Goal: Information Seeking & Learning: Learn about a topic

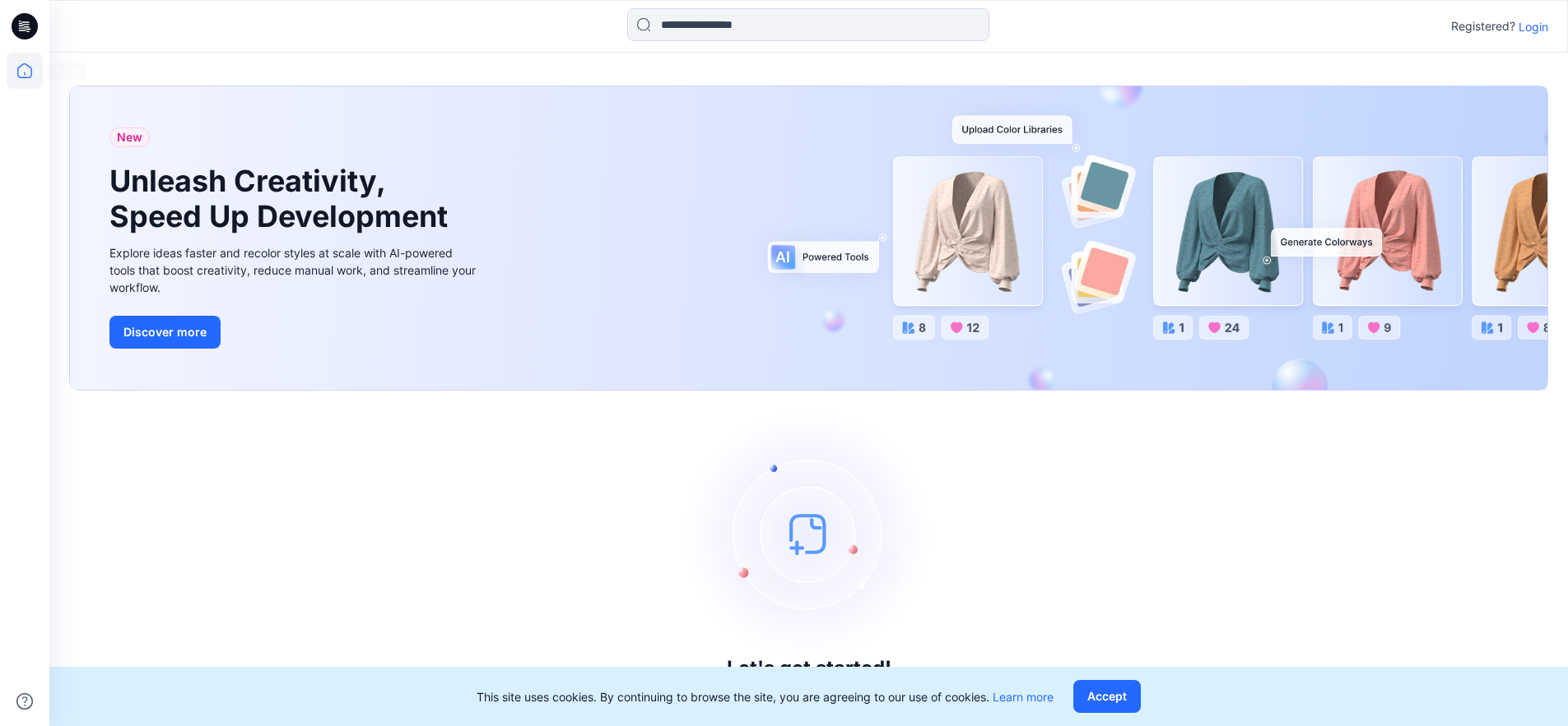
click at [30, 18] on icon at bounding box center [25, 26] width 27 height 27
click at [29, 74] on icon at bounding box center [25, 71] width 36 height 36
click at [26, 29] on icon at bounding box center [25, 26] width 27 height 27
click at [1535, 26] on p "Login" at bounding box center [1534, 27] width 29 height 18
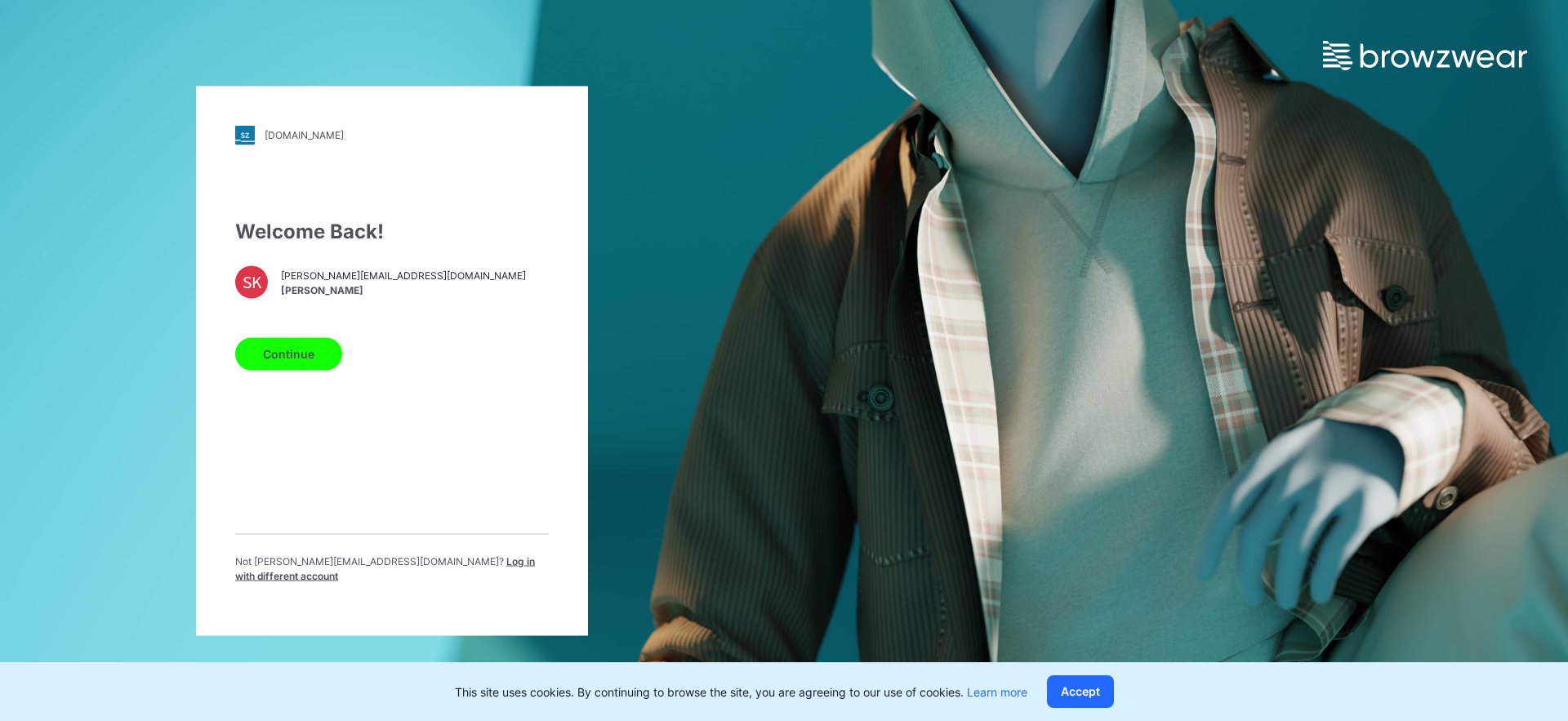
click at [302, 359] on button "Continue" at bounding box center [289, 353] width 107 height 32
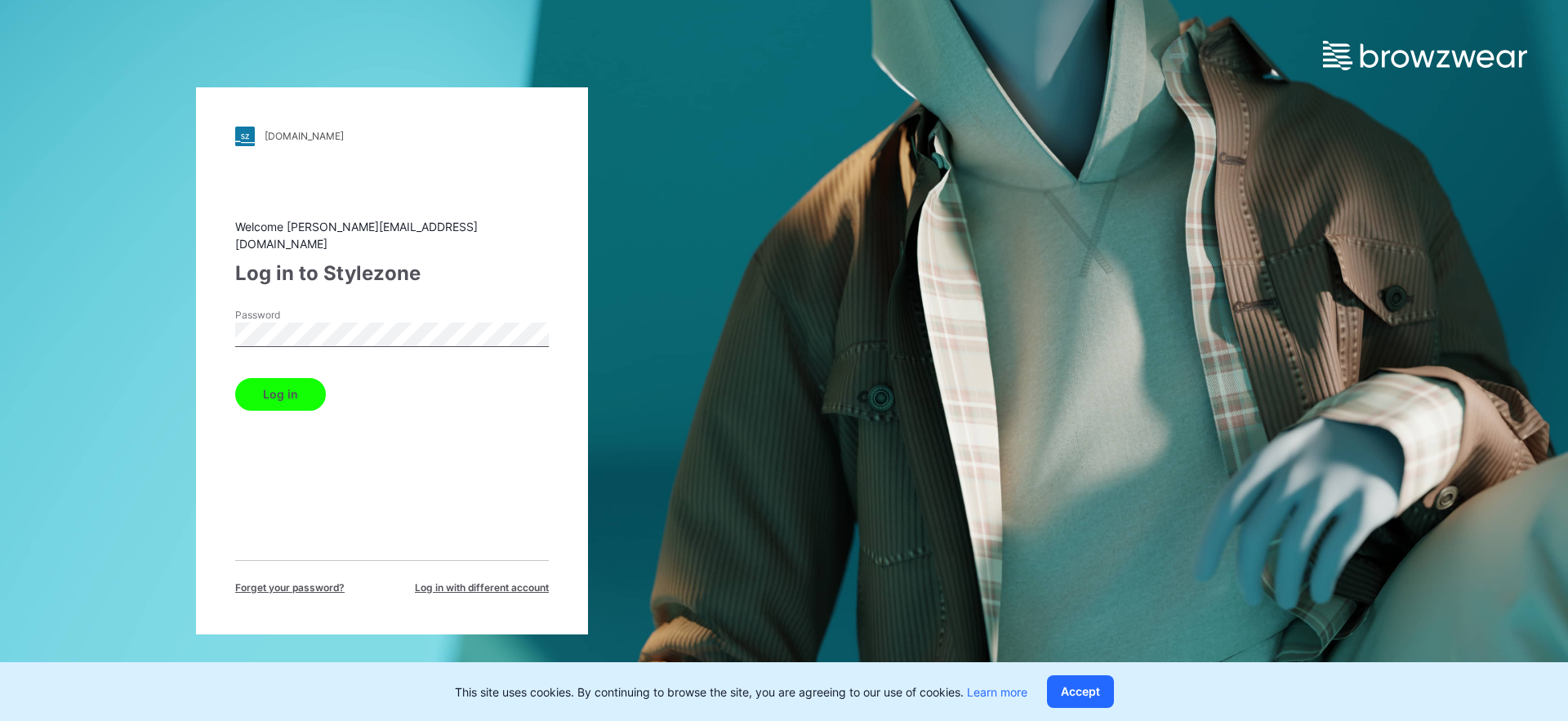
click at [293, 386] on button "Log in" at bounding box center [280, 394] width 91 height 32
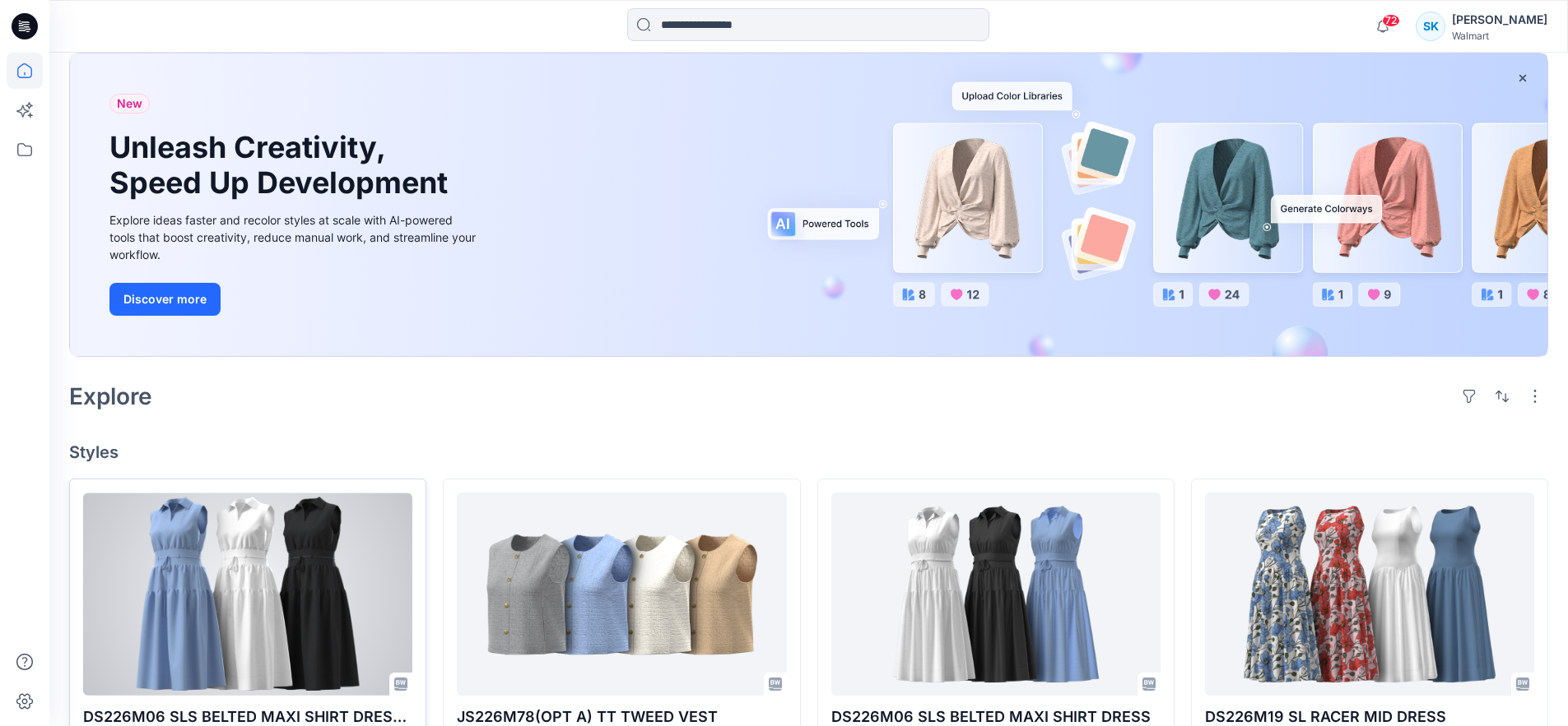
scroll to position [313, 0]
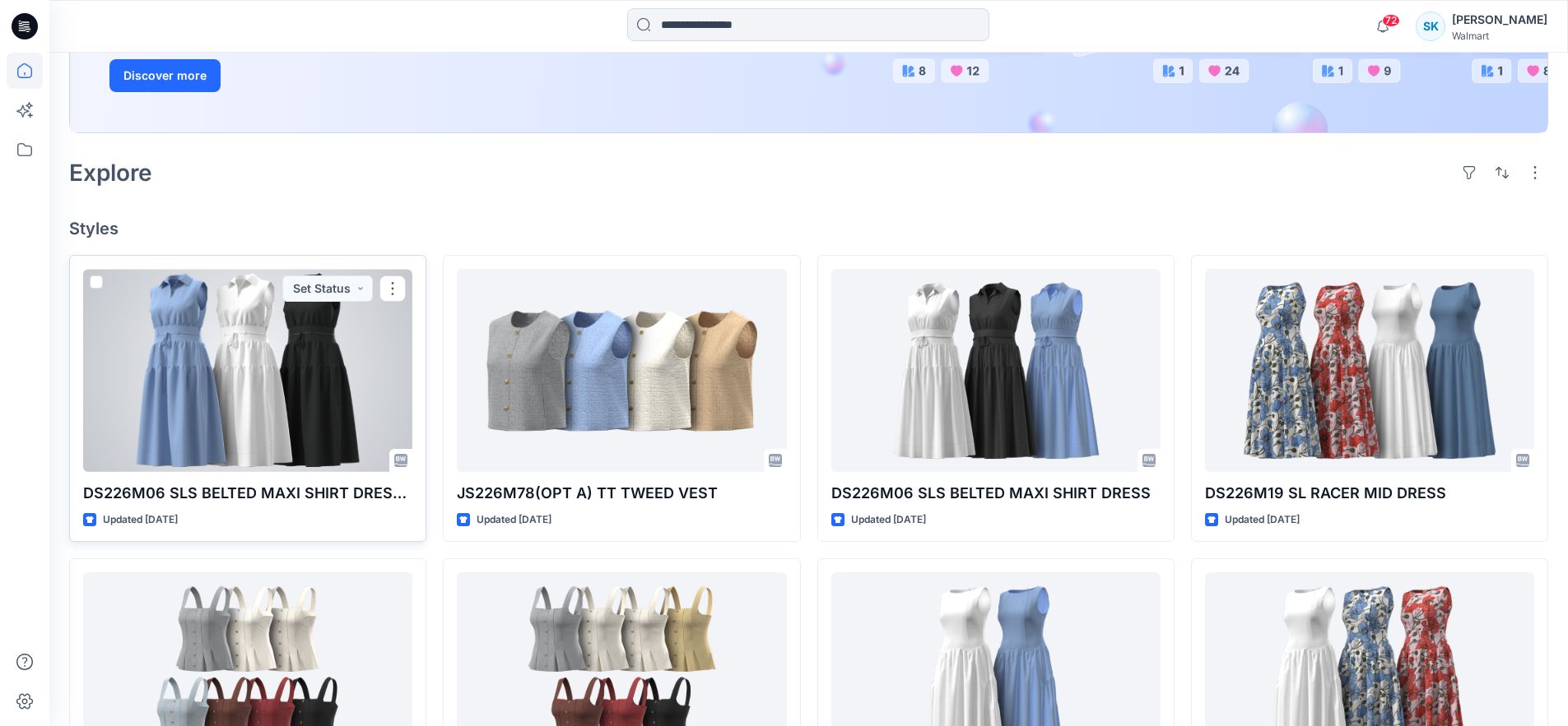
click at [264, 386] on div at bounding box center [248, 370] width 329 height 203
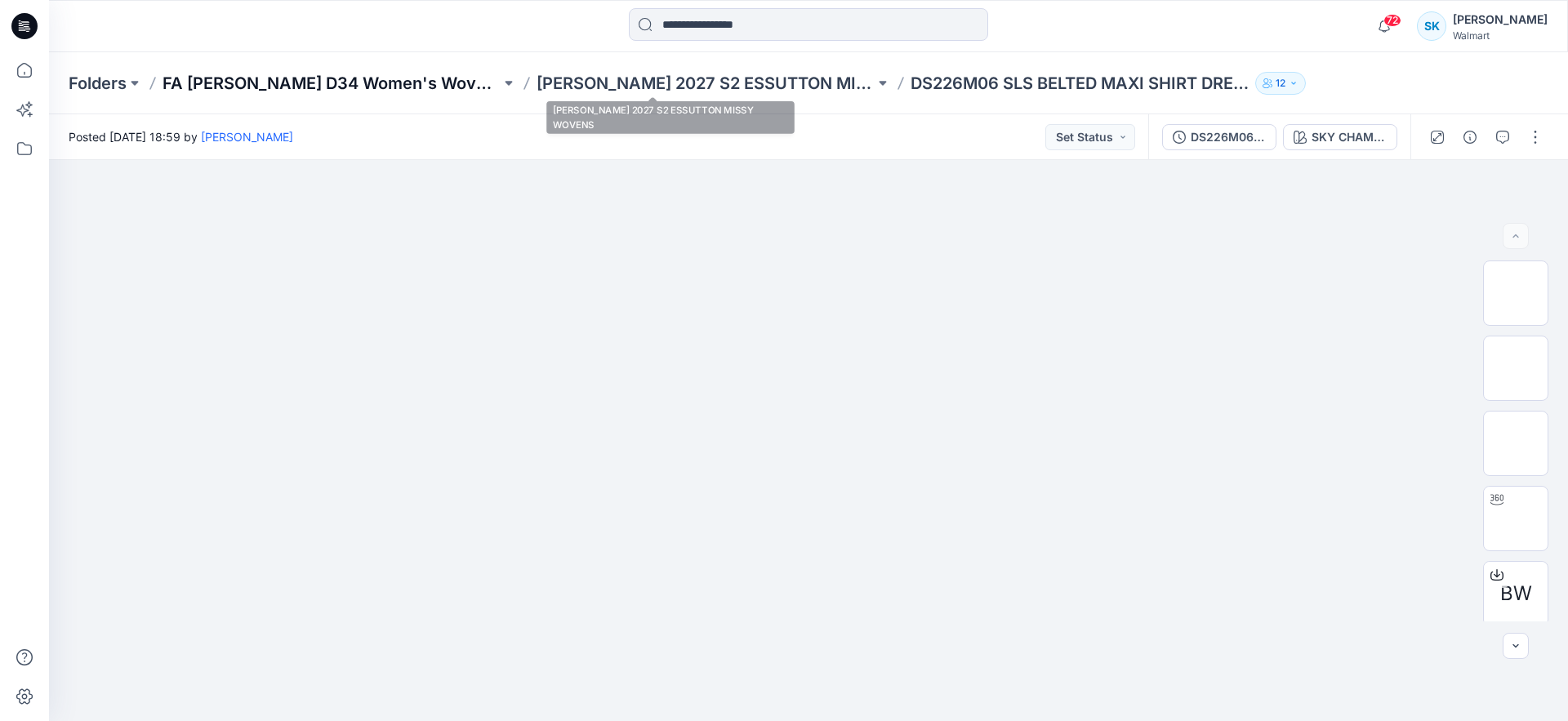
click at [360, 83] on p "FA [PERSON_NAME] D34 Women's Wovens" at bounding box center [332, 83] width 339 height 22
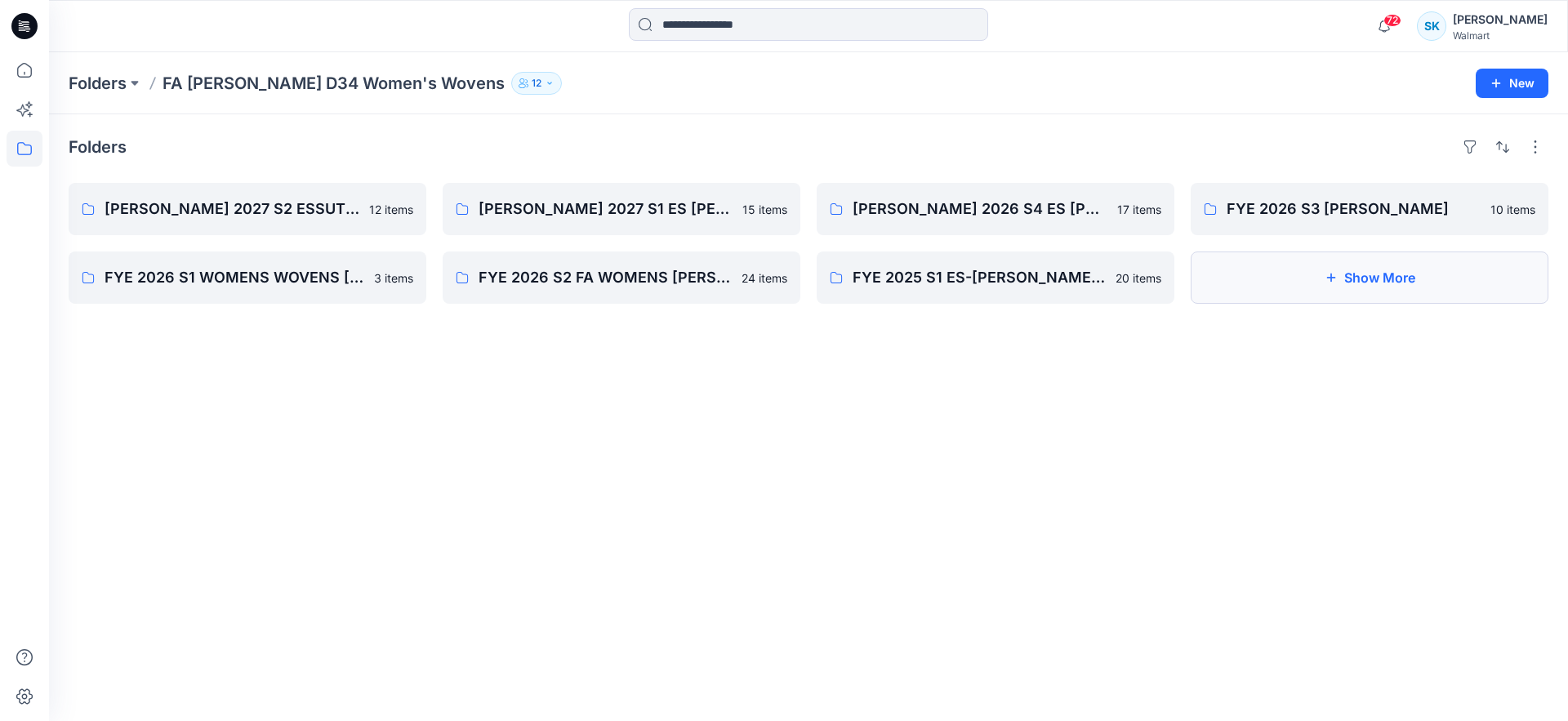
click at [1361, 277] on button "Show More" at bounding box center [1370, 278] width 358 height 53
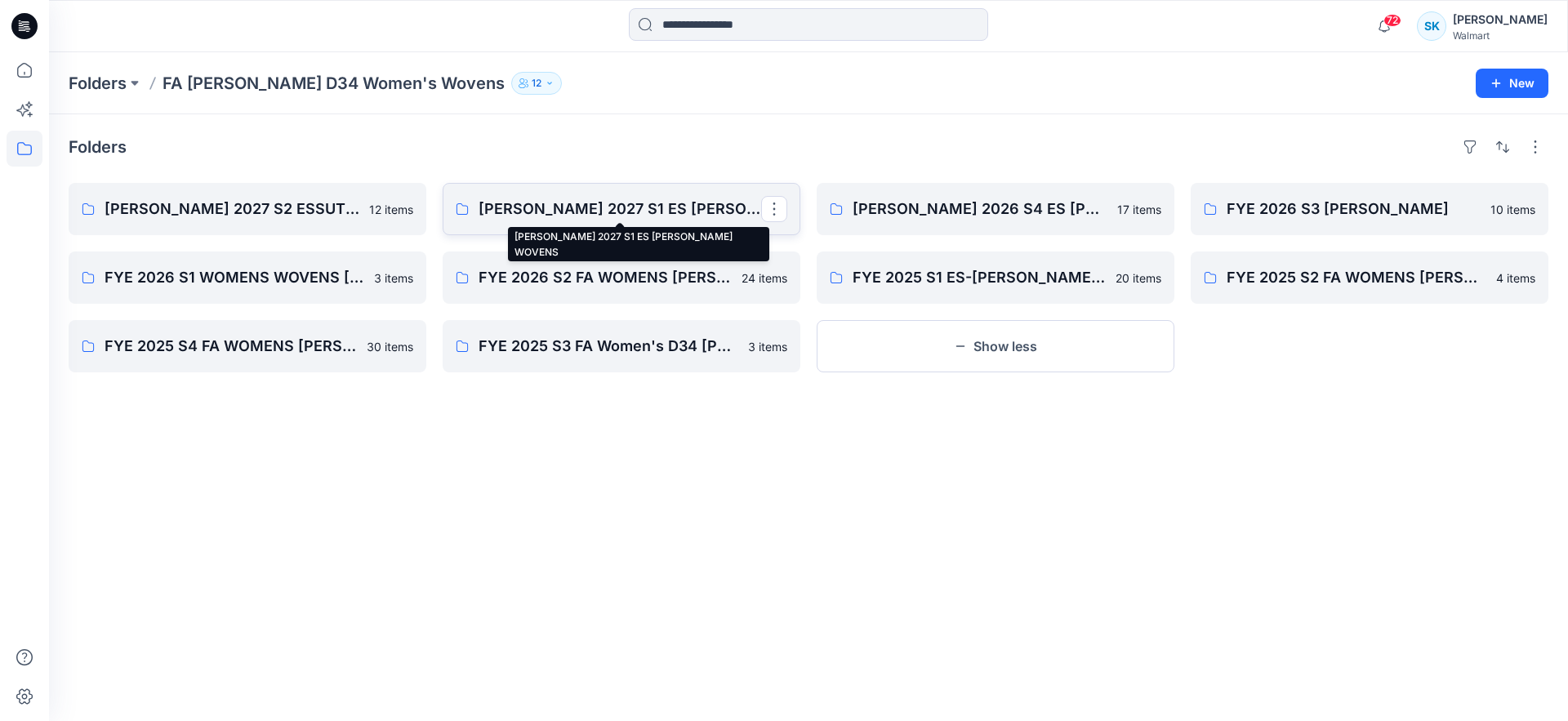
click at [634, 218] on p "[PERSON_NAME] 2027 S1 ES [PERSON_NAME] WOVENS" at bounding box center [621, 209] width 283 height 22
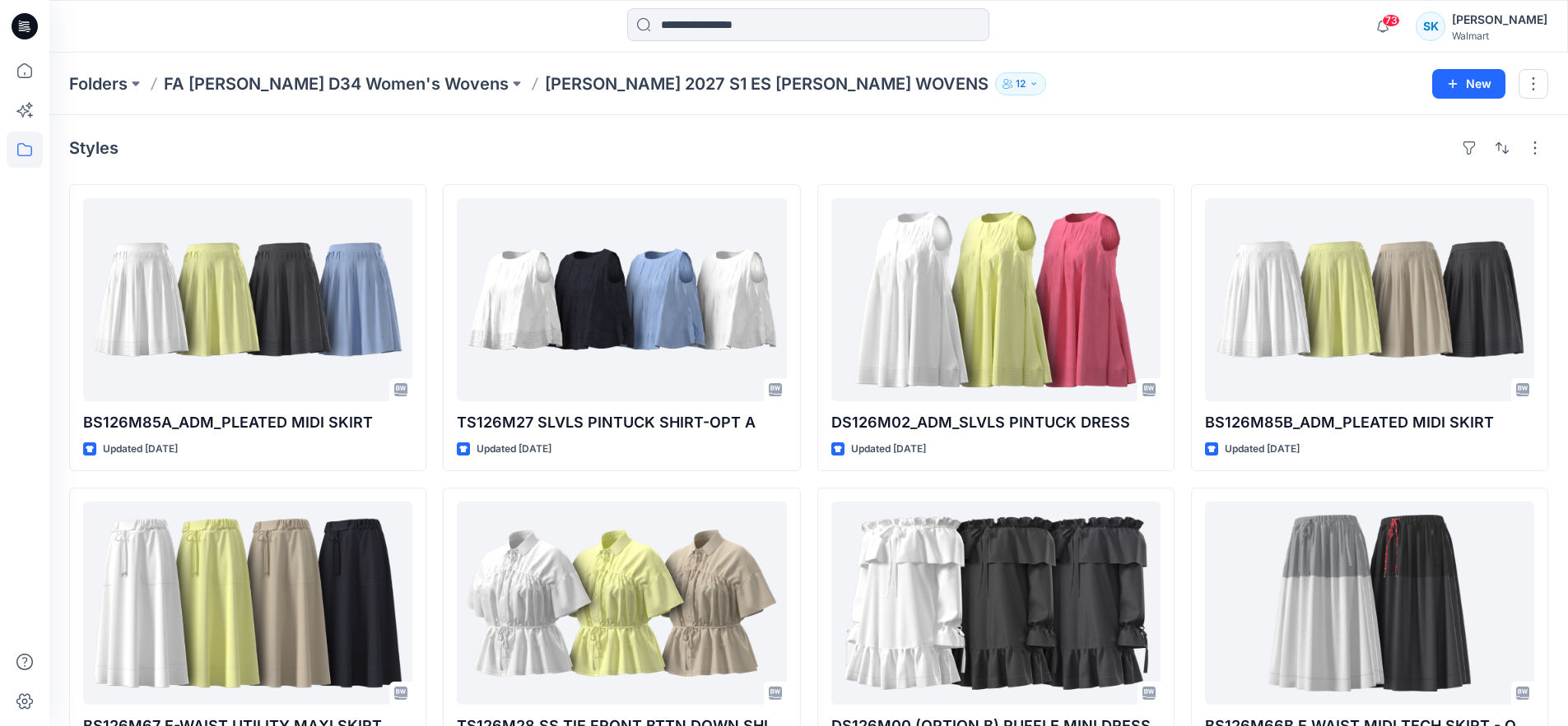
click at [559, 144] on div "Styles" at bounding box center [808, 147] width 1479 height 27
click at [528, 144] on div "Styles" at bounding box center [808, 147] width 1479 height 27
click at [503, 157] on div "Styles" at bounding box center [808, 147] width 1479 height 27
click at [542, 159] on div "Styles" at bounding box center [808, 147] width 1479 height 27
click at [541, 153] on div "Styles" at bounding box center [808, 147] width 1479 height 27
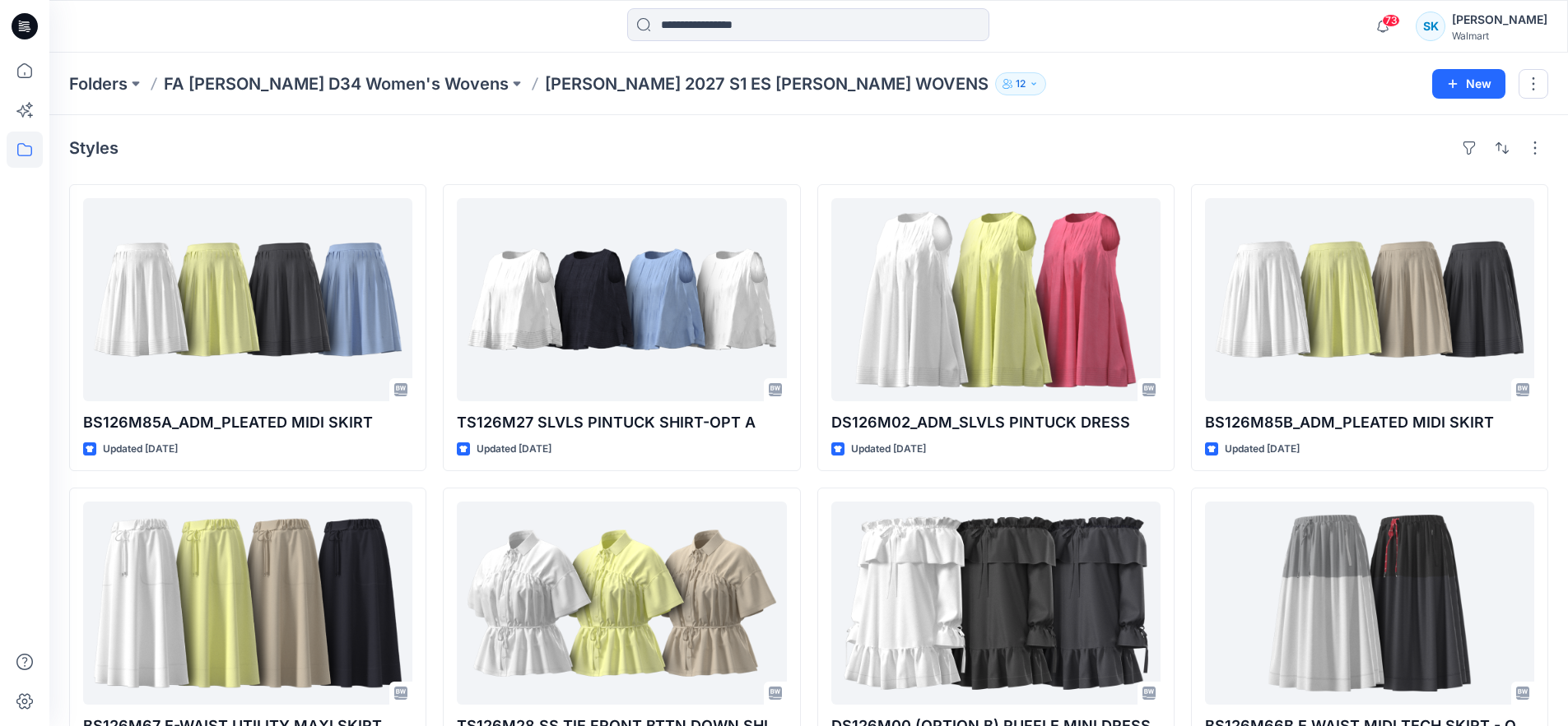
click at [541, 153] on div "Styles" at bounding box center [808, 147] width 1479 height 27
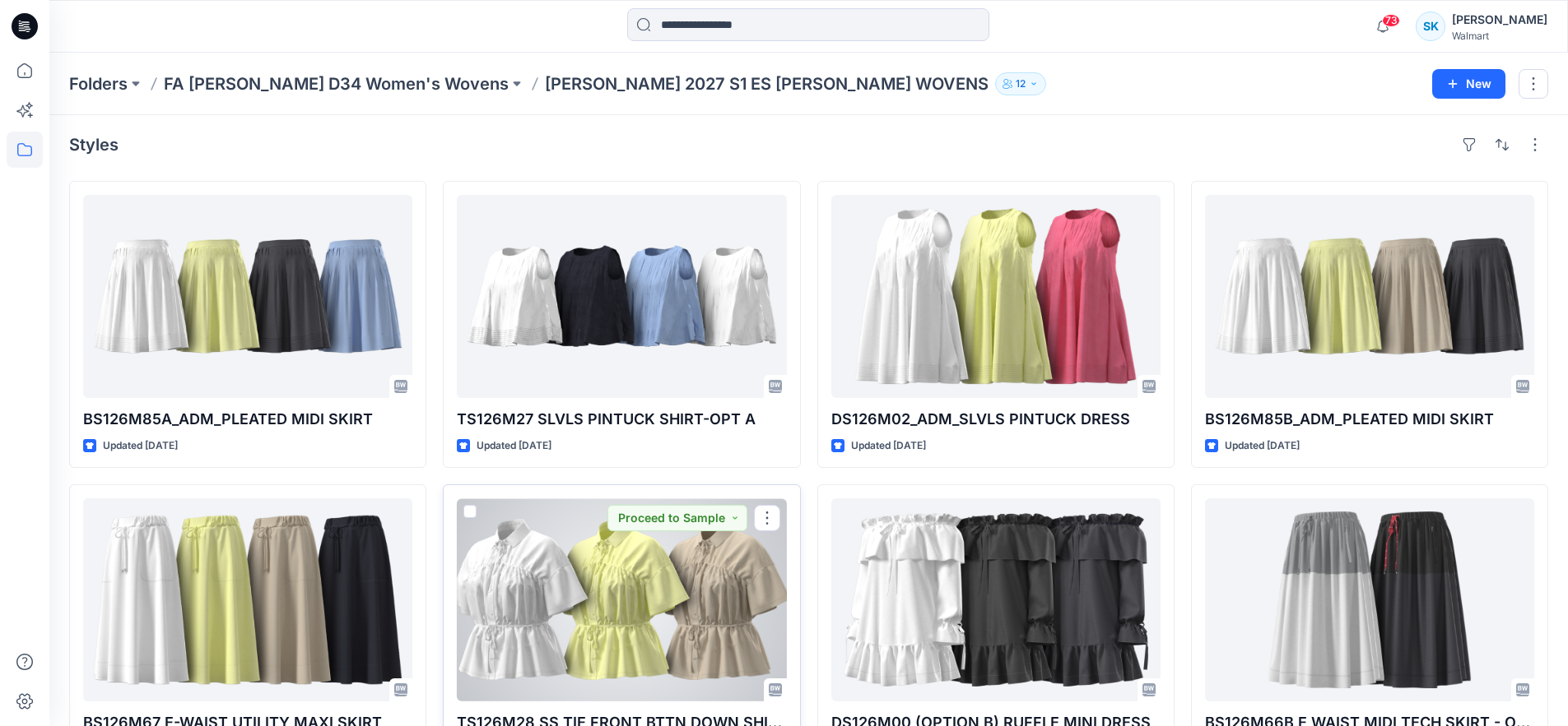
click at [669, 544] on div at bounding box center [621, 599] width 329 height 203
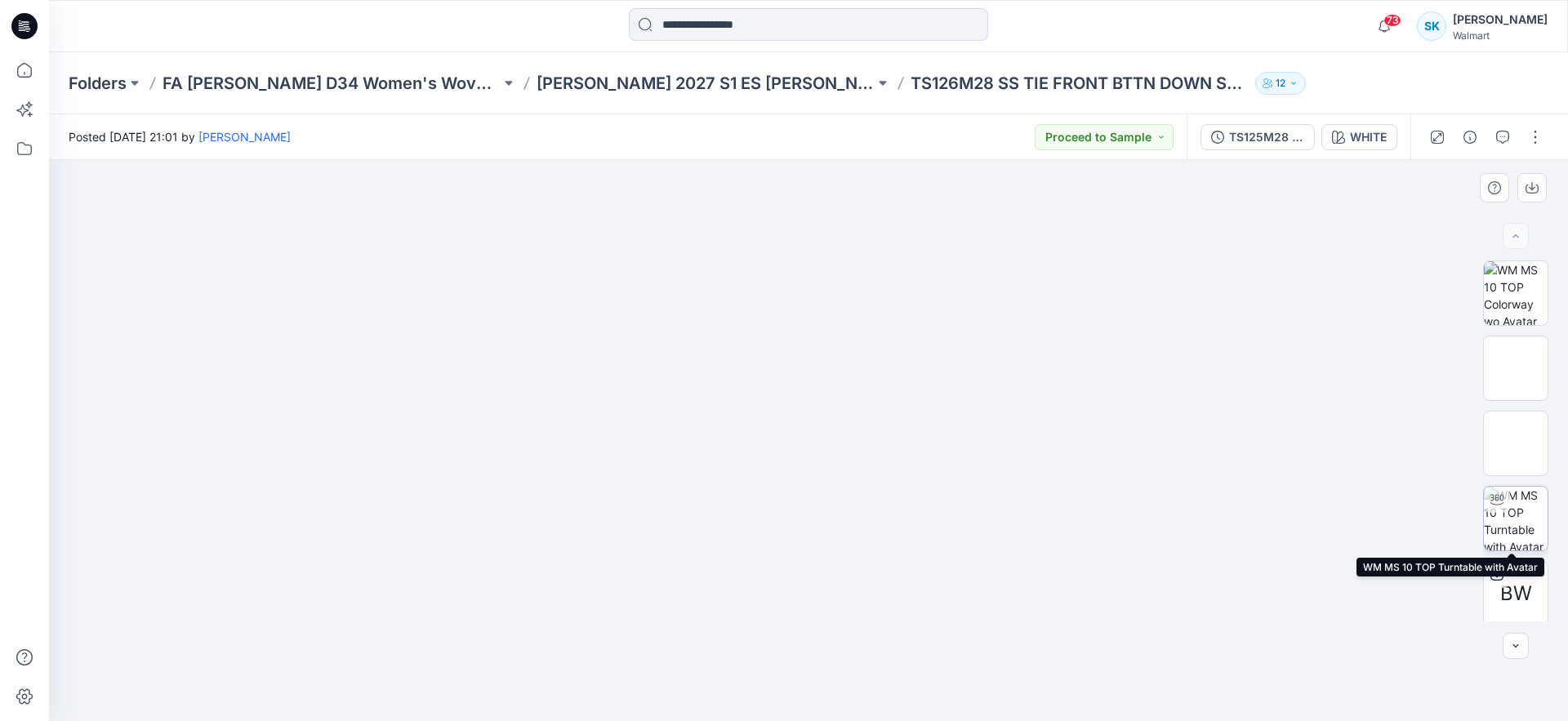
click at [1508, 500] on img at bounding box center [1515, 518] width 63 height 63
drag, startPoint x: 870, startPoint y: 256, endPoint x: 878, endPoint y: 399, distance: 143.2
click at [878, 7] on img at bounding box center [808, 7] width 1025 height 0
click at [855, 44] on img at bounding box center [809, 44] width 1226 height 0
drag, startPoint x: 915, startPoint y: 689, endPoint x: 897, endPoint y: 669, distance: 26.9
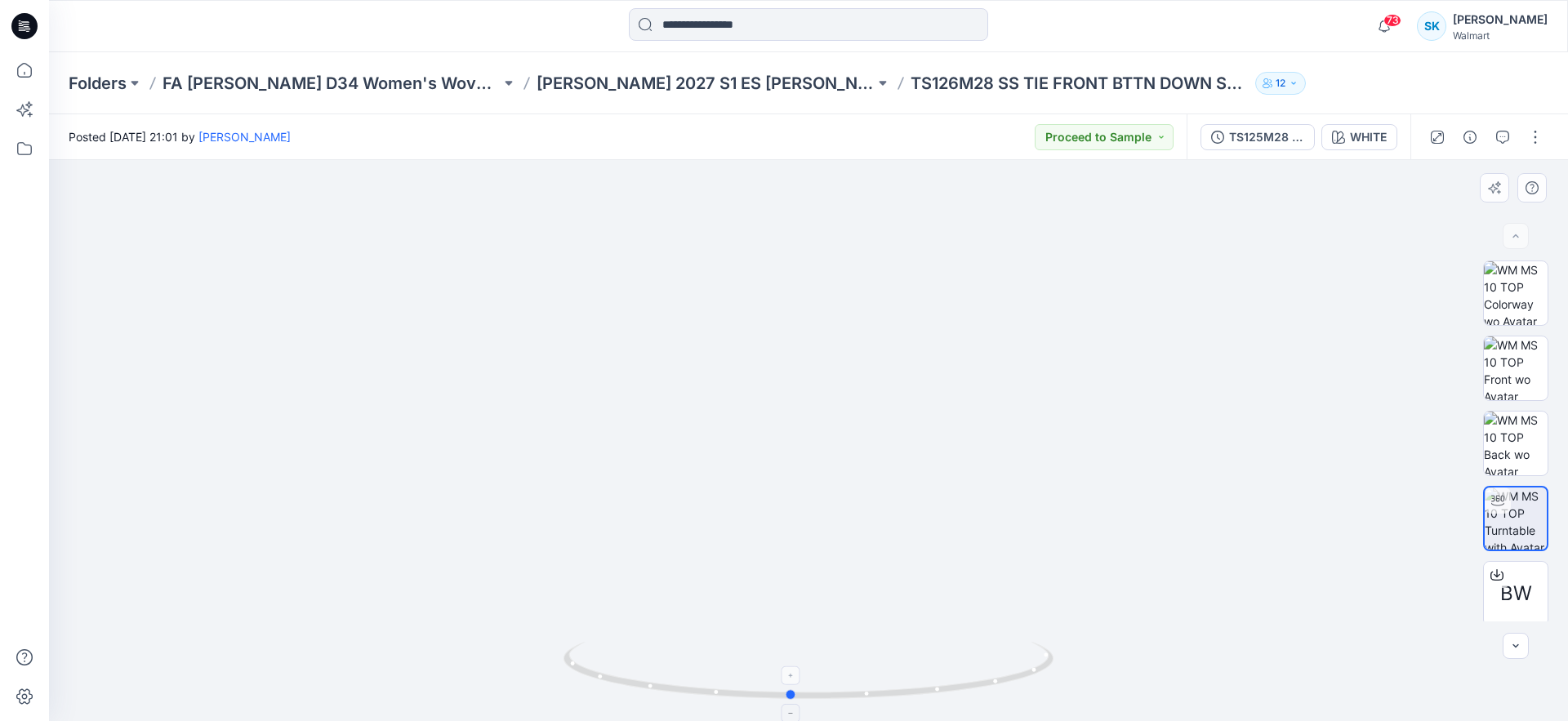
click at [897, 669] on icon at bounding box center [811, 672] width 494 height 61
click at [213, 23] on div at bounding box center [238, 25] width 380 height 36
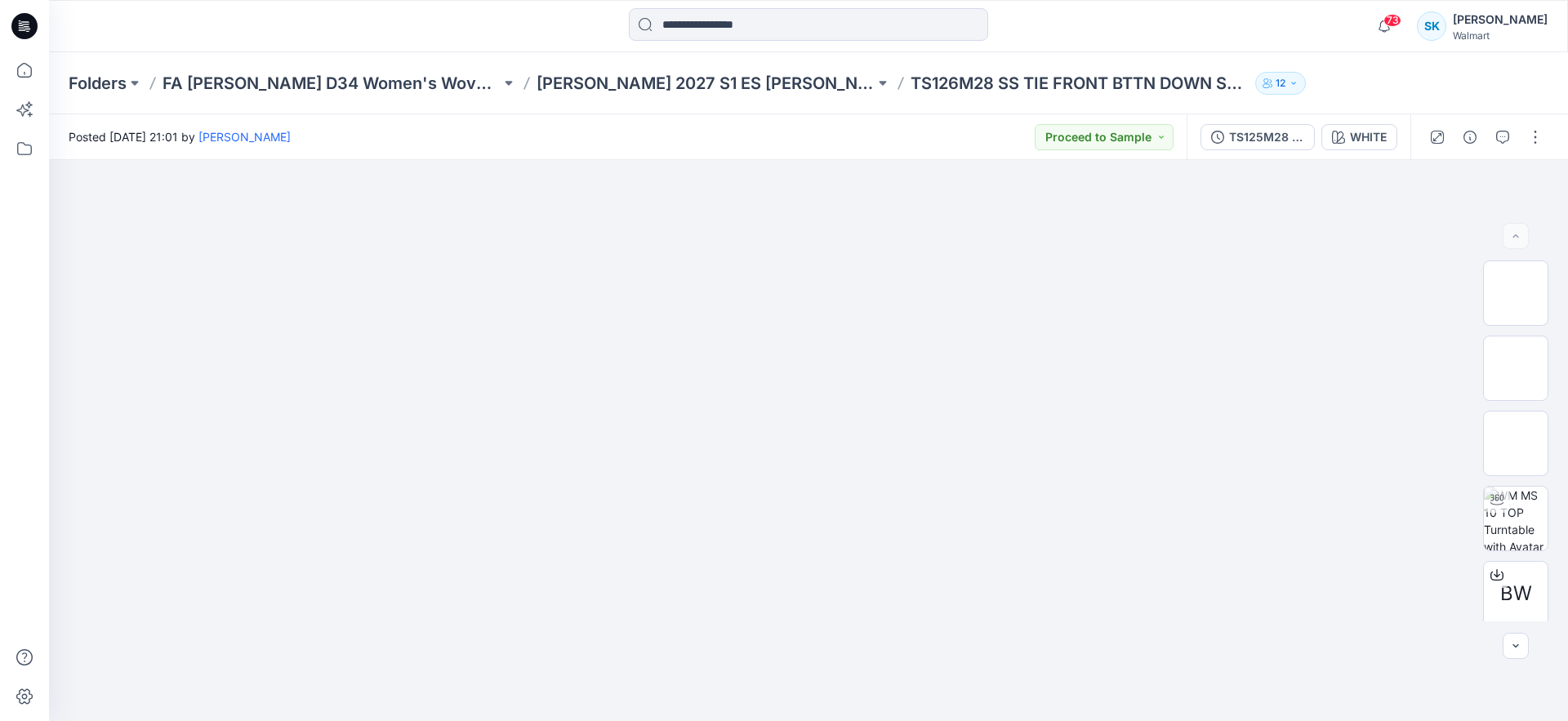
click at [364, 18] on div at bounding box center [238, 25] width 380 height 36
click at [21, 21] on icon at bounding box center [24, 25] width 26 height 26
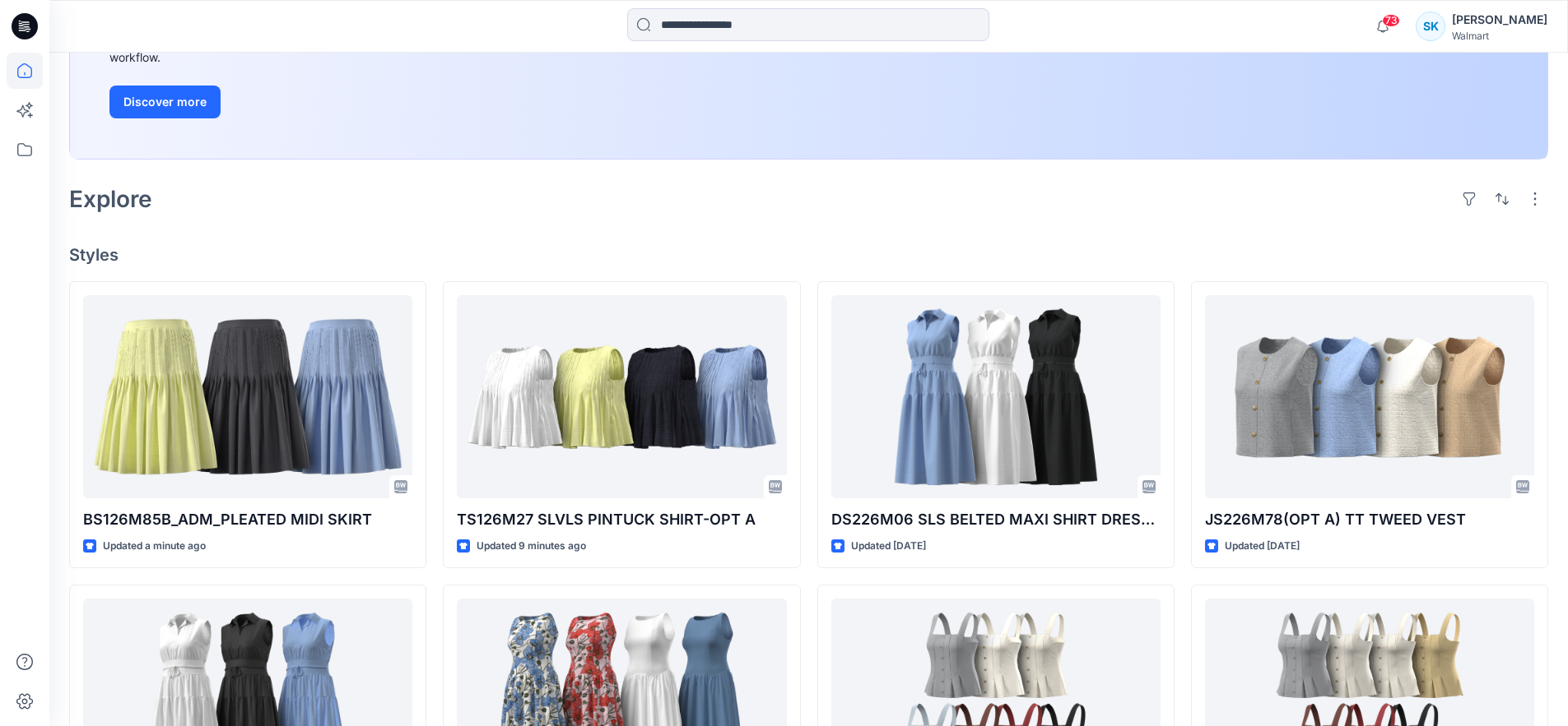
scroll to position [426, 0]
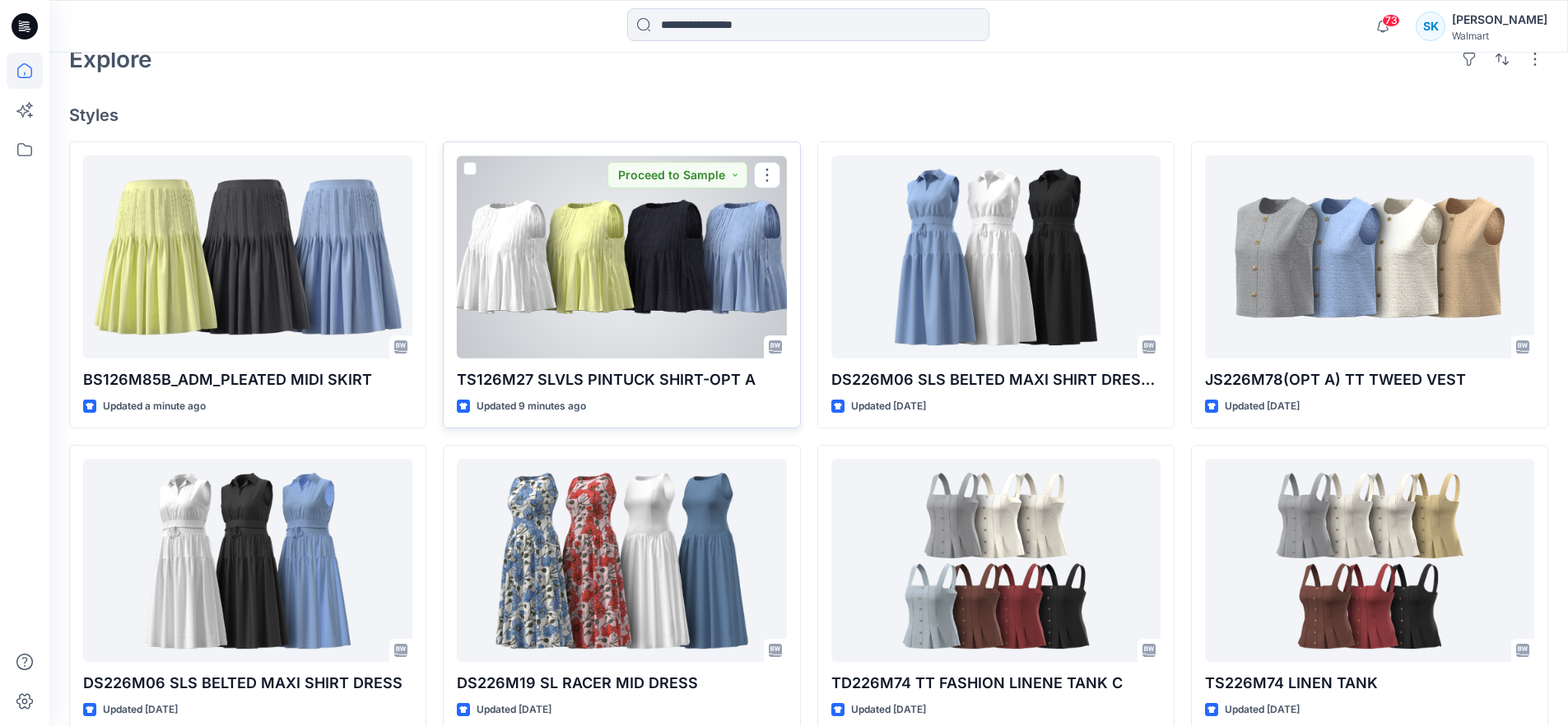
click at [491, 270] on div at bounding box center [621, 256] width 329 height 203
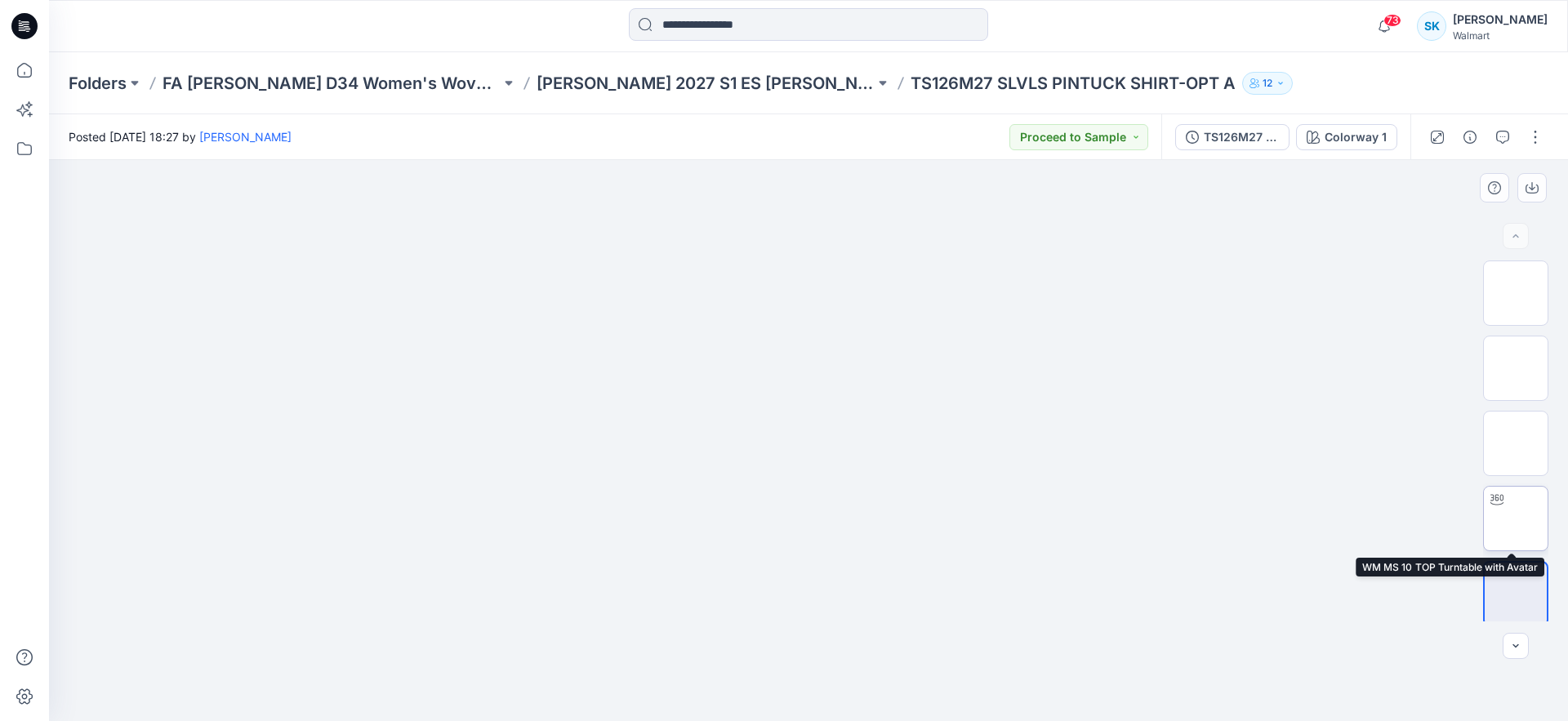
click at [1516, 519] on img at bounding box center [1516, 519] width 0 height 0
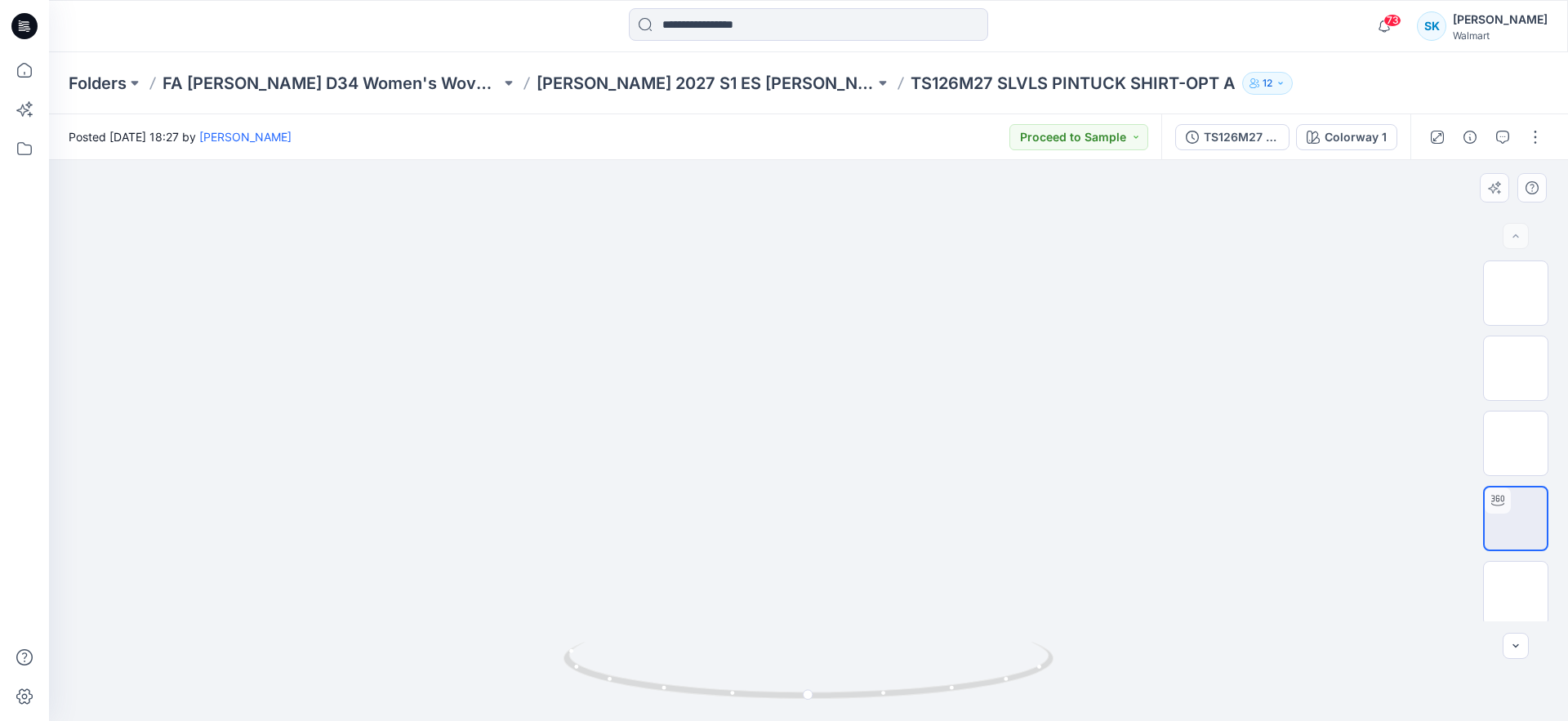
drag, startPoint x: 875, startPoint y: 409, endPoint x: 880, endPoint y: 519, distance: 110.1
drag, startPoint x: 967, startPoint y: 680, endPoint x: 995, endPoint y: 681, distance: 28.0
click at [995, 681] on icon at bounding box center [811, 672] width 494 height 61
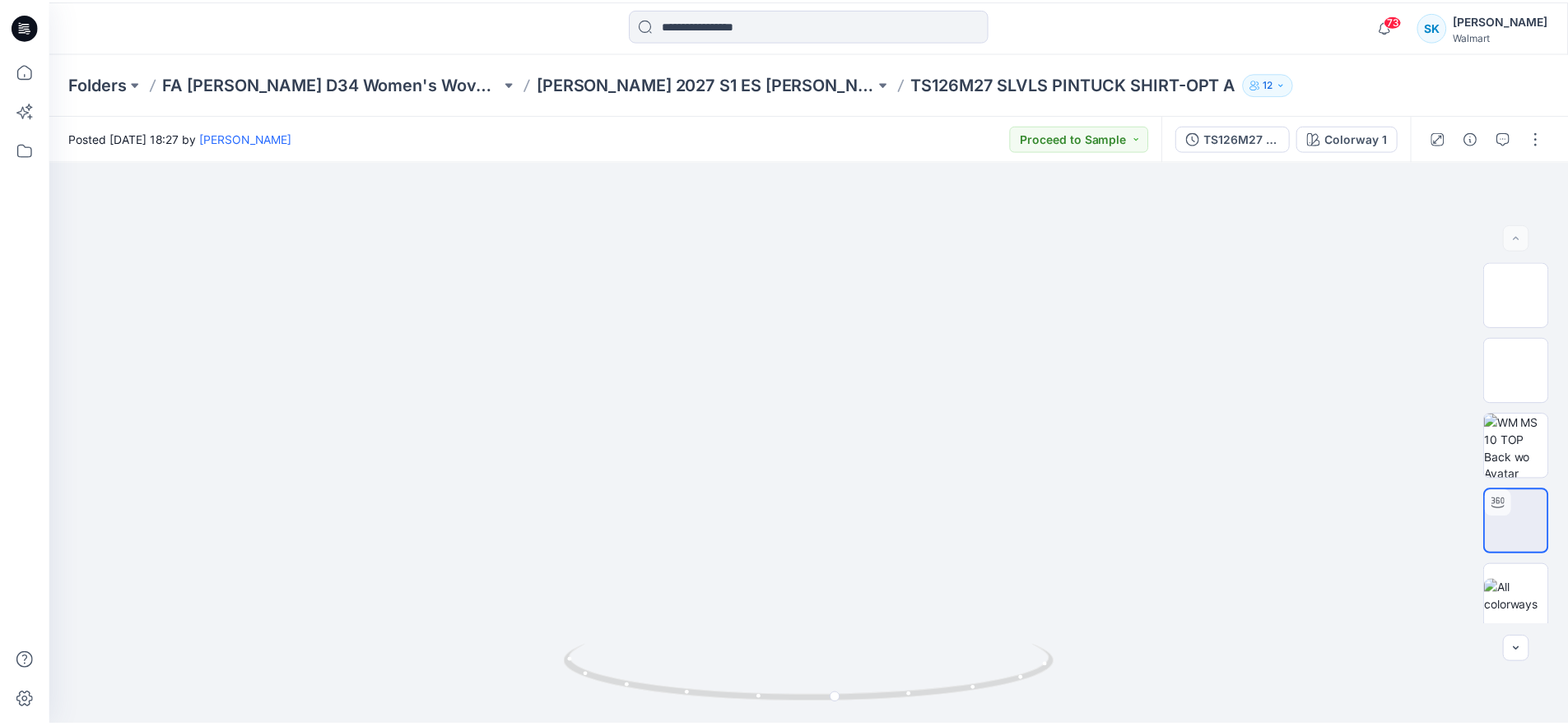
scroll to position [426, 0]
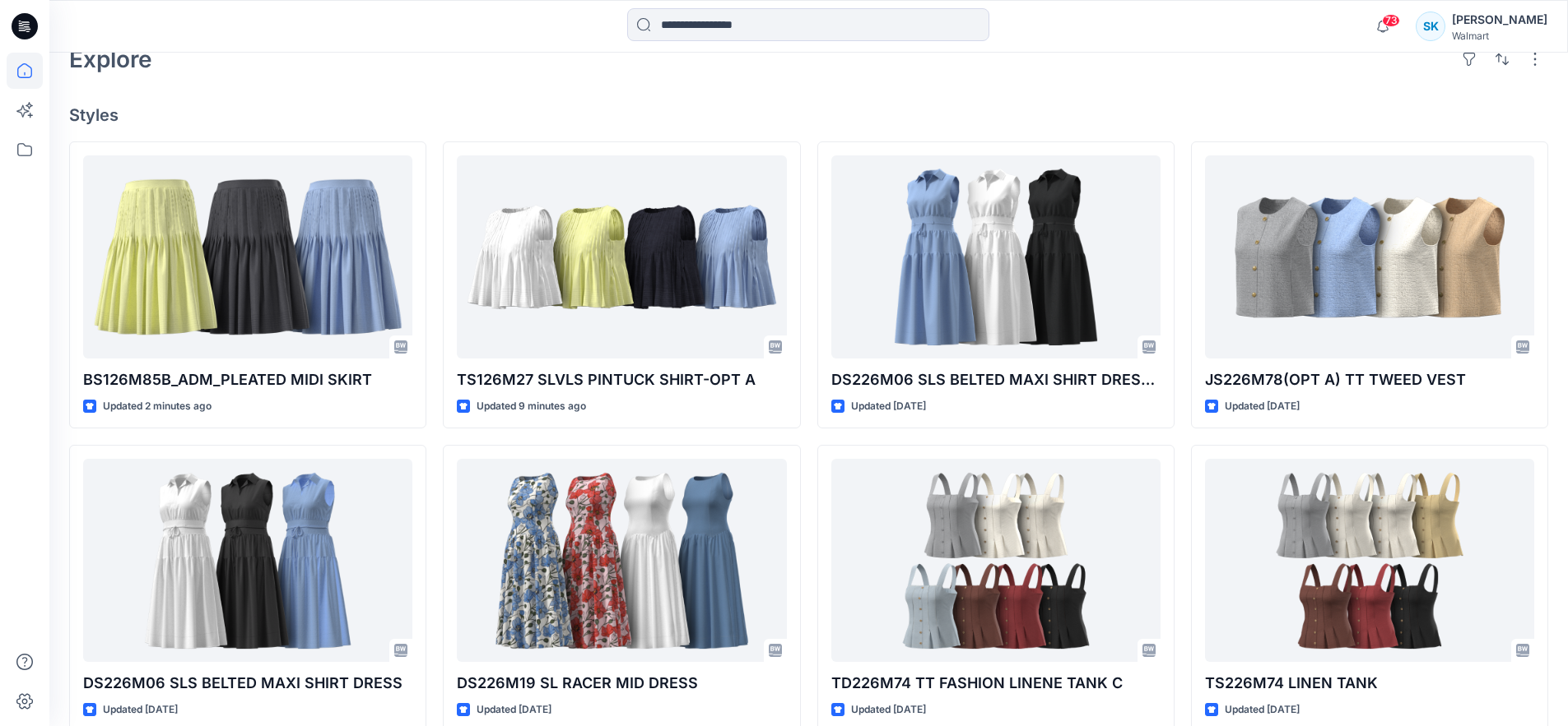
click at [615, 111] on h4 "Styles" at bounding box center [808, 115] width 1479 height 20
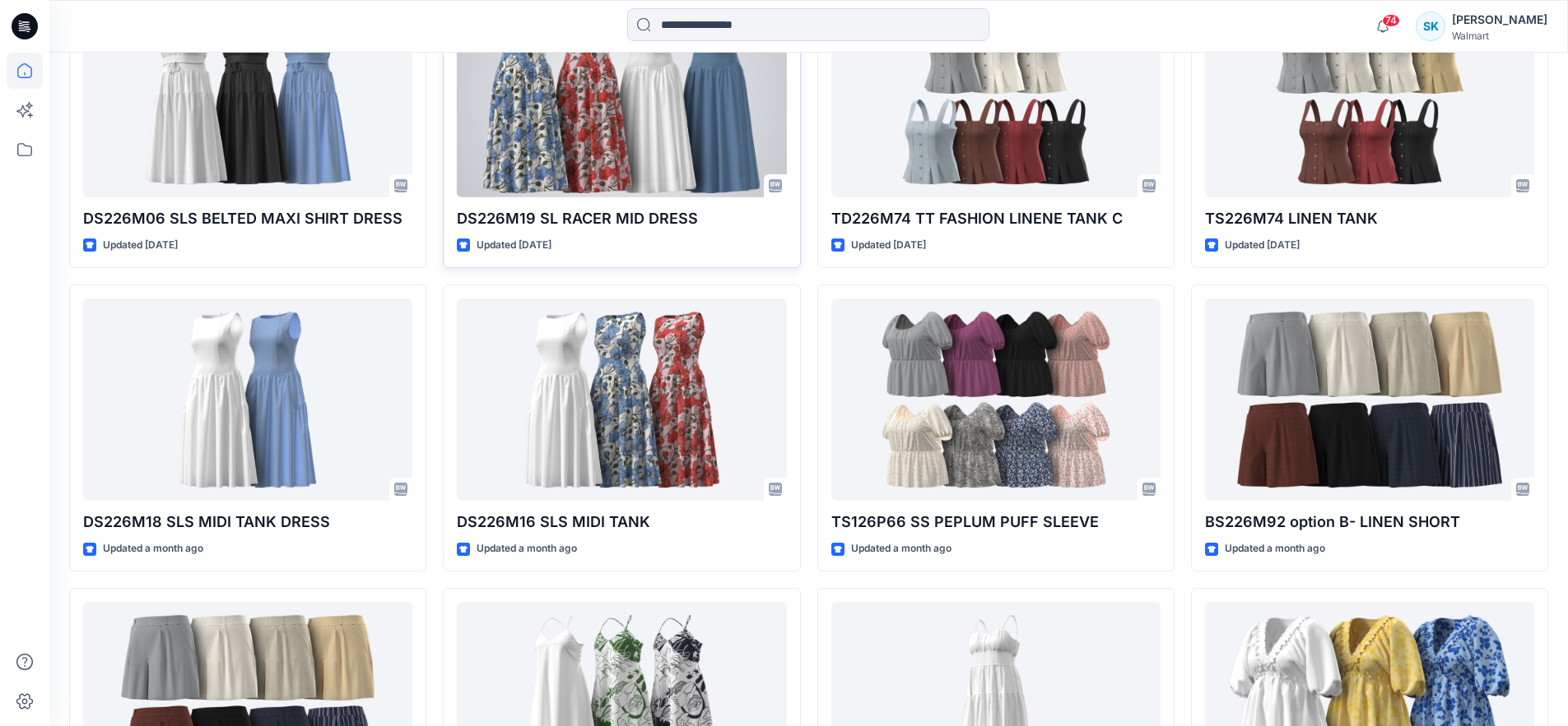
scroll to position [802, 0]
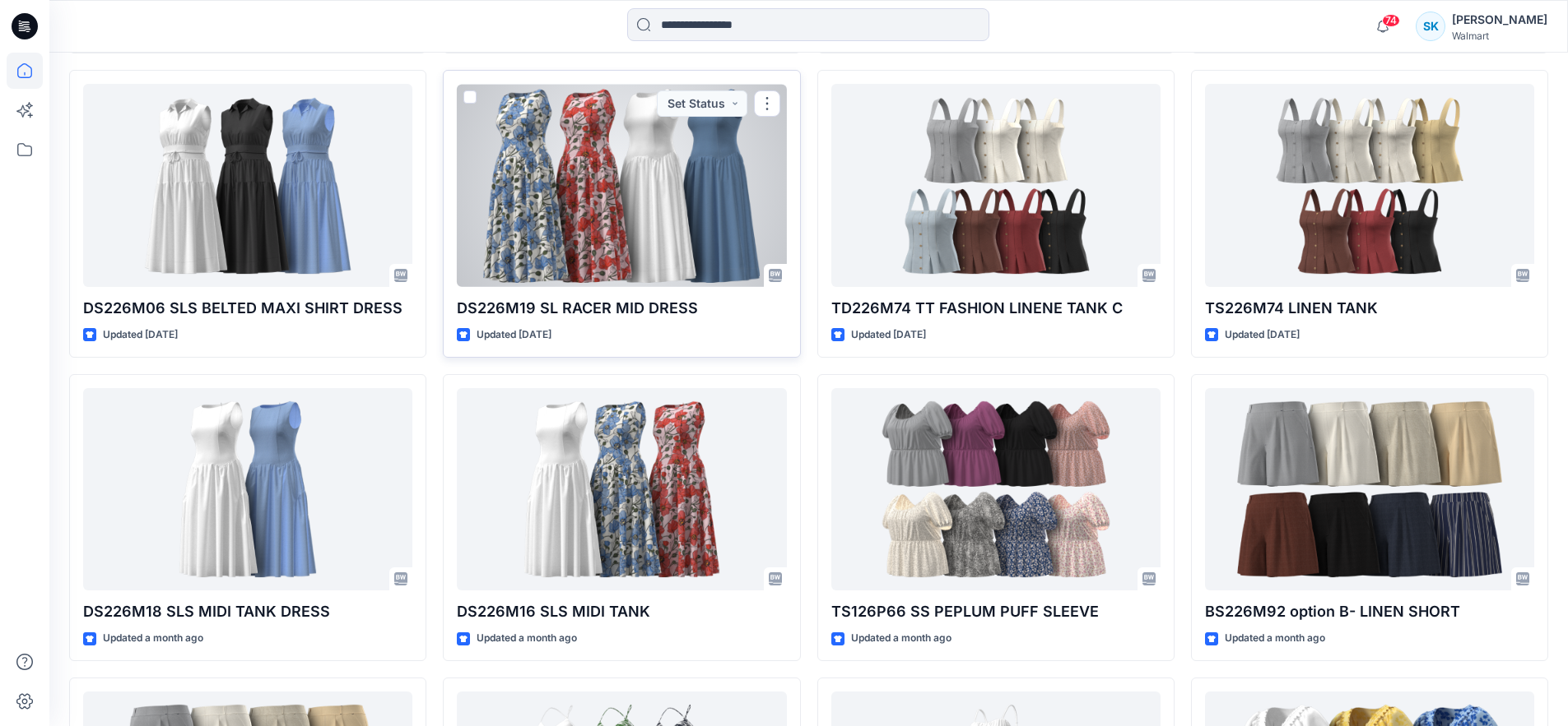
click at [489, 146] on div at bounding box center [621, 185] width 329 height 203
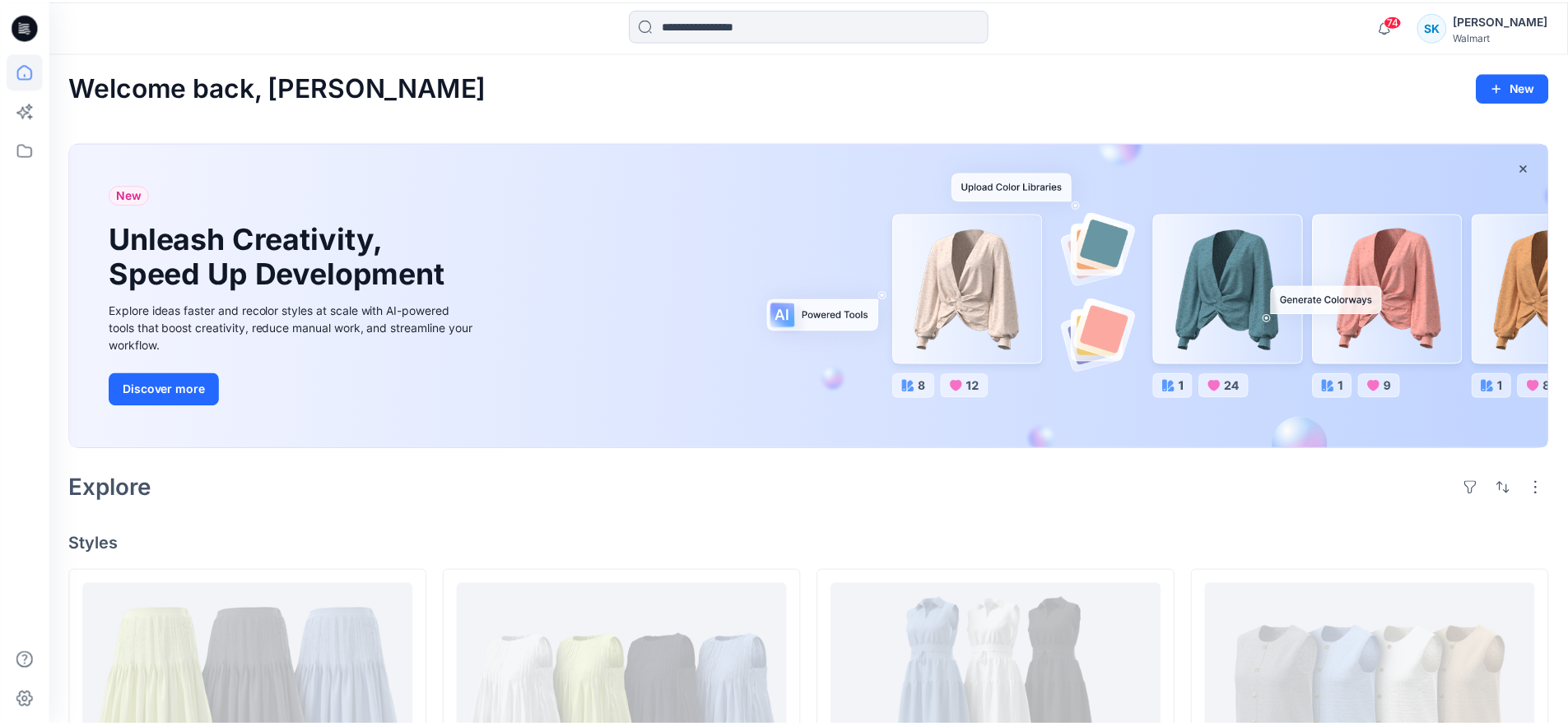
scroll to position [802, 0]
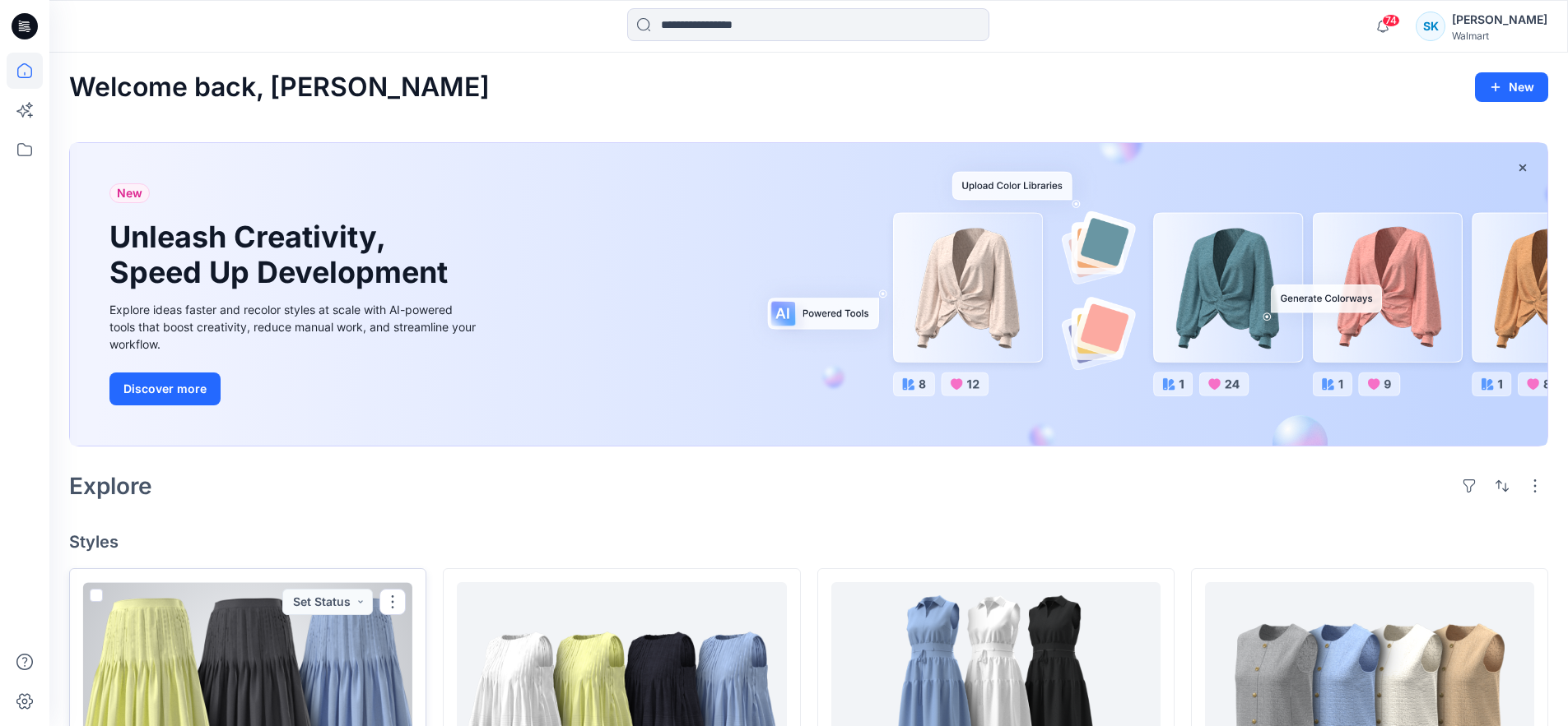
click at [281, 645] on div at bounding box center [248, 684] width 329 height 203
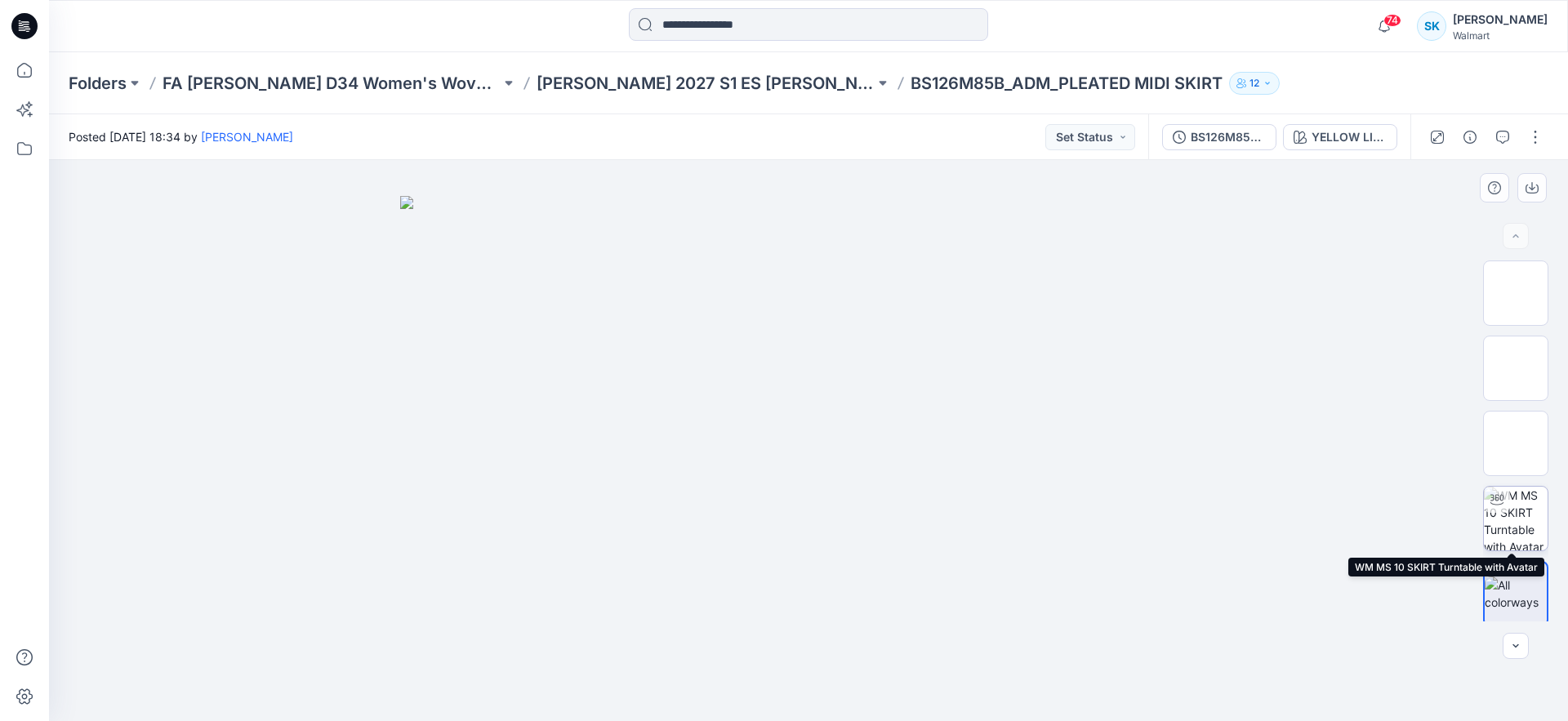
click at [1512, 509] on img at bounding box center [1515, 518] width 63 height 63
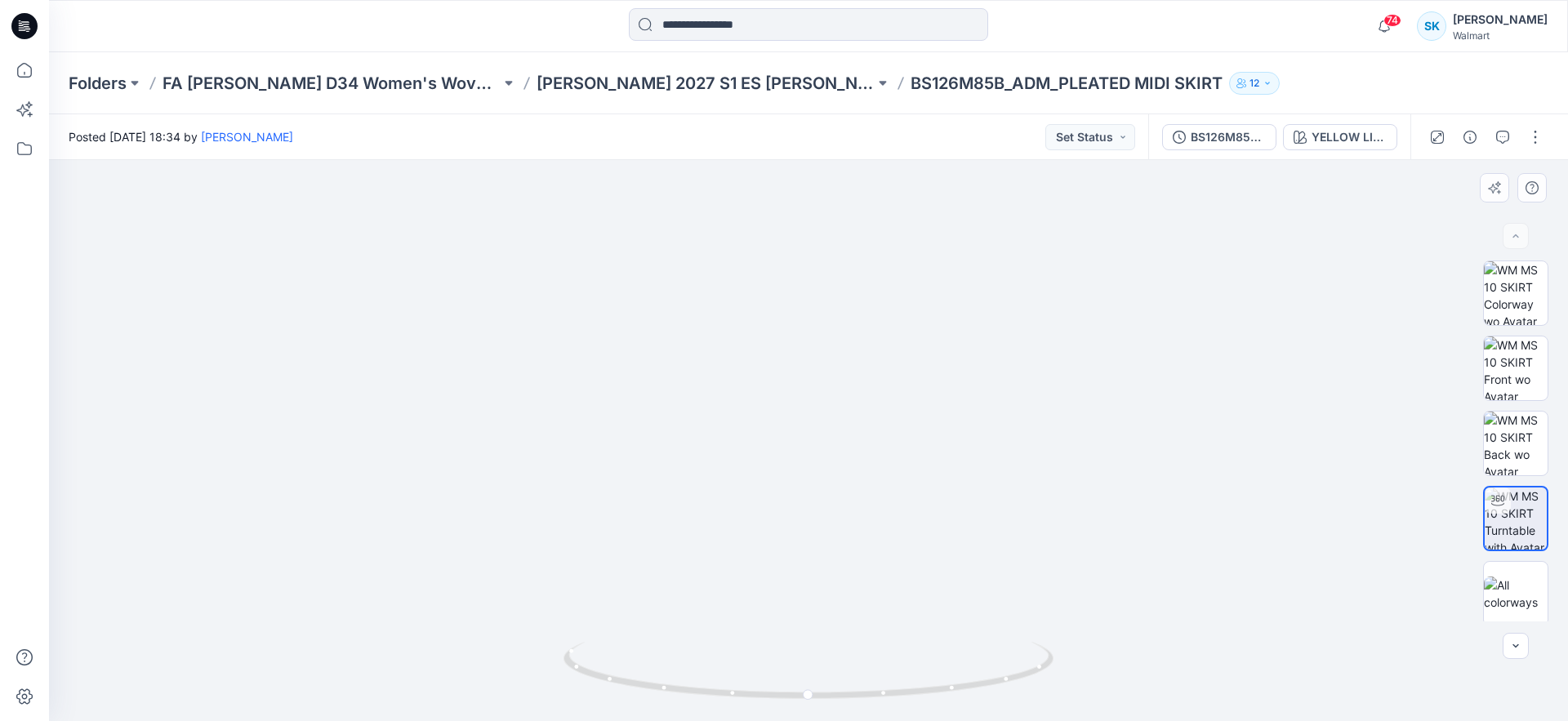
drag, startPoint x: 855, startPoint y: 588, endPoint x: 850, endPoint y: 529, distance: 59.2
drag, startPoint x: 917, startPoint y: 690, endPoint x: 957, endPoint y: 678, distance: 41.8
click at [957, 678] on icon at bounding box center [811, 672] width 494 height 61
drag, startPoint x: 955, startPoint y: 685, endPoint x: 930, endPoint y: 669, distance: 29.7
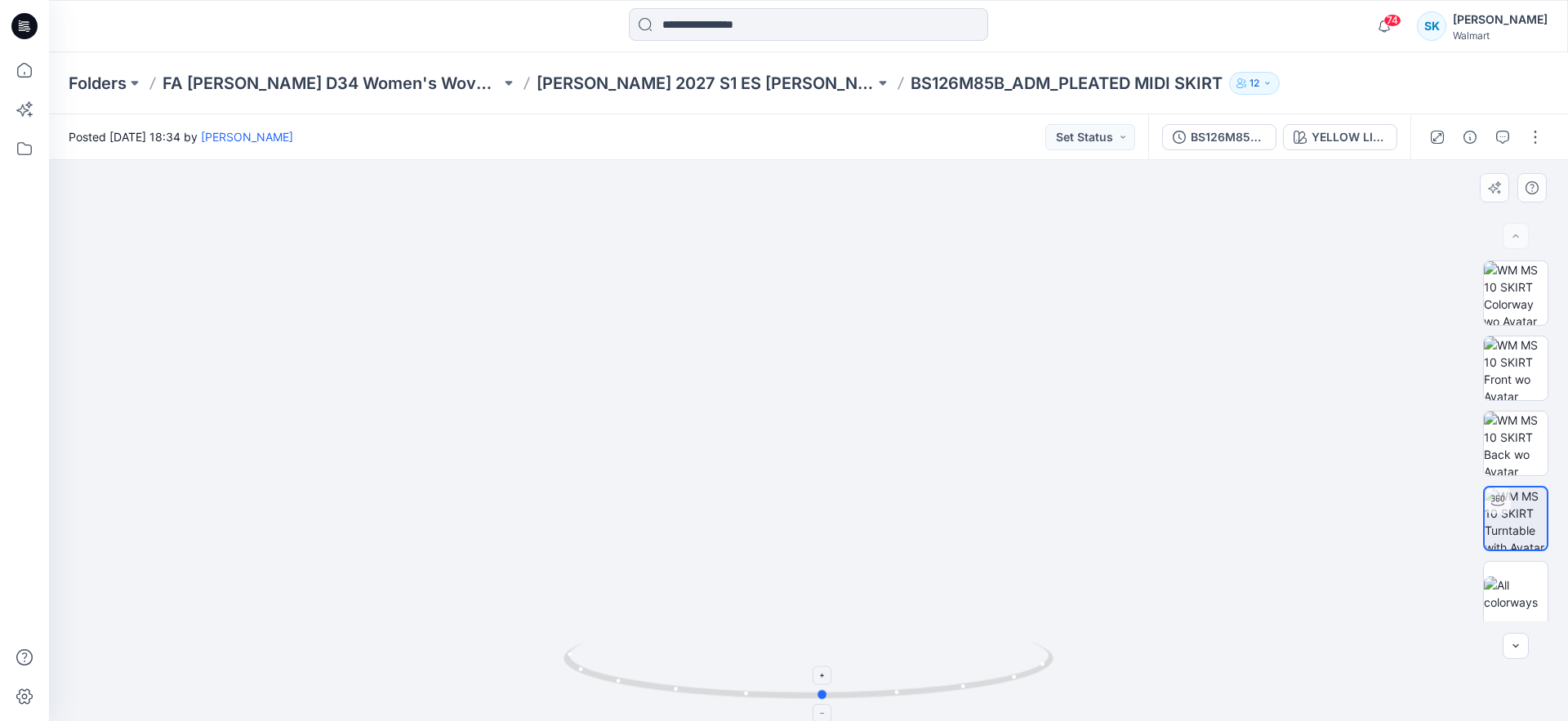
click at [930, 669] on icon at bounding box center [811, 672] width 494 height 61
click at [984, 515] on img at bounding box center [809, 369] width 760 height 704
click at [159, 44] on div "74 Notifications Your style TS126M27 SLVLS PINTUCK SHIRT-OPT A has been updated…" at bounding box center [808, 26] width 1519 height 53
click at [243, 42] on div at bounding box center [238, 25] width 380 height 36
drag, startPoint x: 918, startPoint y: 391, endPoint x: 887, endPoint y: 577, distance: 188.6
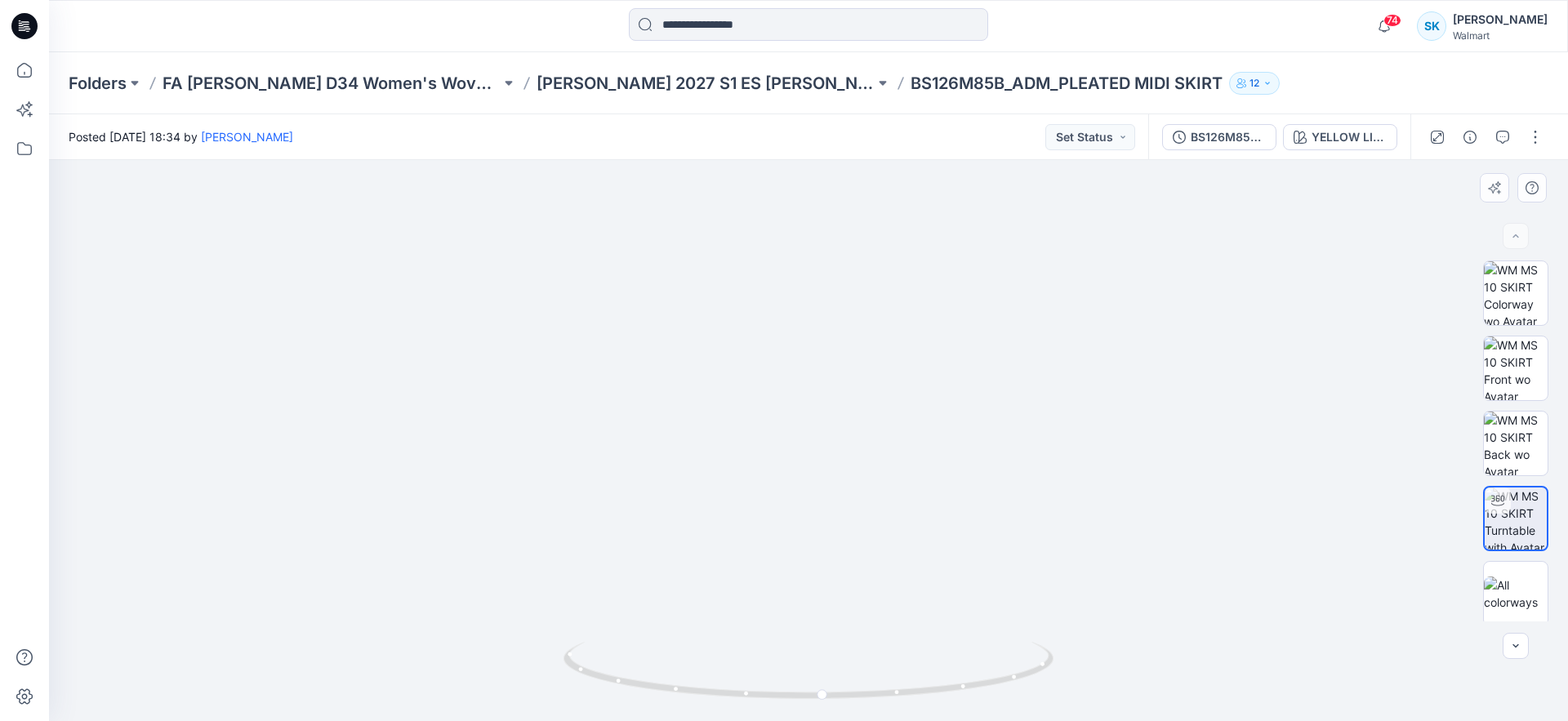
click at [887, 577] on img at bounding box center [809, 240] width 1375 height 963
drag, startPoint x: 993, startPoint y: 526, endPoint x: 981, endPoint y: 599, distance: 74.0
click at [985, 526] on img at bounding box center [808, 305] width 1109 height 831
drag, startPoint x: 950, startPoint y: 687, endPoint x: 962, endPoint y: 696, distance: 15.0
click at [962, 696] on icon at bounding box center [811, 672] width 494 height 61
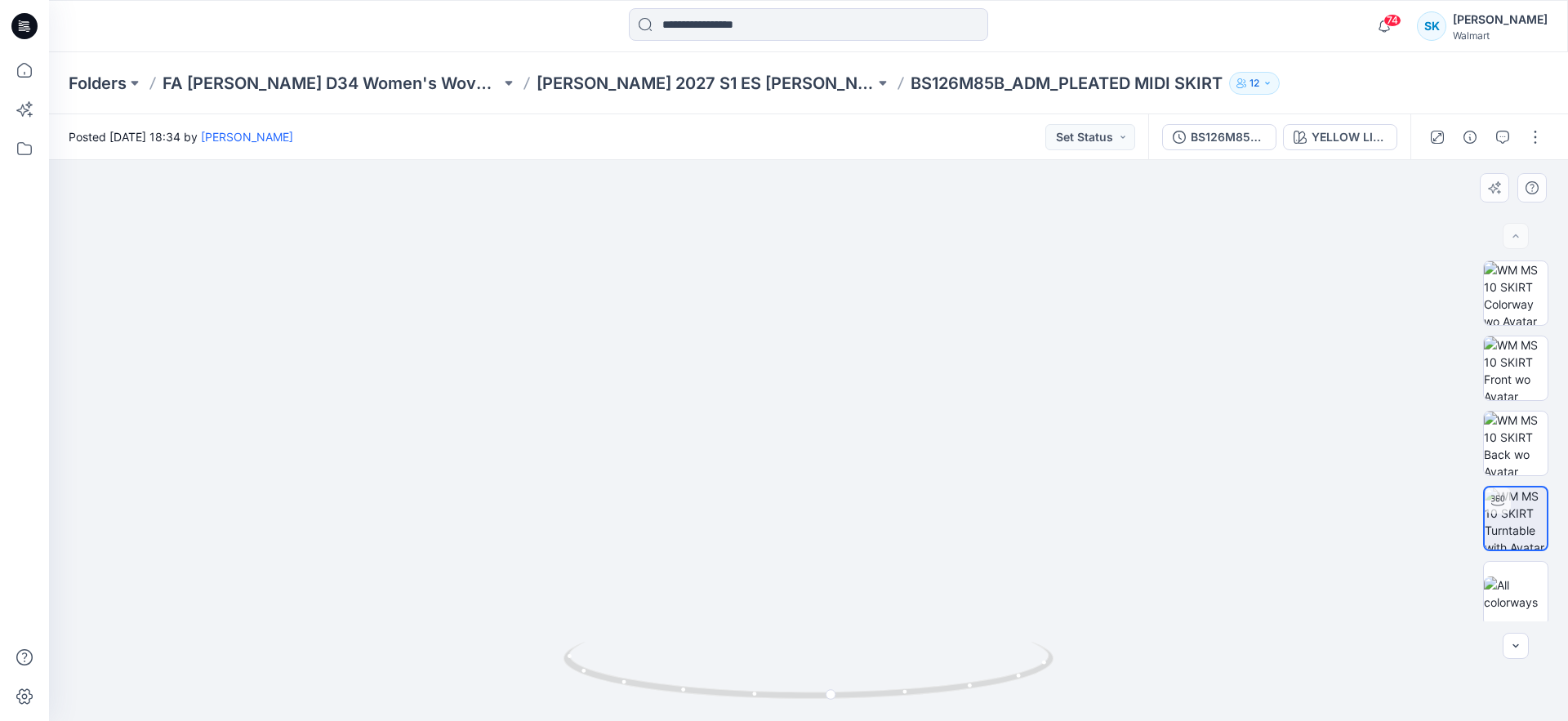
drag, startPoint x: 871, startPoint y: 604, endPoint x: 870, endPoint y: 594, distance: 10.0
click at [870, 594] on img at bounding box center [808, 432] width 578 height 578
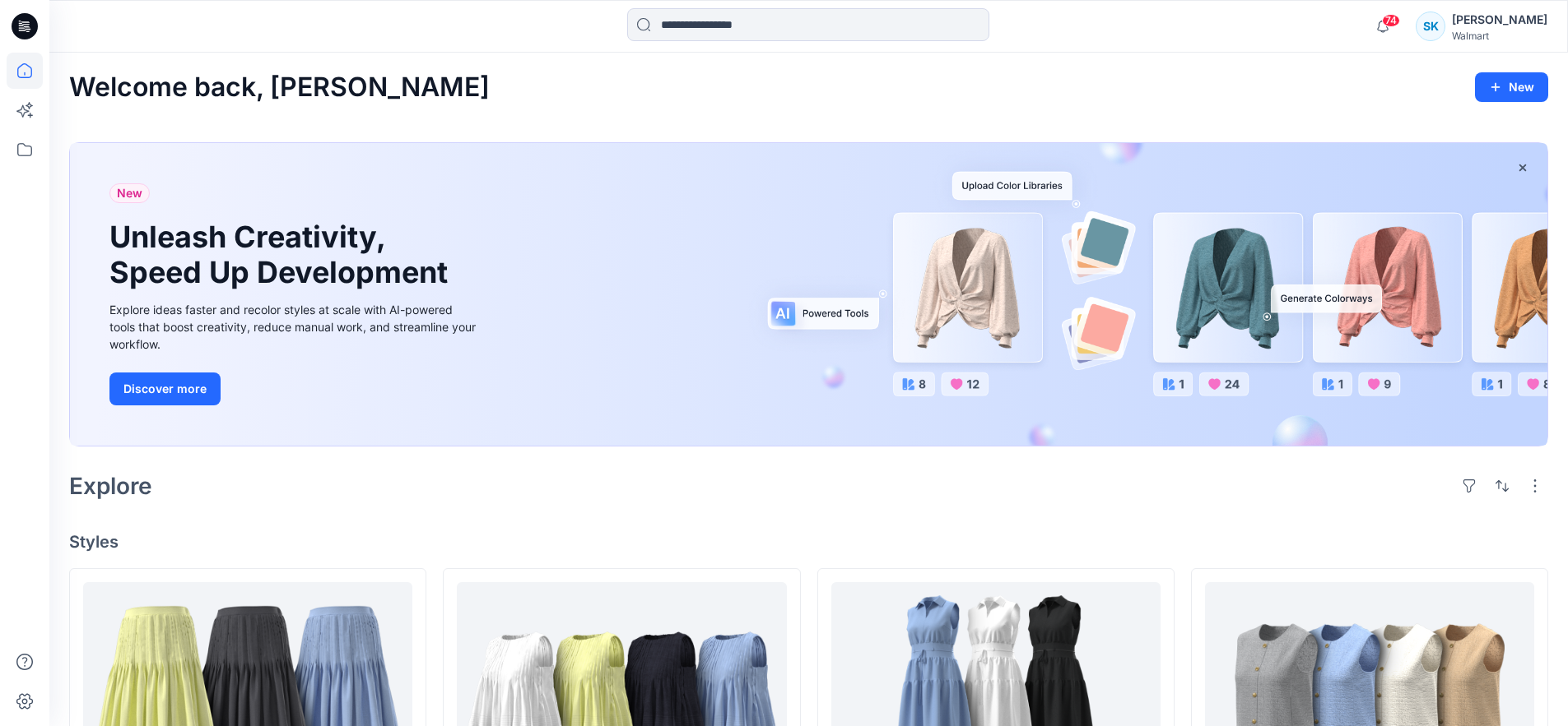
click at [301, 38] on div at bounding box center [239, 26] width 379 height 36
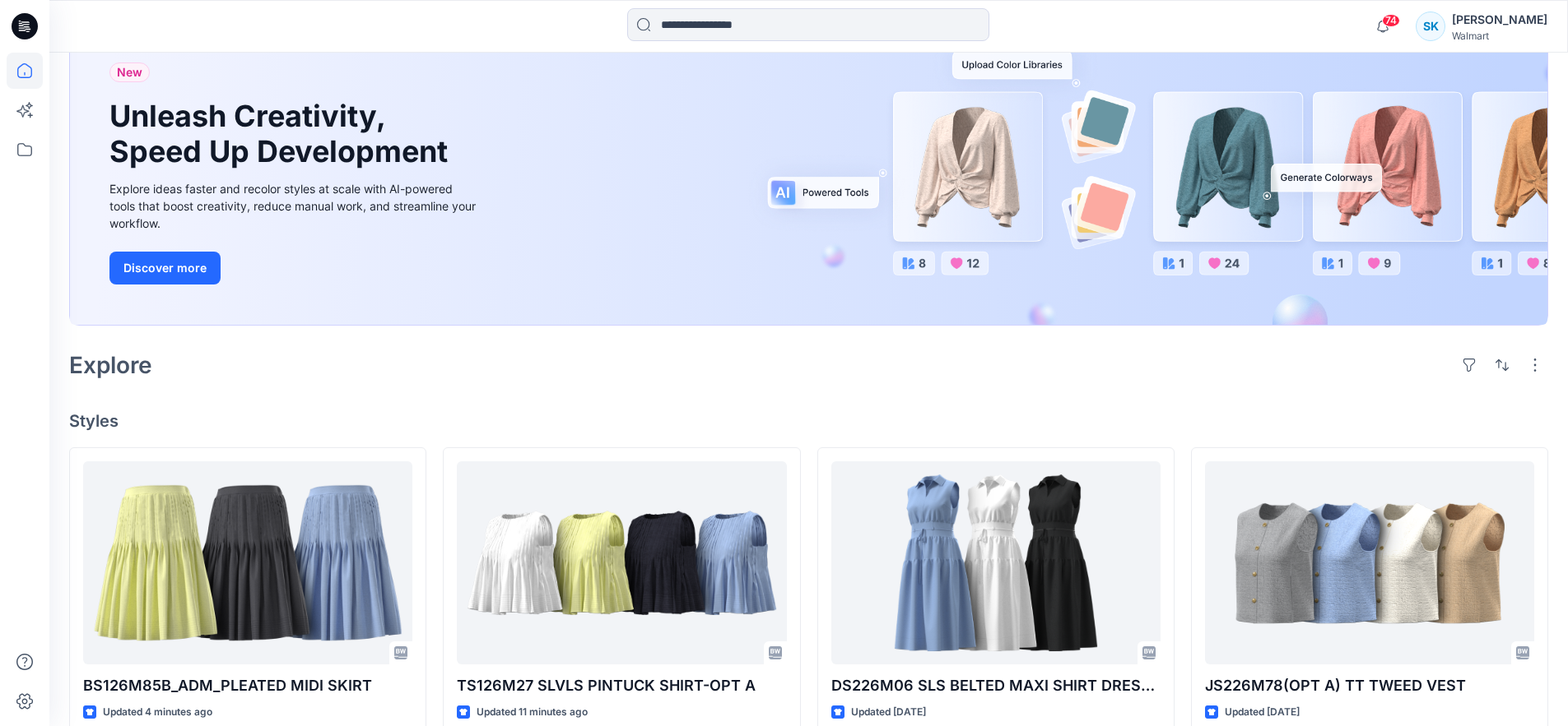
scroll to position [301, 0]
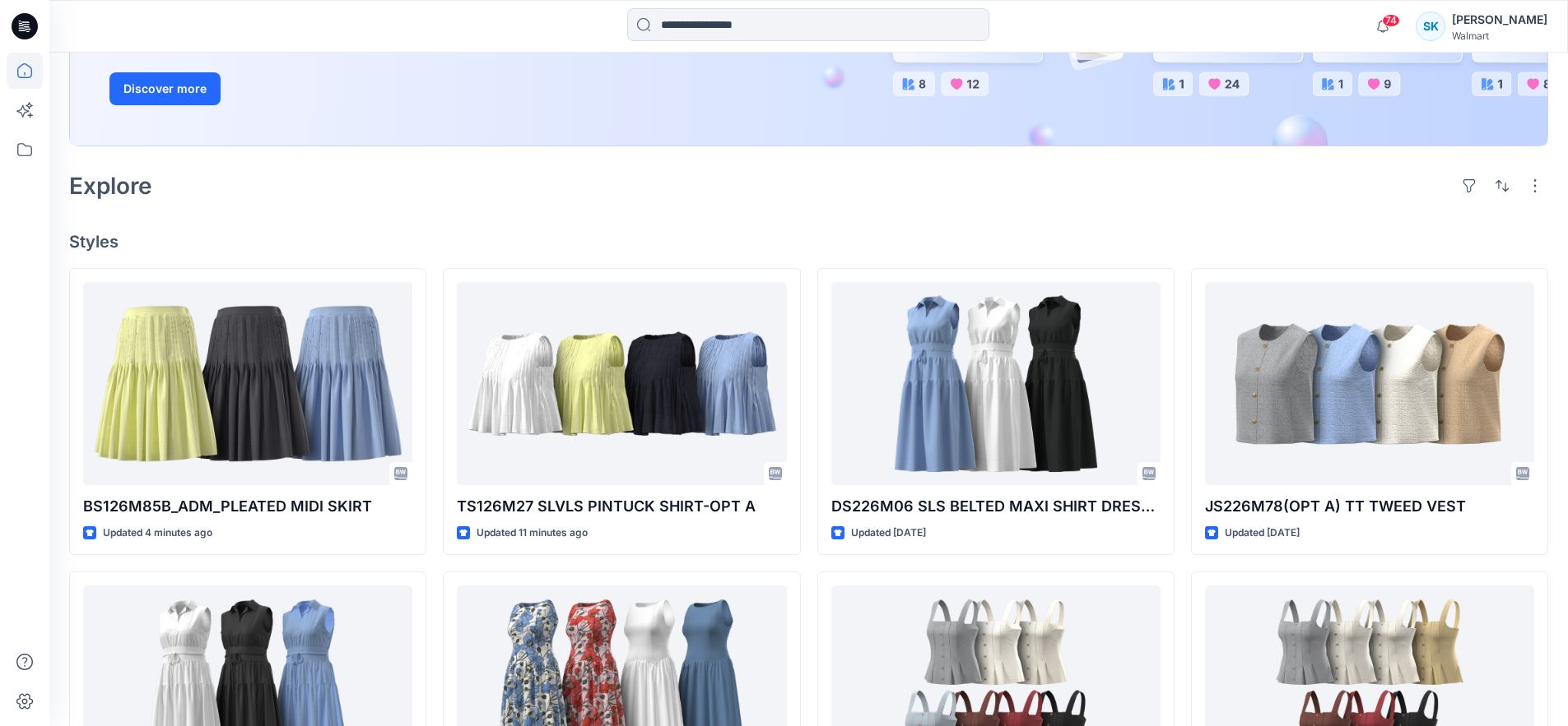
click at [499, 195] on div "Explore" at bounding box center [808, 186] width 1479 height 39
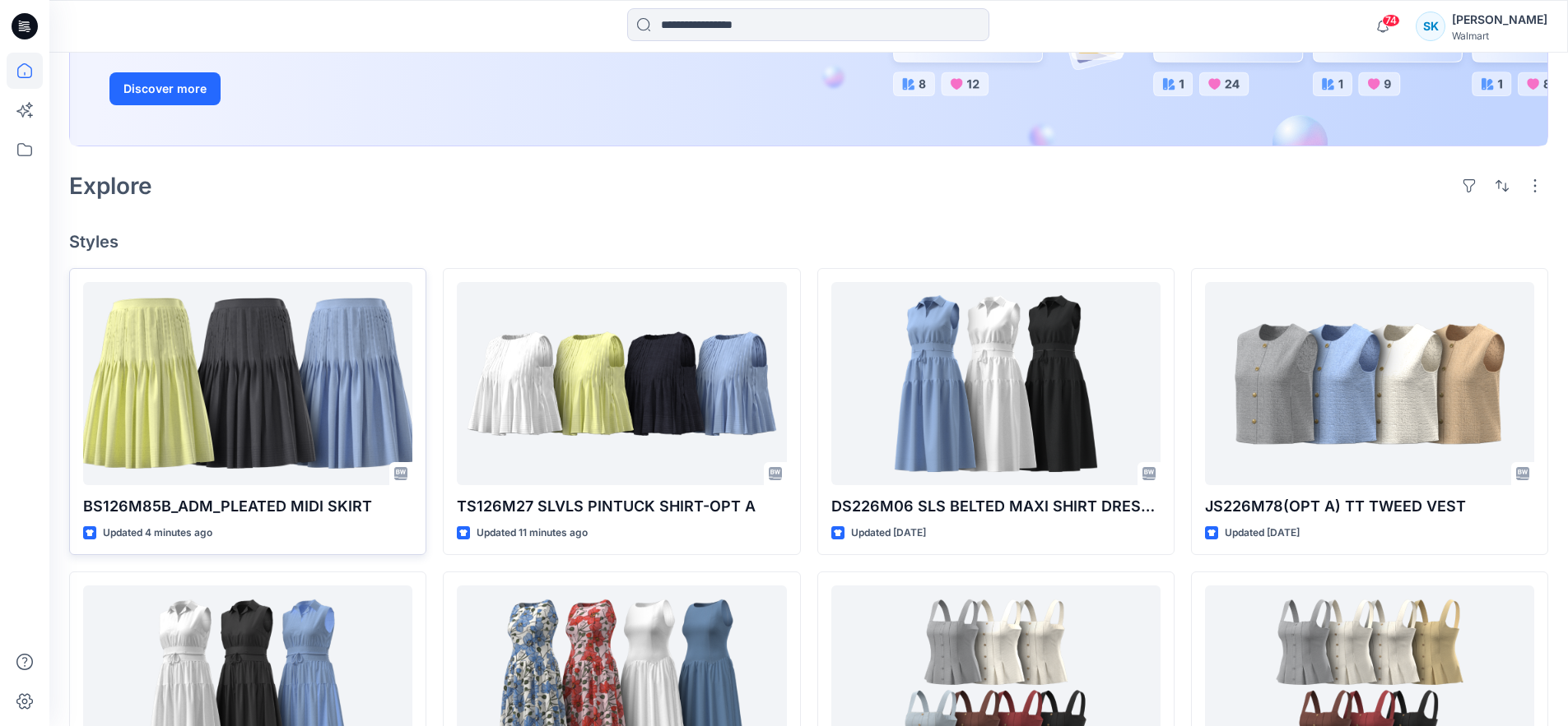
click at [314, 341] on div at bounding box center [248, 383] width 329 height 203
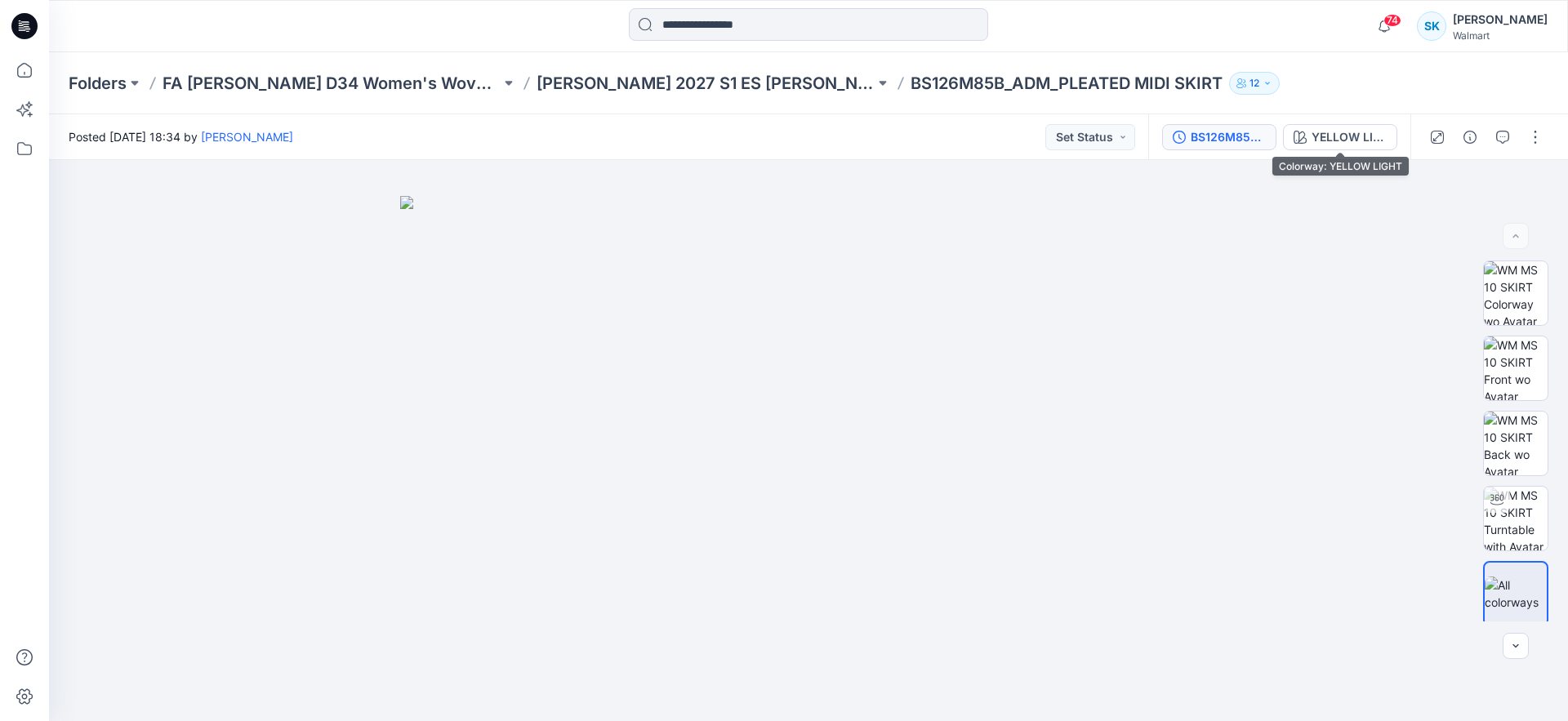
click at [1253, 134] on div "BS126M85B_ADM_PLEATED MIDI SKIRT 08.26" at bounding box center [1228, 137] width 75 height 18
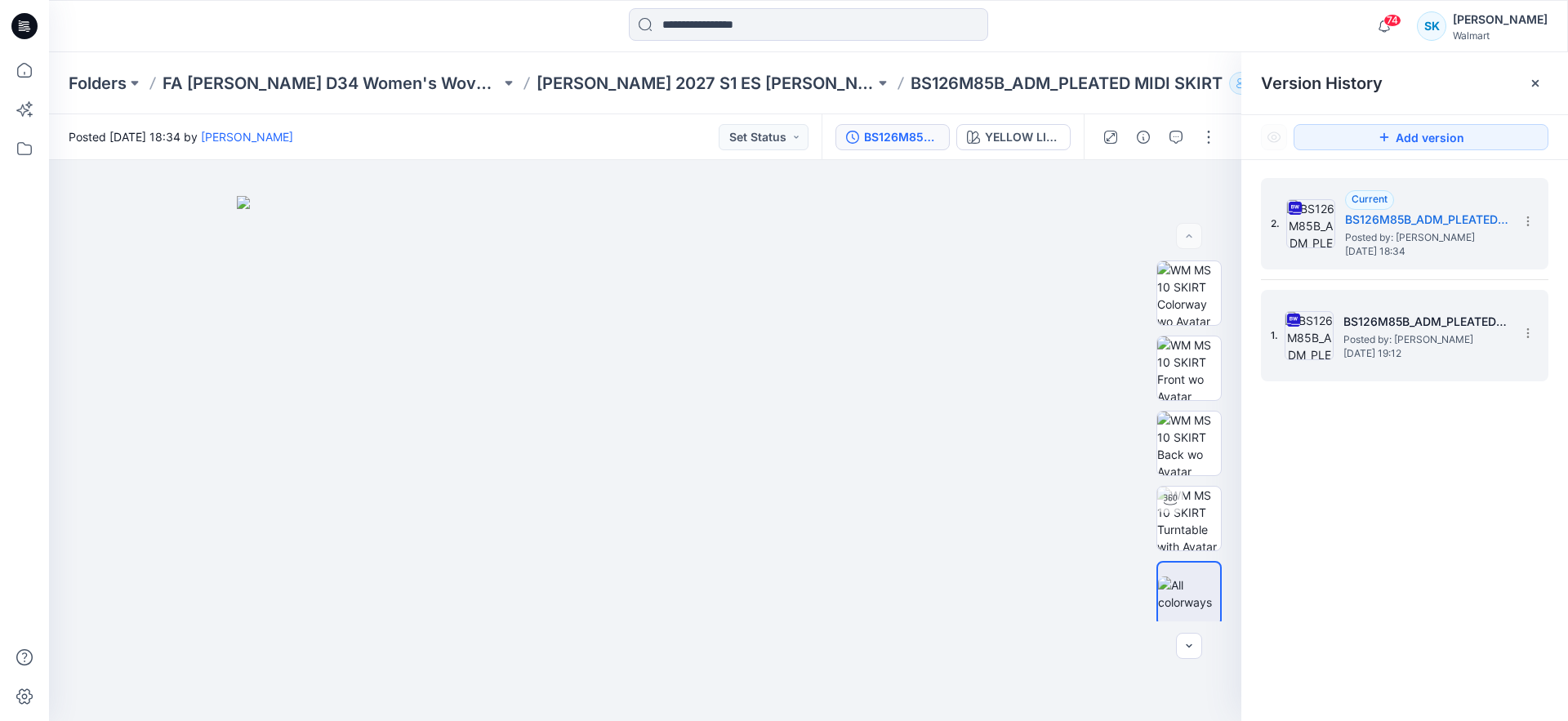
click at [1461, 319] on h5 "BS126M85B_ADM_PLEATED MIDI SKIRT B [DATE]" at bounding box center [1425, 322] width 163 height 20
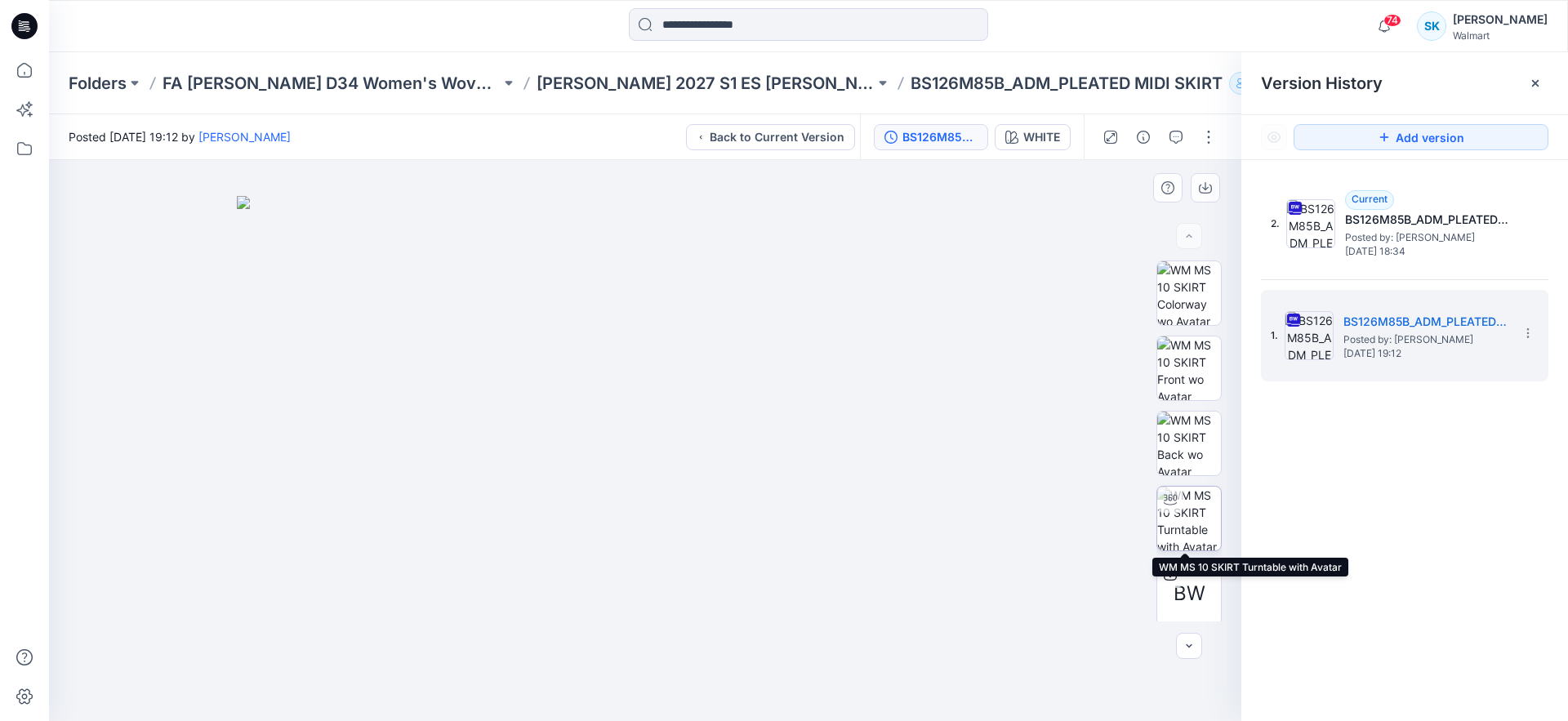
click at [1186, 517] on img at bounding box center [1188, 518] width 63 height 63
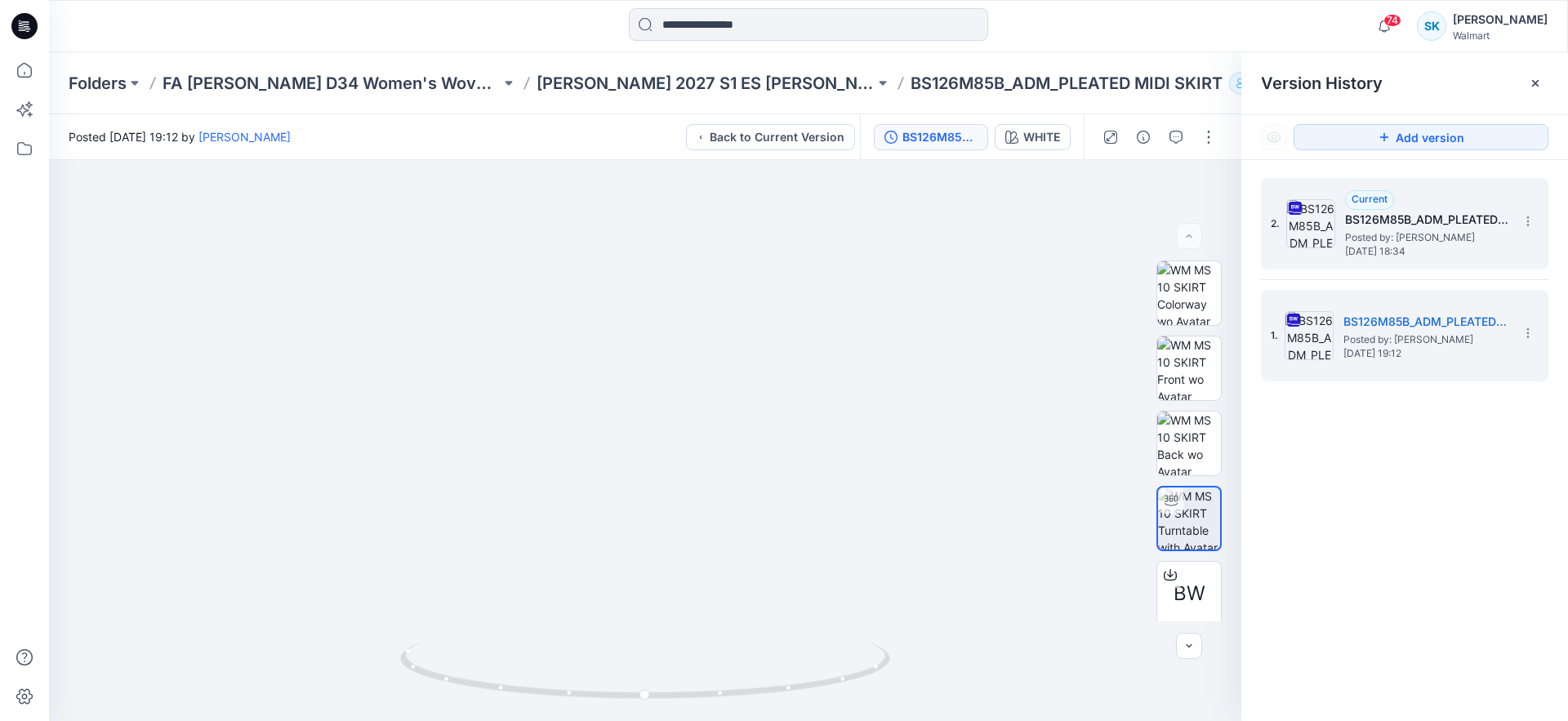
click at [1447, 204] on div "Current BS126M85B_ADM_PLEATED MIDI SKIRT 08.26 Posted by: [PERSON_NAME] Keep [D…" at bounding box center [1427, 223] width 163 height 67
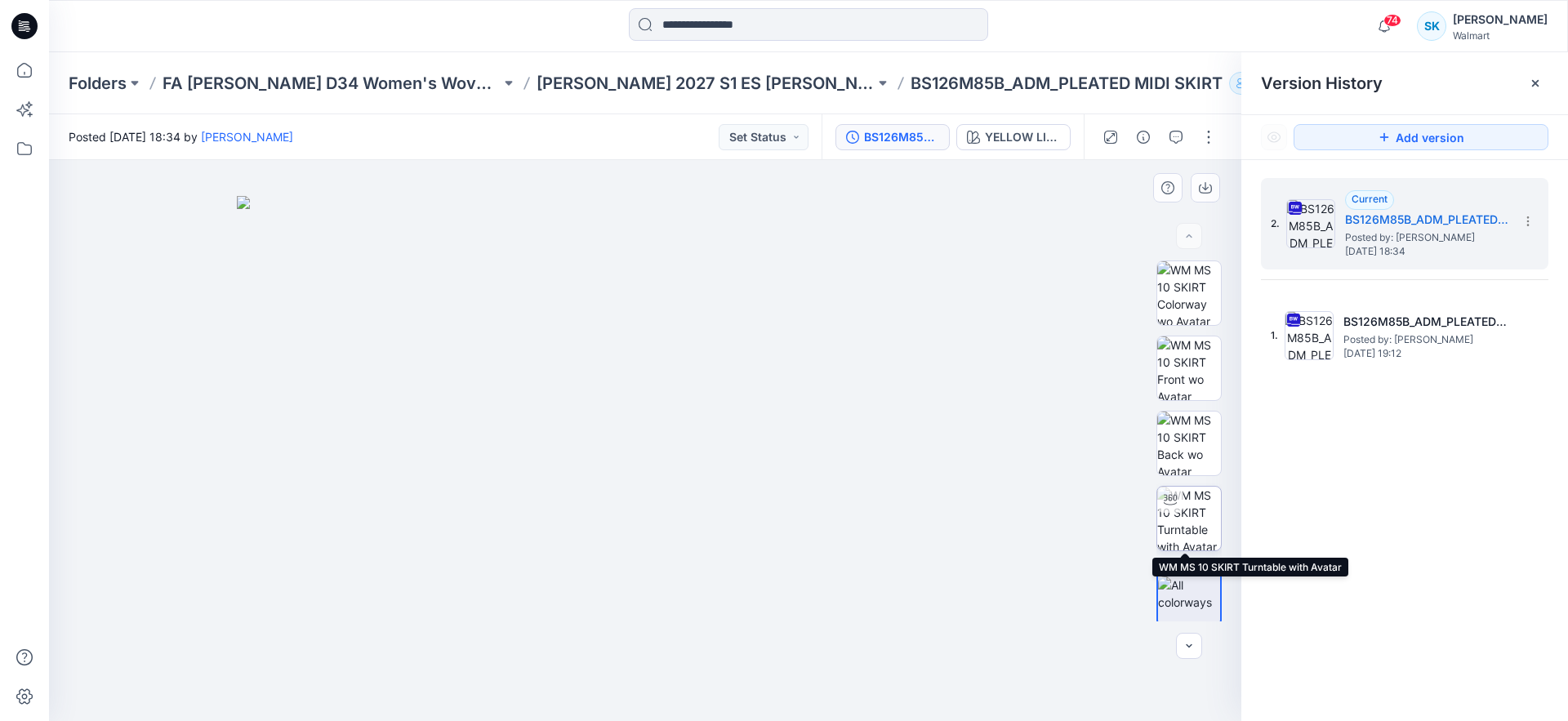
click at [1186, 524] on img at bounding box center [1188, 518] width 63 height 63
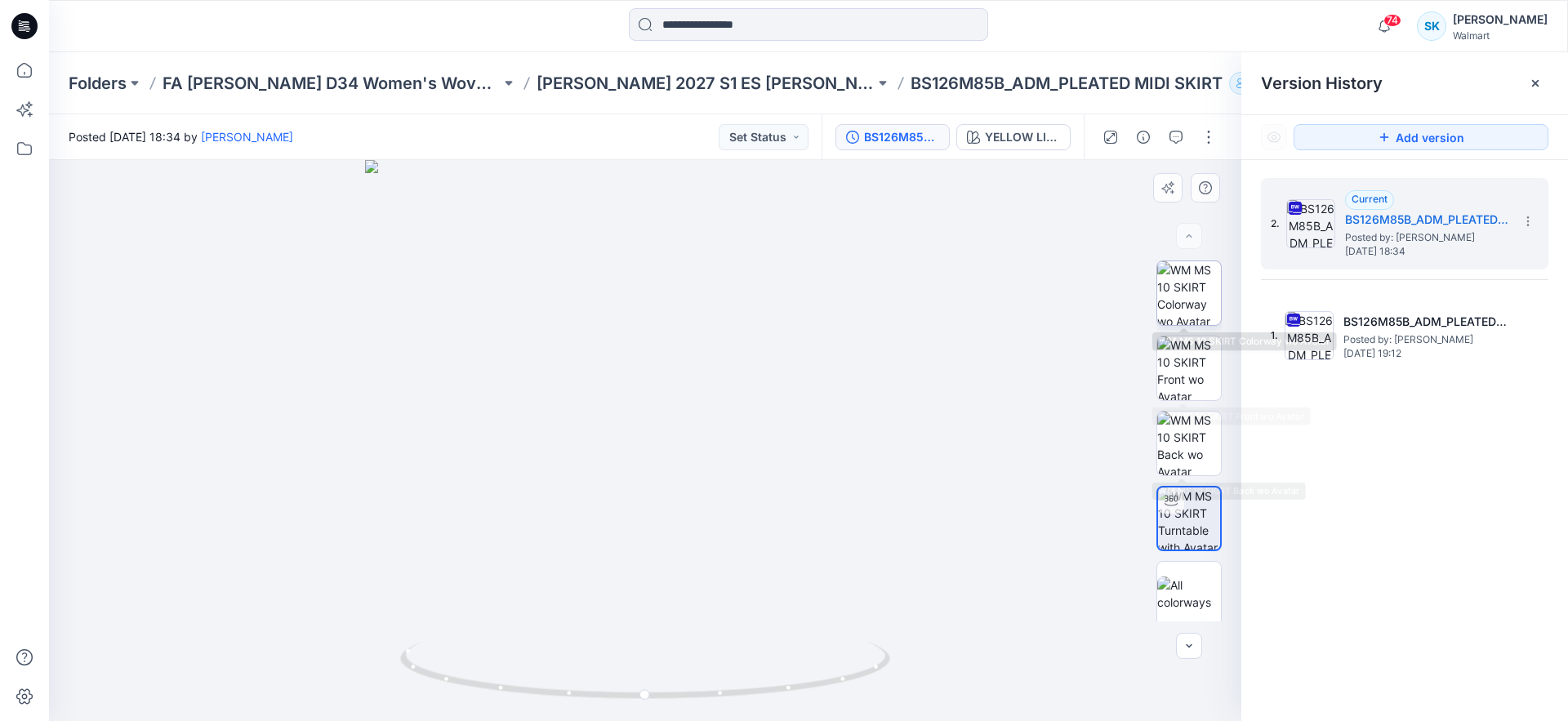
click at [1173, 299] on img at bounding box center [1188, 293] width 63 height 63
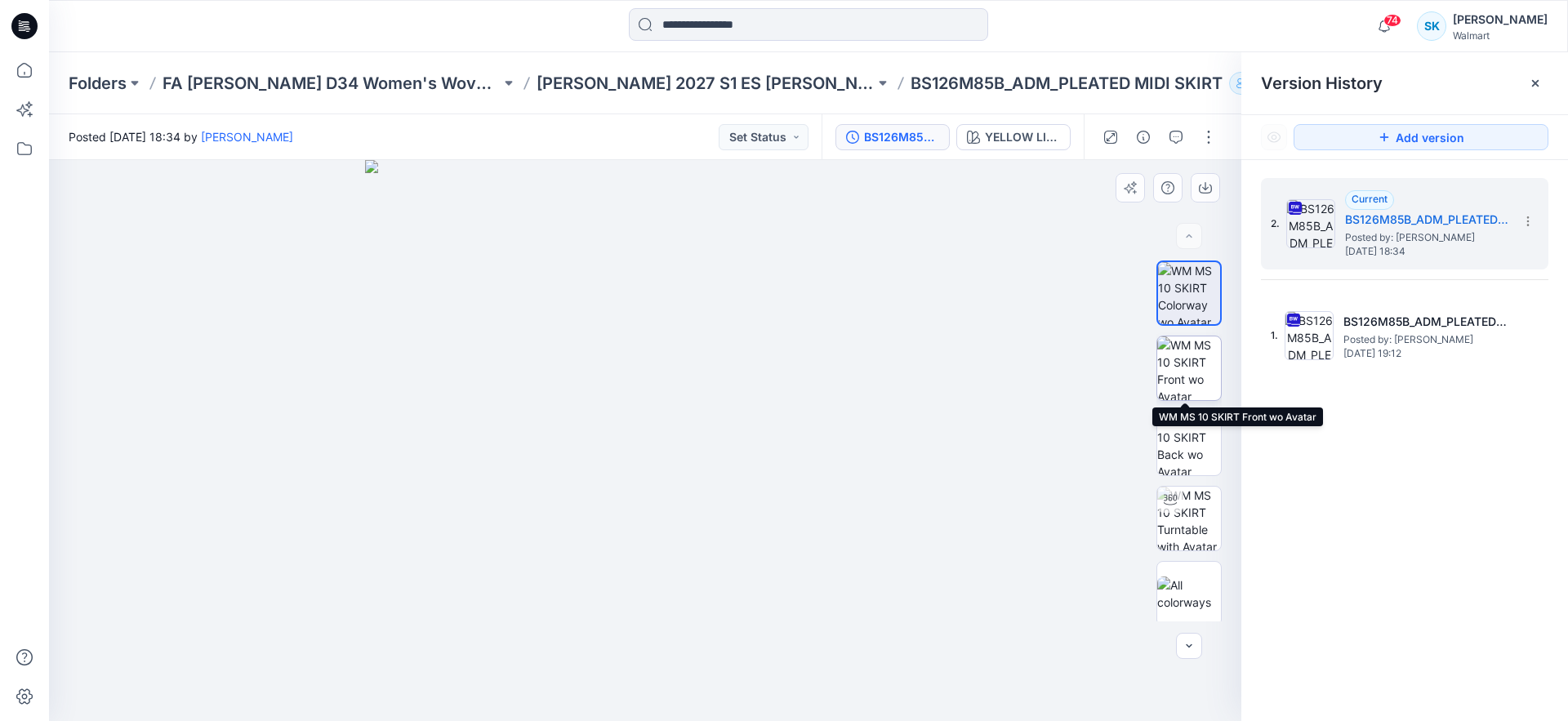
click at [1192, 373] on img at bounding box center [1188, 368] width 63 height 63
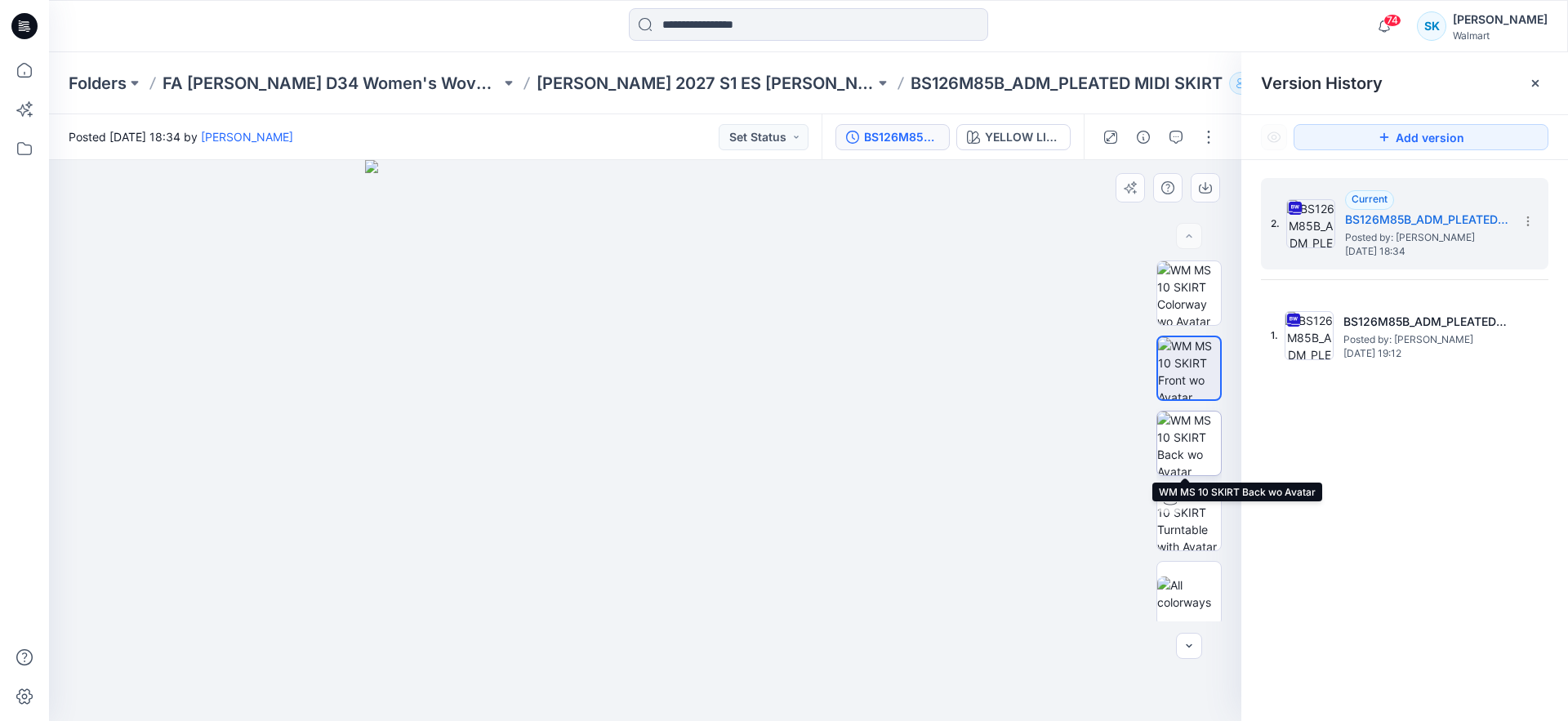
click at [1200, 450] on img at bounding box center [1188, 443] width 63 height 63
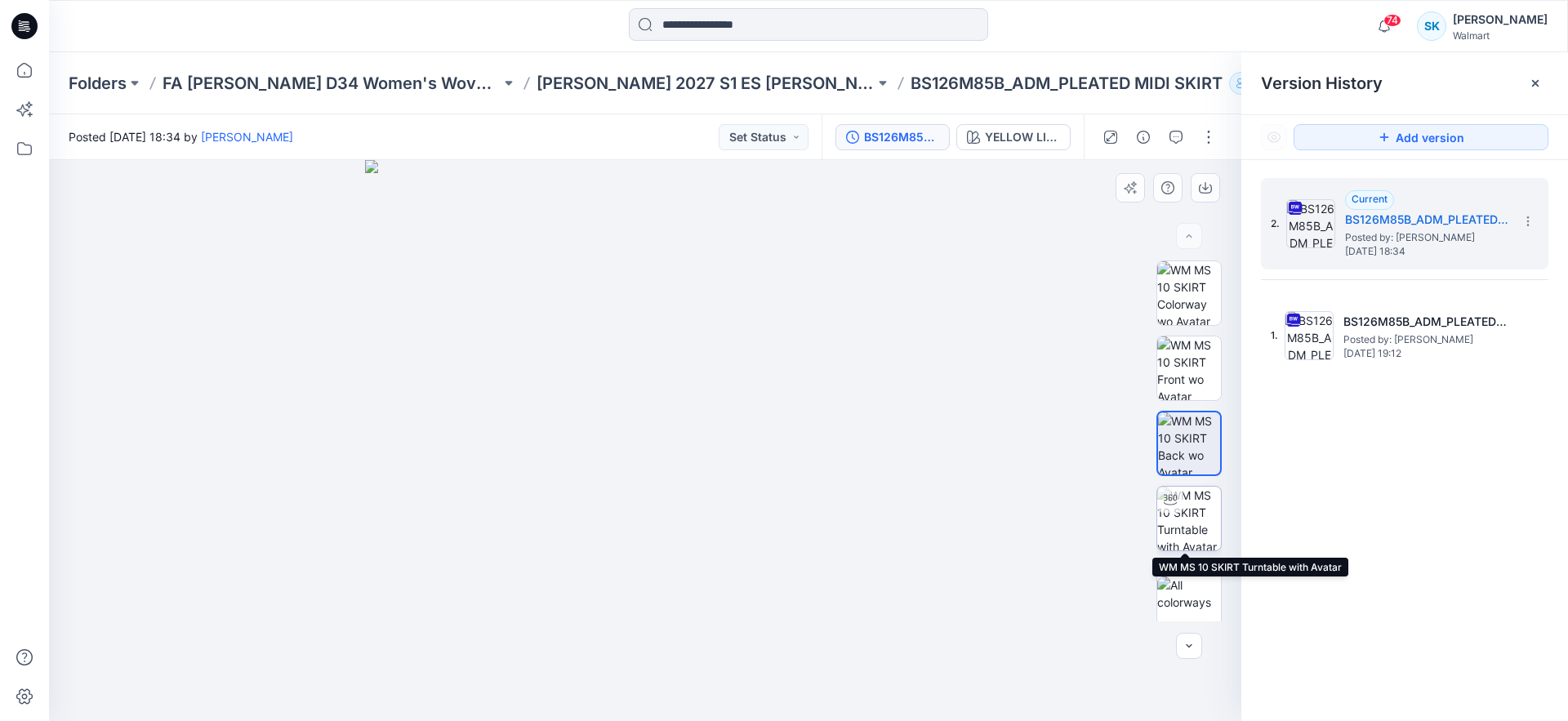
click at [1203, 524] on img at bounding box center [1188, 518] width 63 height 63
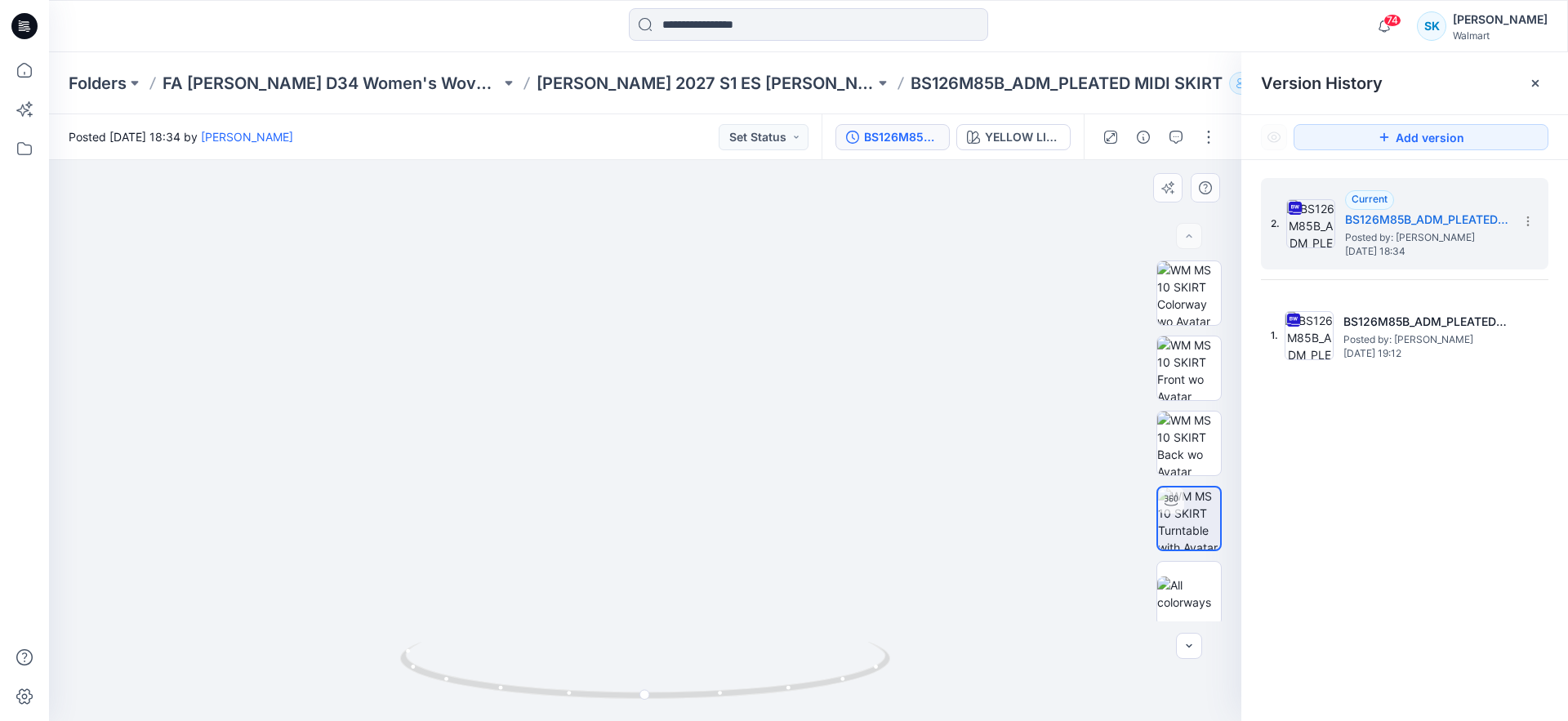
drag, startPoint x: 686, startPoint y: 631, endPoint x: 661, endPoint y: 514, distance: 119.6
click at [661, 514] on img at bounding box center [644, 249] width 1092 height 944
drag, startPoint x: 697, startPoint y: 515, endPoint x: 700, endPoint y: 555, distance: 40.1
click at [700, 554] on img at bounding box center [644, 268] width 1092 height 905
drag, startPoint x: 700, startPoint y: 552, endPoint x: 700, endPoint y: 575, distance: 23.0
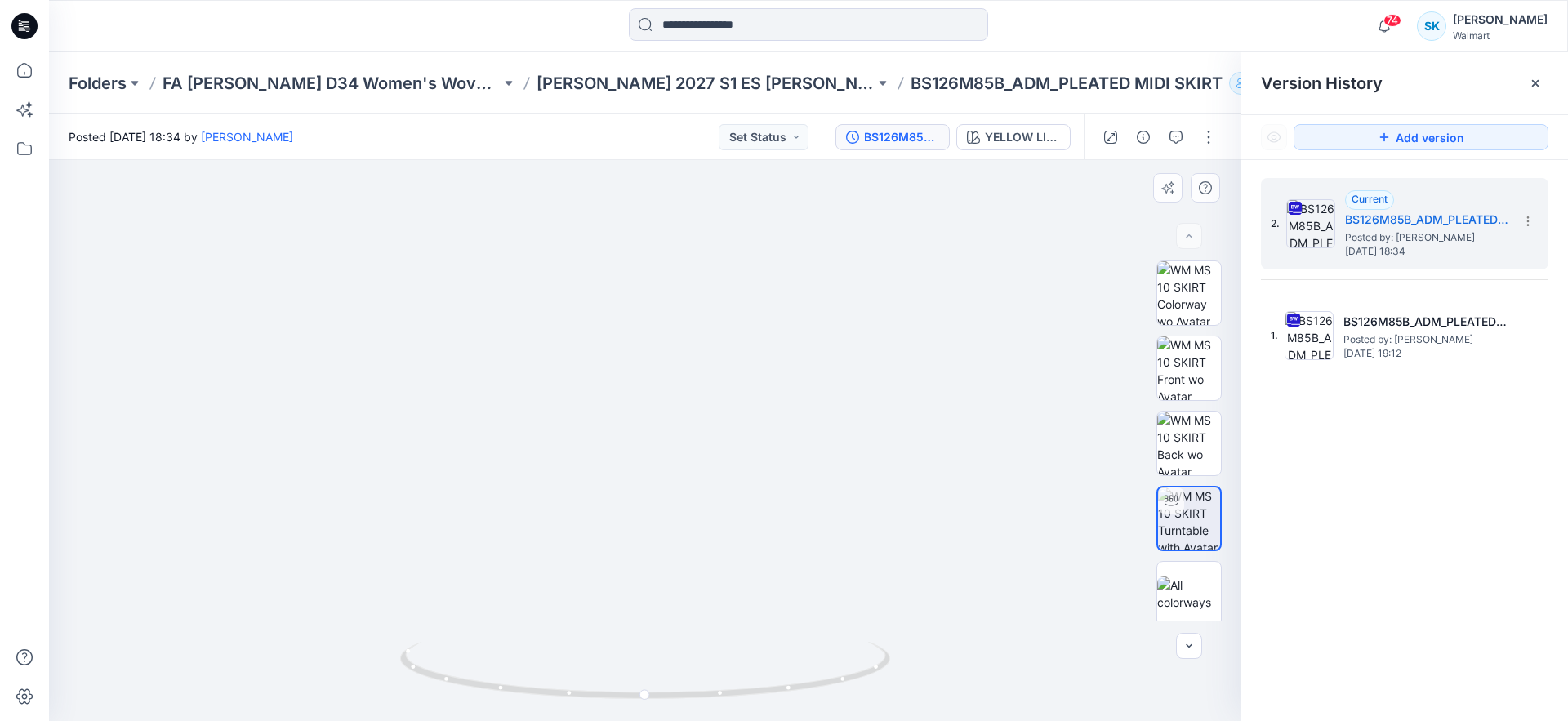
click at [700, 575] on img at bounding box center [644, 279] width 1092 height 884
drag, startPoint x: 700, startPoint y: 579, endPoint x: 699, endPoint y: 554, distance: 25.0
click at [699, 554] on img at bounding box center [644, 267] width 1092 height 906
drag, startPoint x: 753, startPoint y: 691, endPoint x: 784, endPoint y: 674, distance: 35.4
click at [784, 674] on icon at bounding box center [647, 672] width 494 height 61
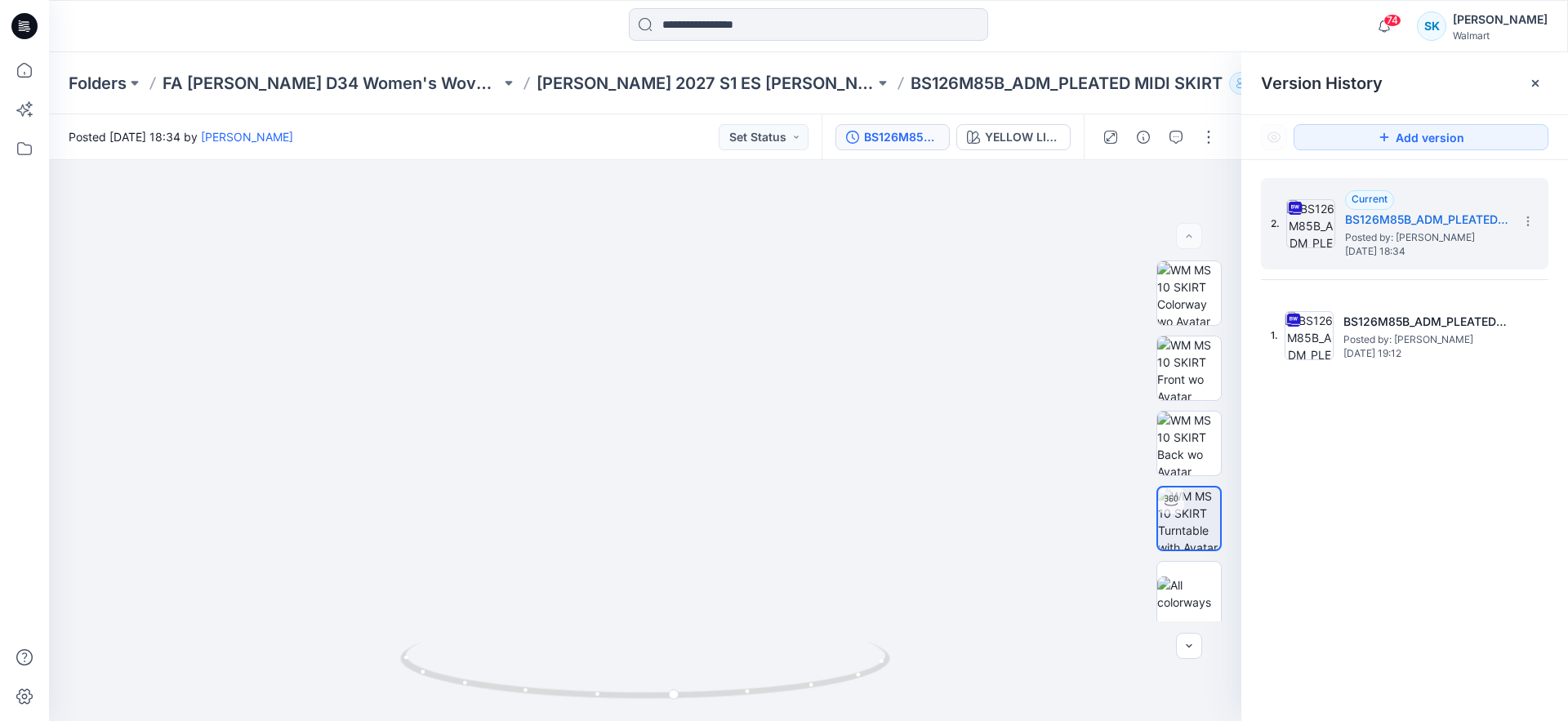
click at [318, 27] on div at bounding box center [238, 25] width 380 height 36
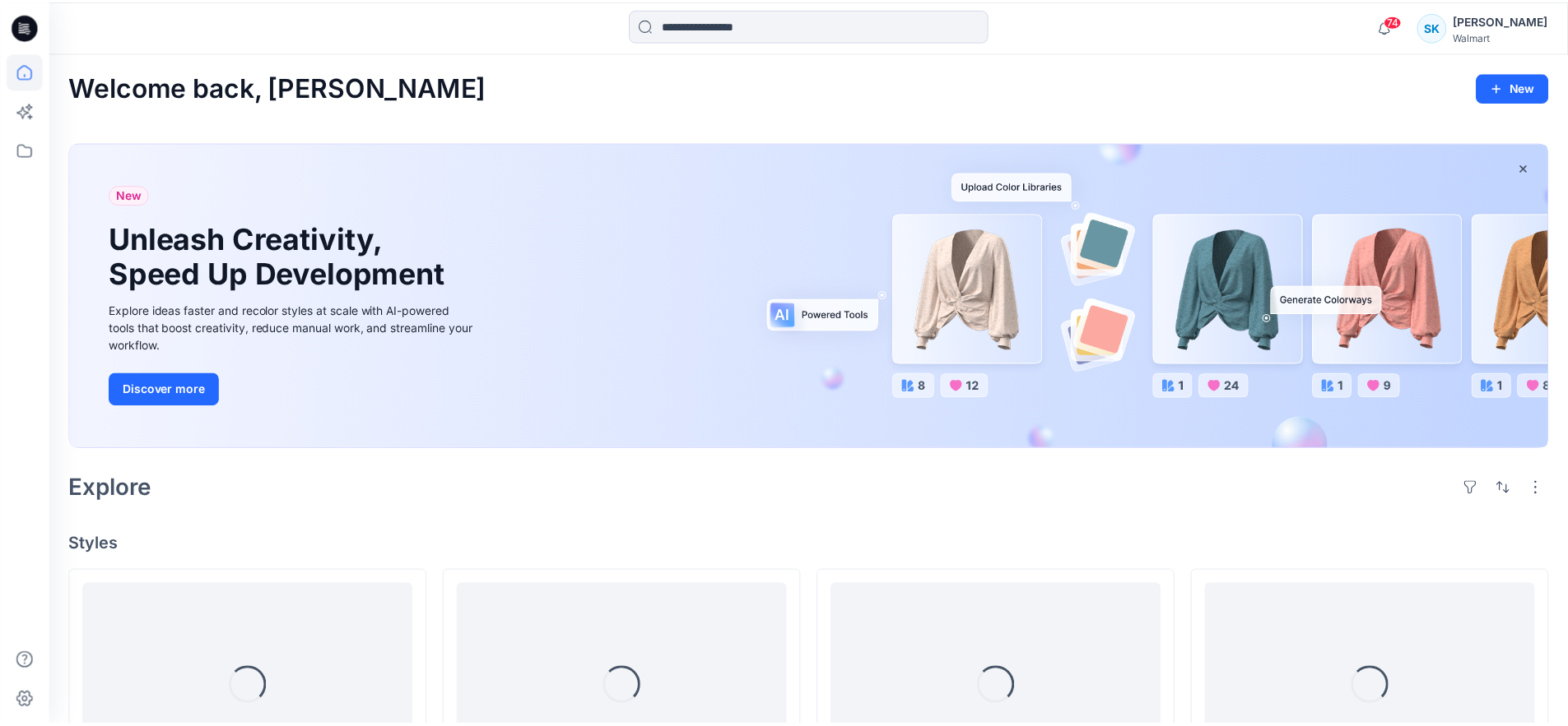
scroll to position [301, 0]
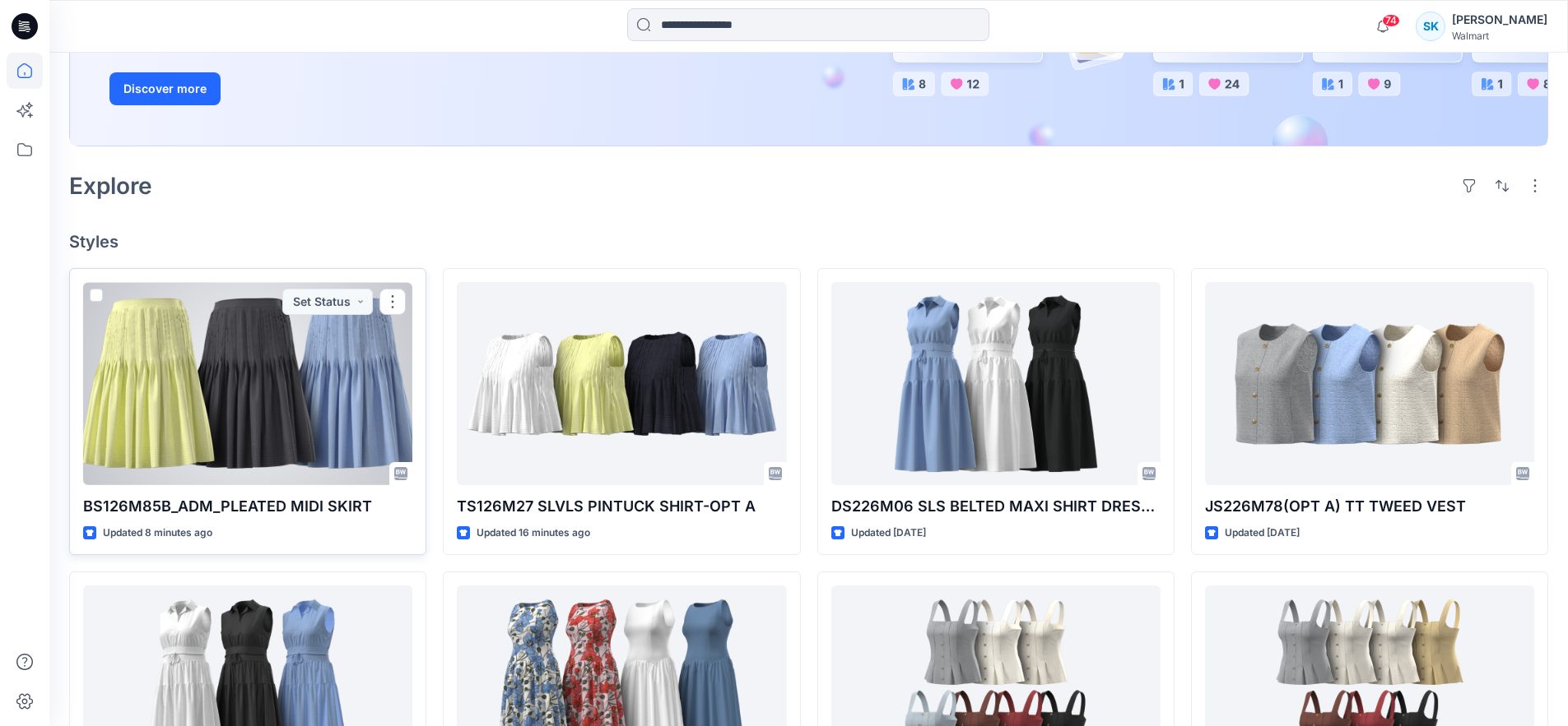
click at [339, 387] on div at bounding box center [248, 383] width 329 height 203
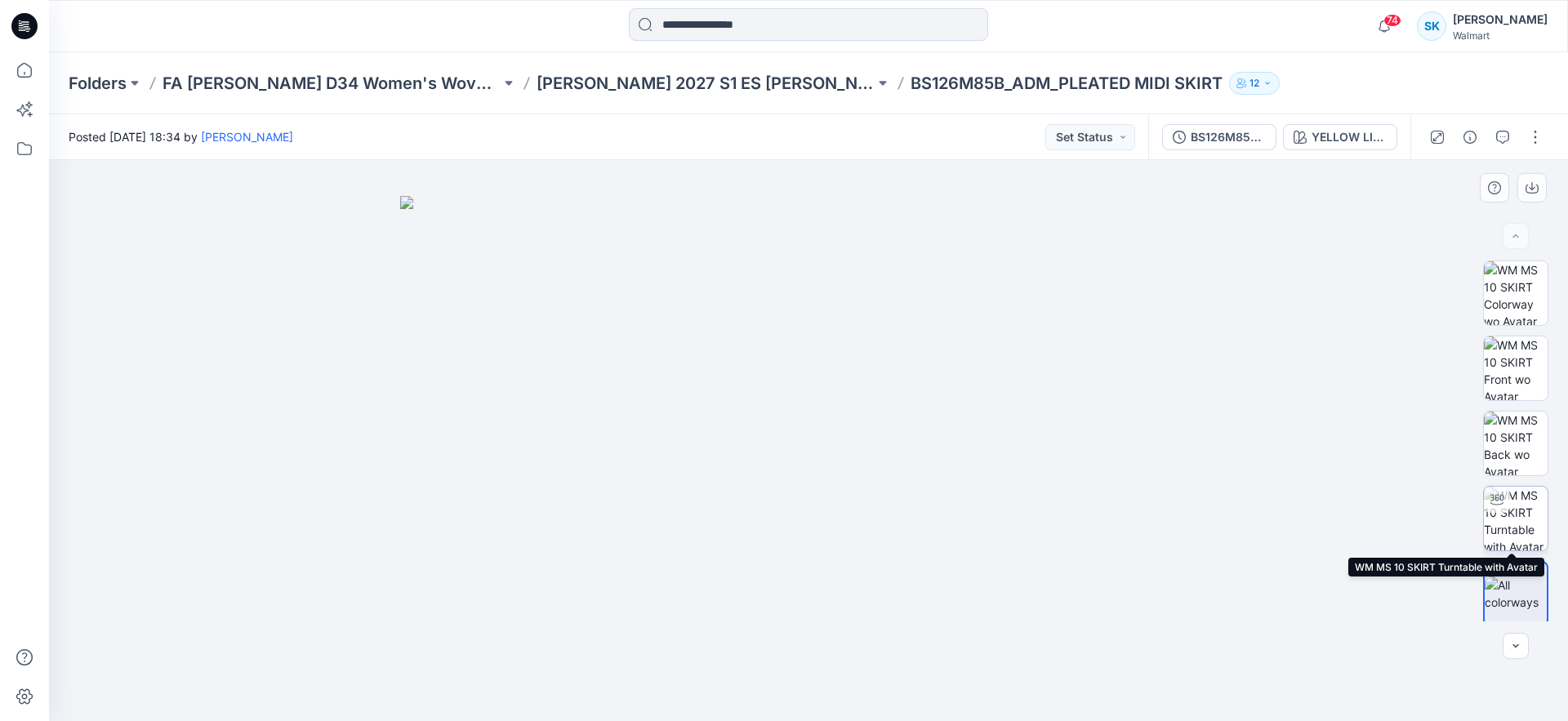
click at [1532, 525] on img at bounding box center [1515, 518] width 63 height 63
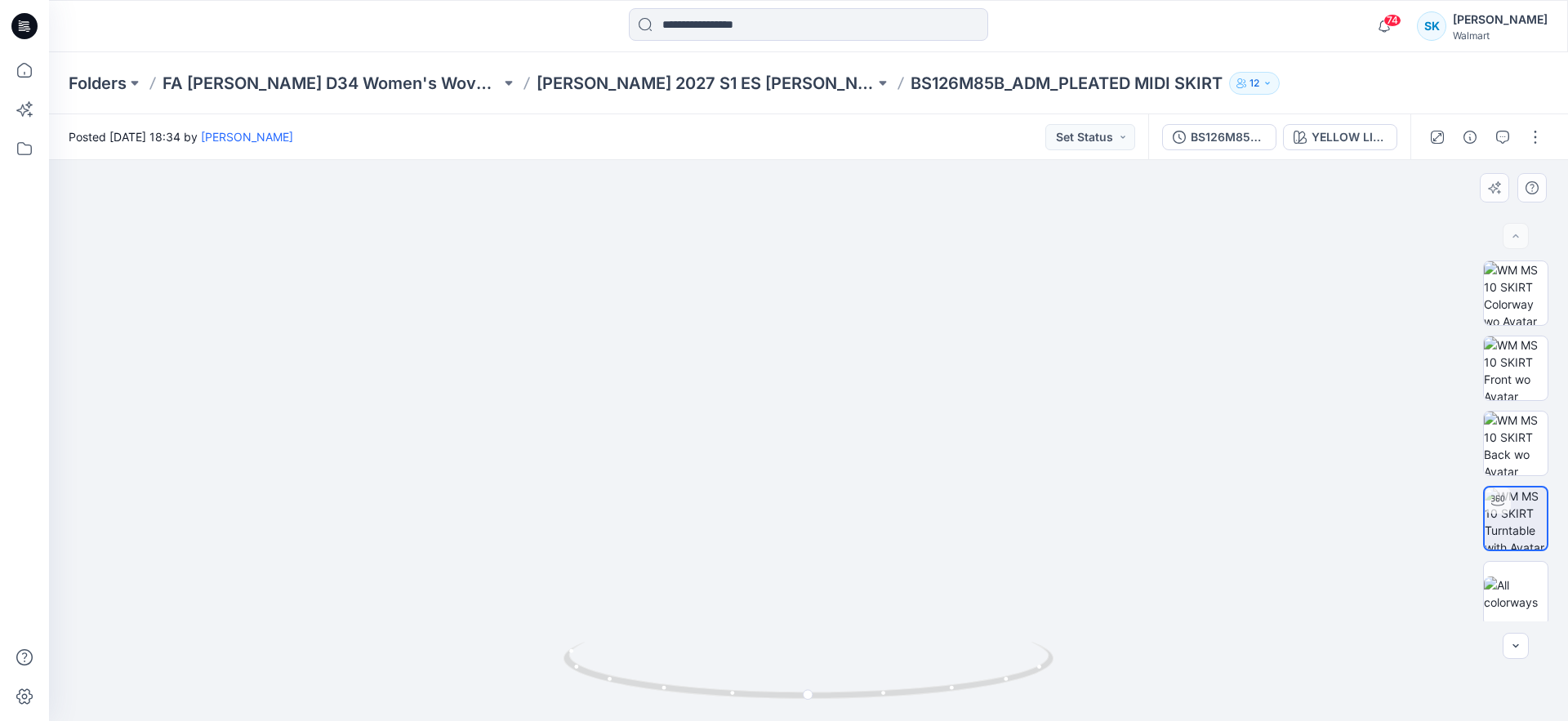
drag, startPoint x: 845, startPoint y: 596, endPoint x: 849, endPoint y: 527, distance: 69.1
click at [849, 527] on img at bounding box center [809, 302] width 960 height 836
click at [848, 533] on img at bounding box center [809, 300] width 960 height 840
click at [850, 544] on img at bounding box center [809, 300] width 960 height 843
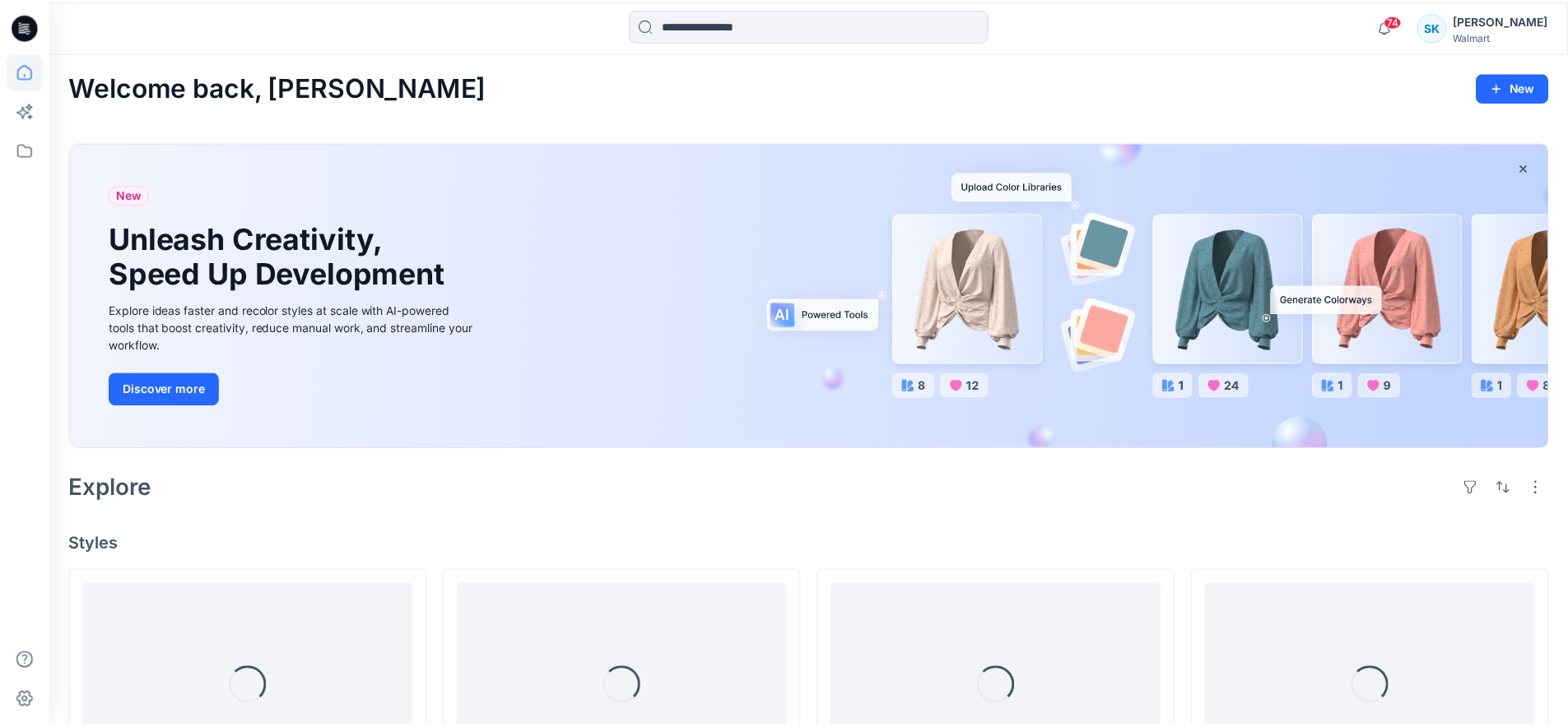
scroll to position [301, 0]
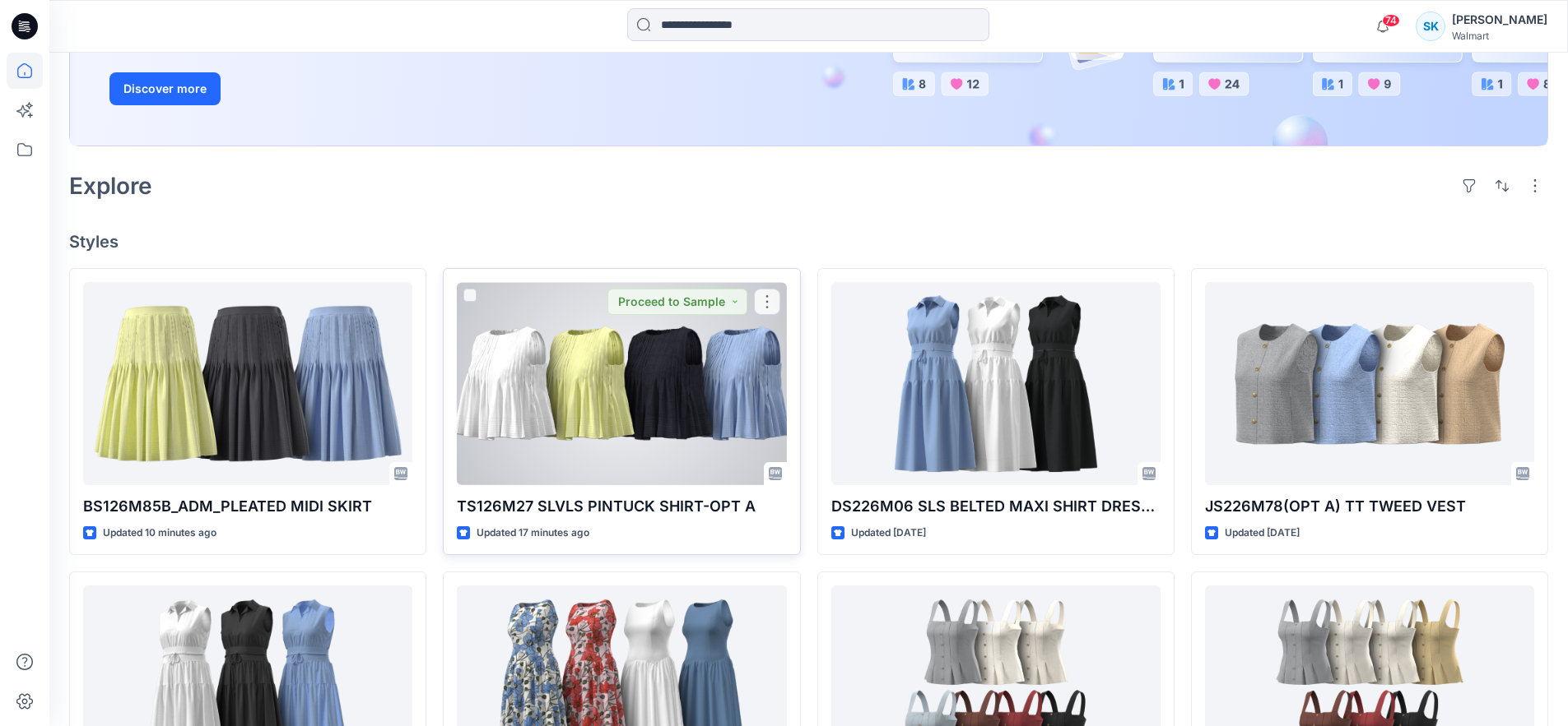
click at [556, 392] on div at bounding box center [621, 383] width 329 height 203
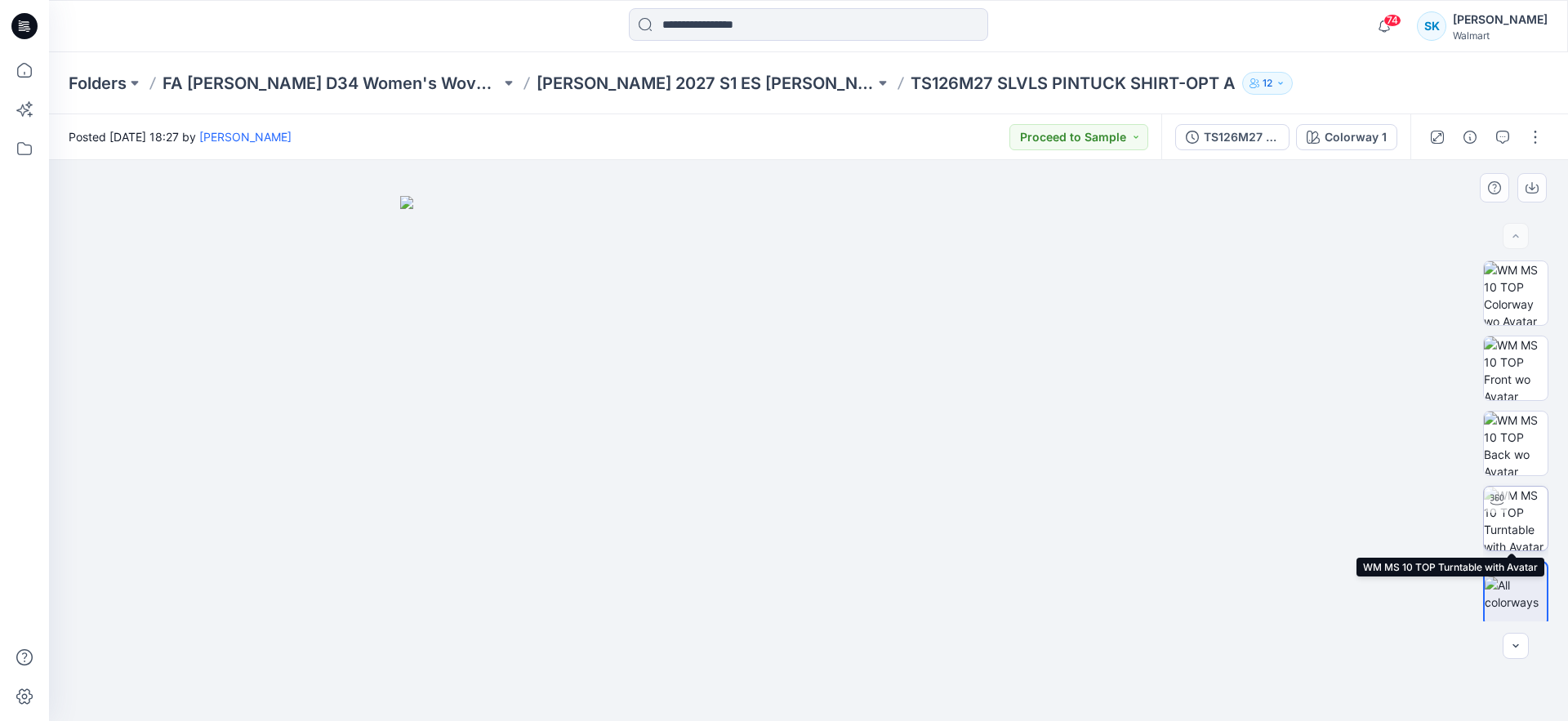
click at [1520, 513] on img at bounding box center [1515, 518] width 63 height 63
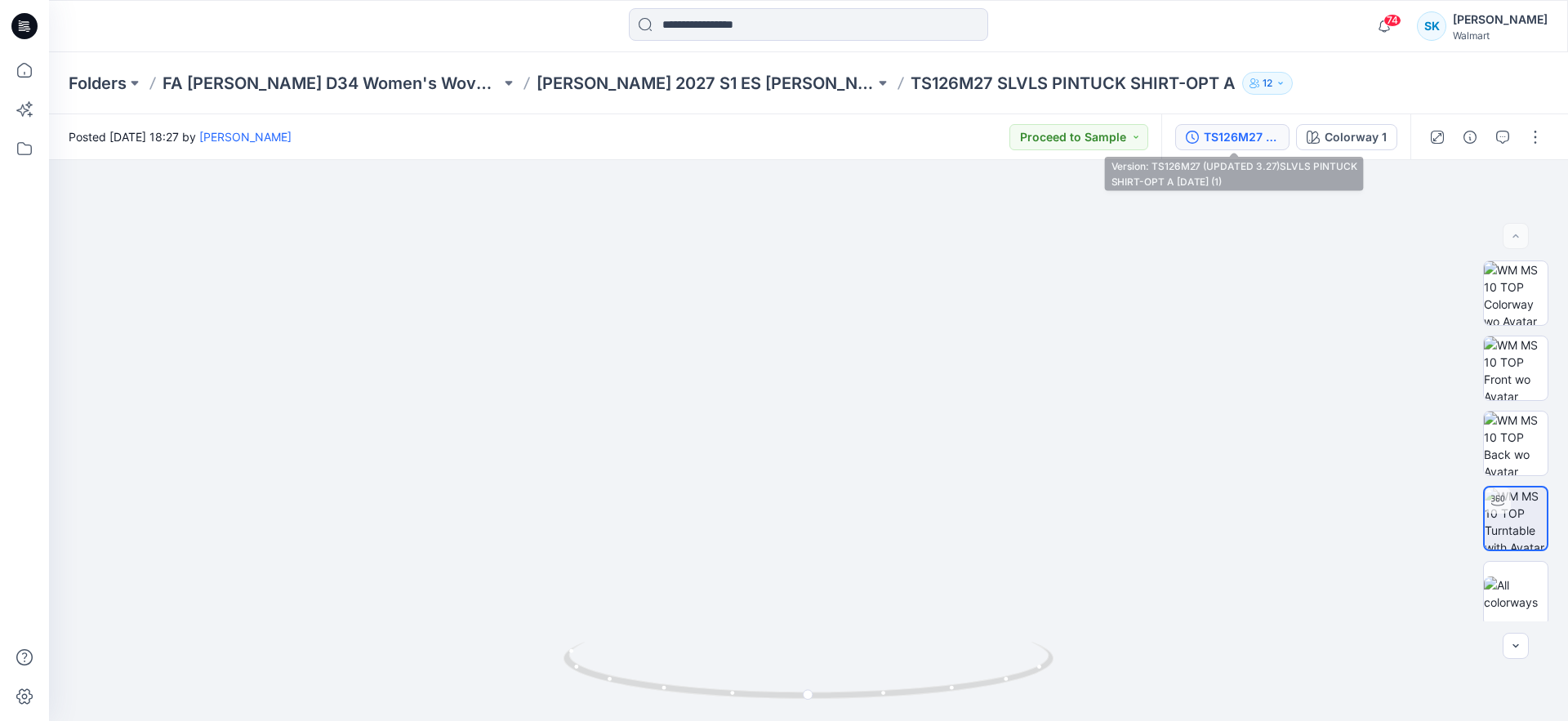
click at [1225, 136] on div "TS126M27 (UPDATED 3.27)SLVLS PINTUCK SHIRT-OPT A [DATE] (1)" at bounding box center [1241, 137] width 75 height 18
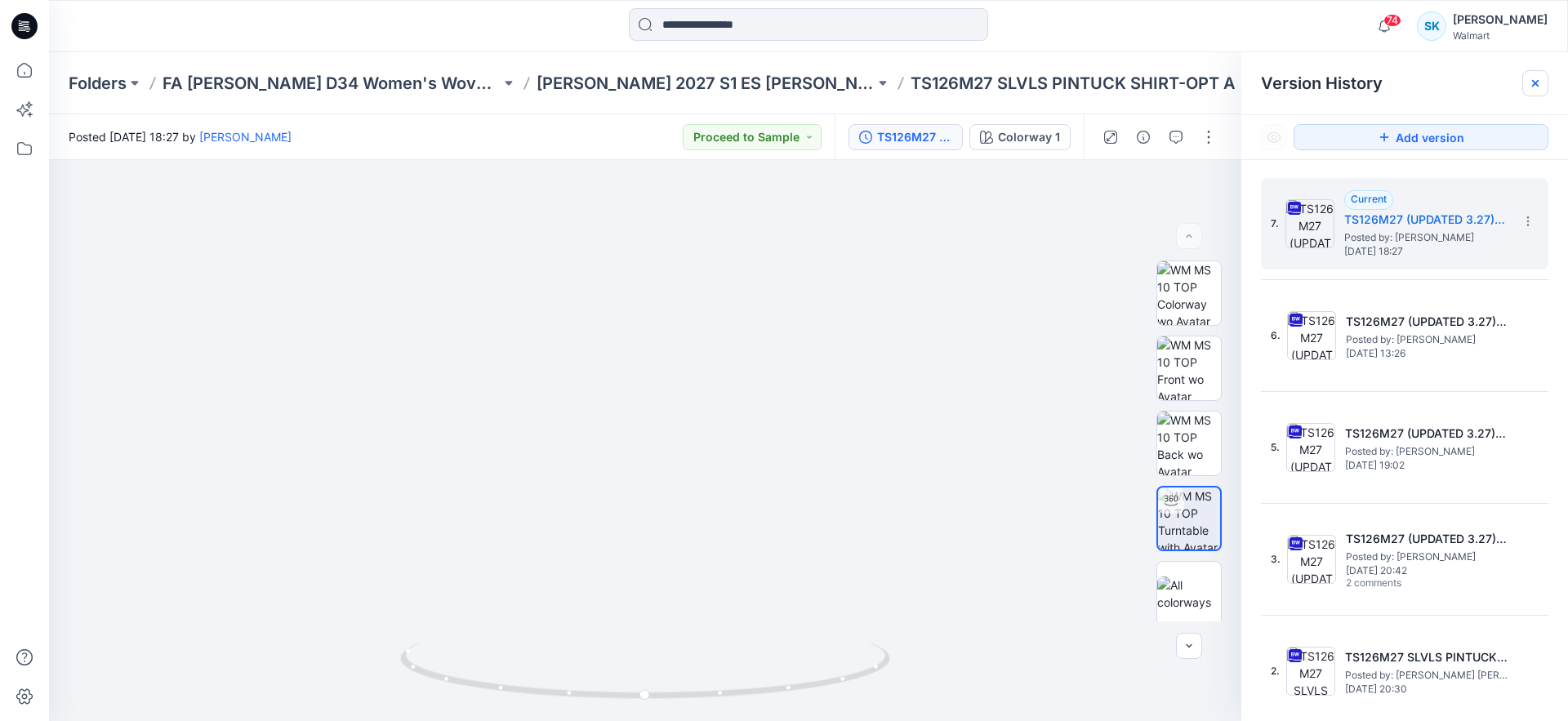
click at [1535, 83] on icon at bounding box center [1535, 83] width 7 height 7
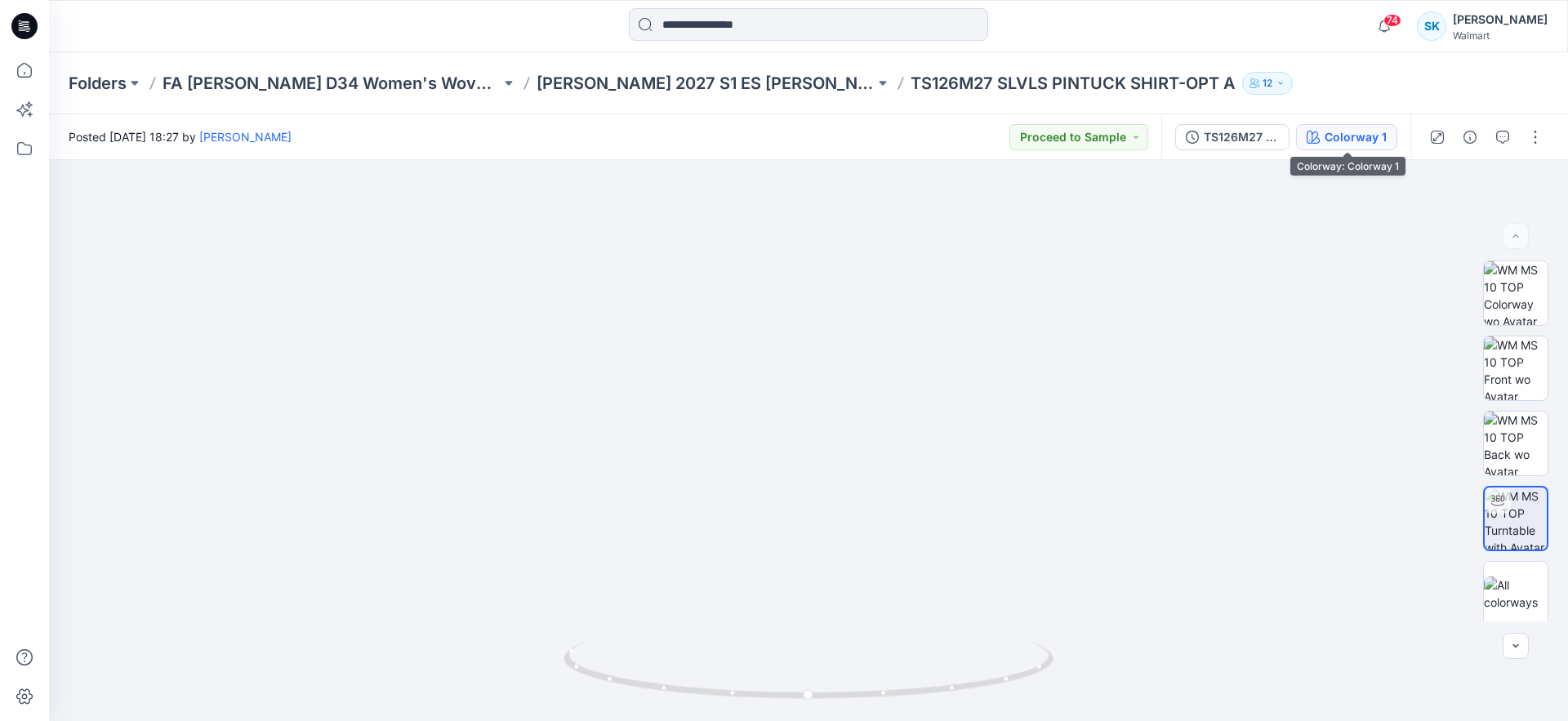
click at [1374, 134] on div "Colorway 1" at bounding box center [1356, 137] width 62 height 18
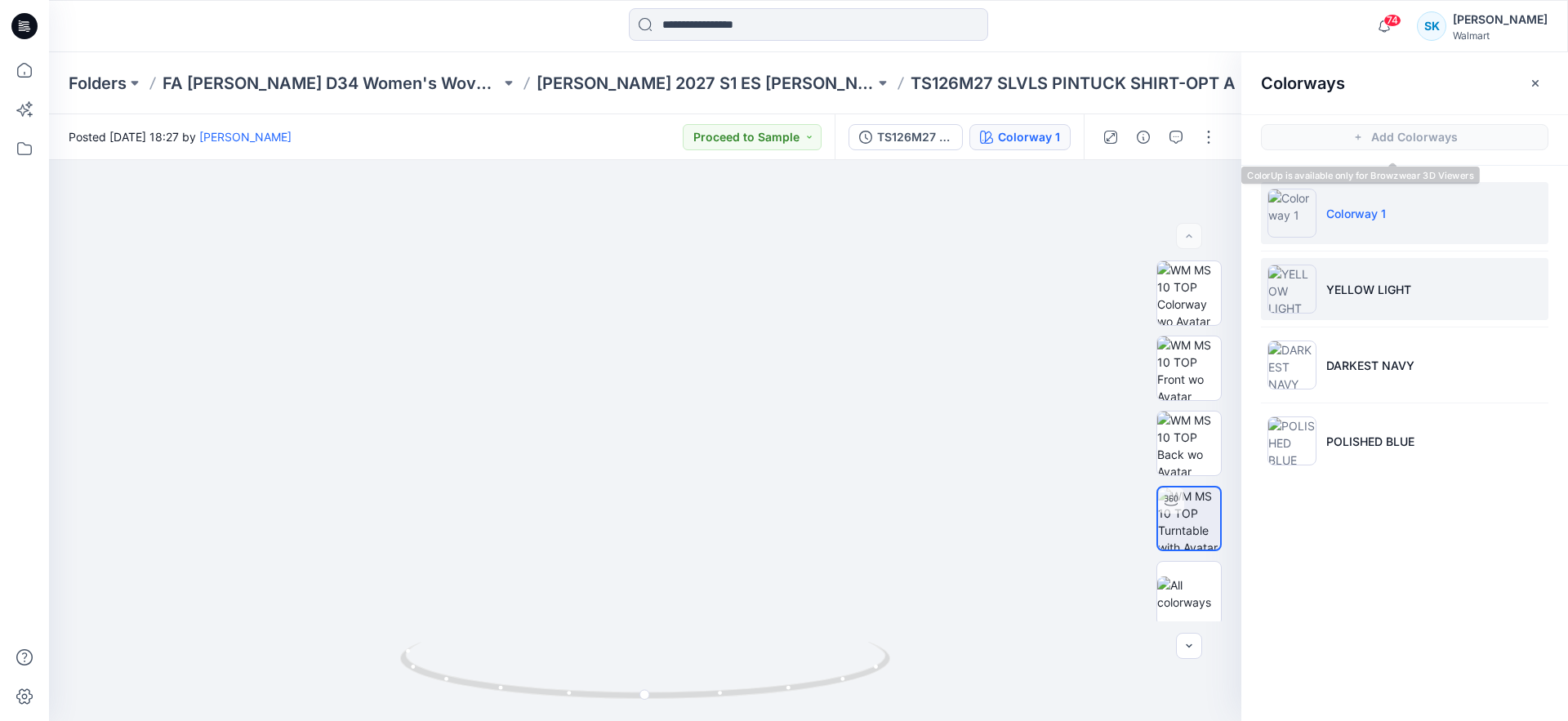
click at [1376, 295] on p "YELLOW LIGHT" at bounding box center [1369, 290] width 85 height 18
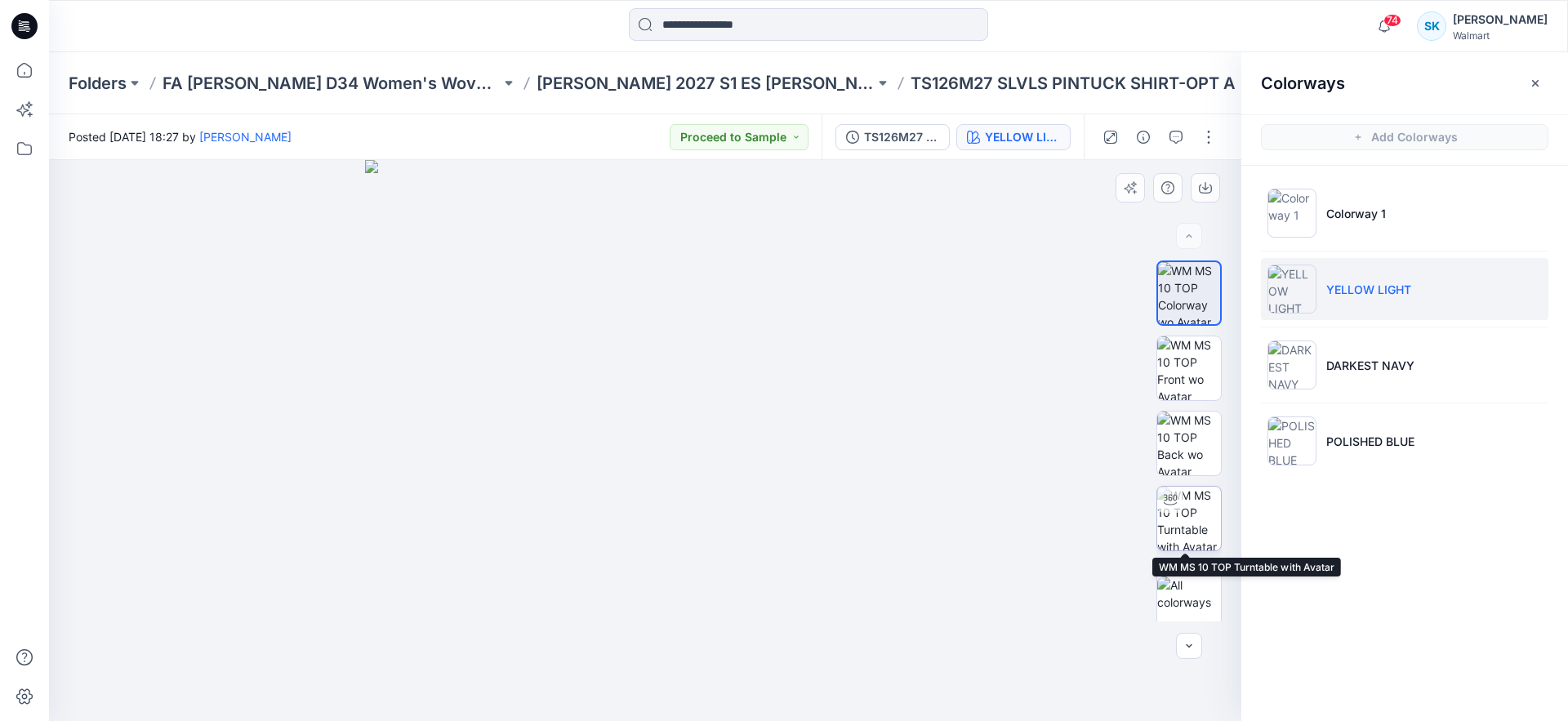
click at [1201, 492] on img at bounding box center [1188, 518] width 63 height 63
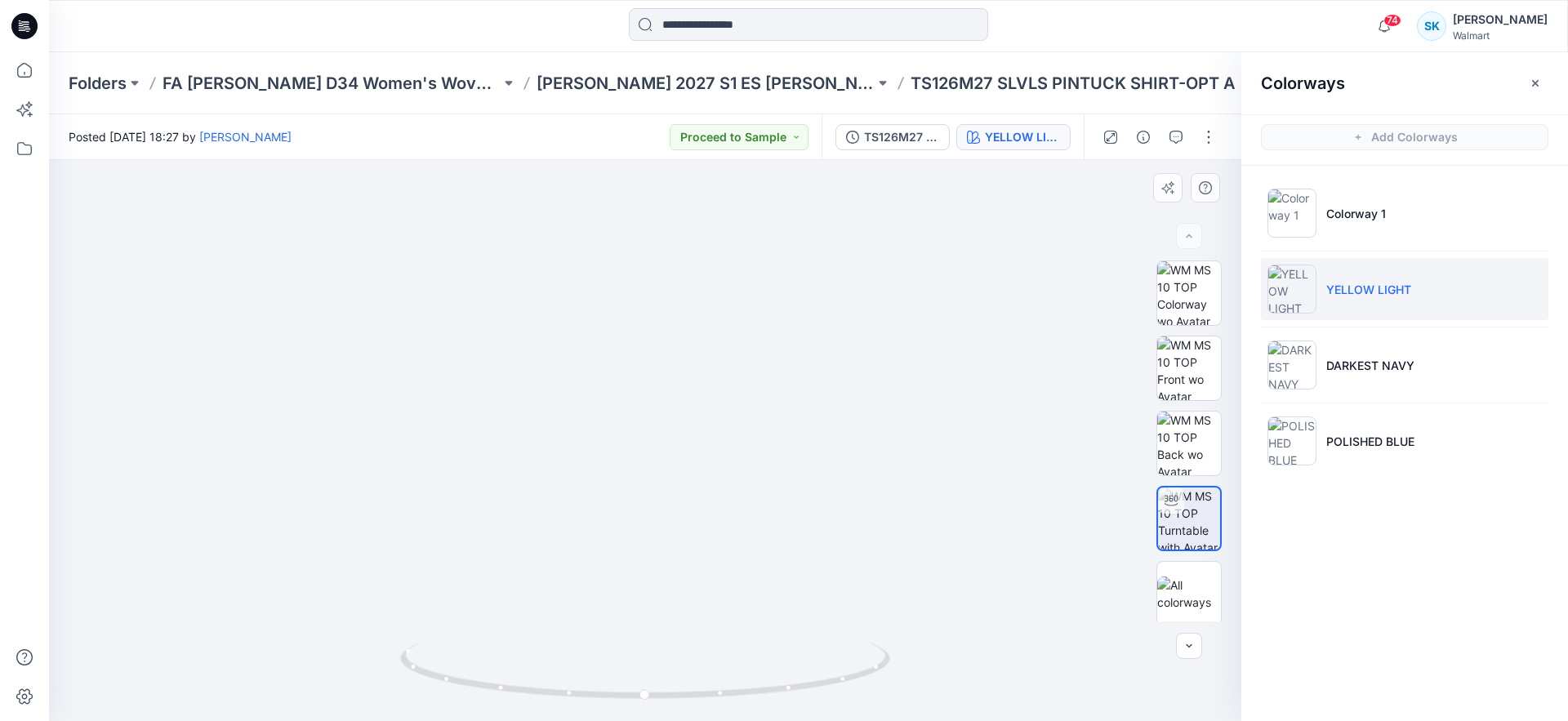
click at [726, 425] on img at bounding box center [646, 412] width 960 height 619
click at [704, 410] on img at bounding box center [646, 420] width 960 height 604
drag, startPoint x: 714, startPoint y: 432, endPoint x: 715, endPoint y: 448, distance: 16.0
click at [715, 448] on img at bounding box center [646, 427] width 960 height 586
click at [715, 434] on img at bounding box center [646, 422] width 960 height 596
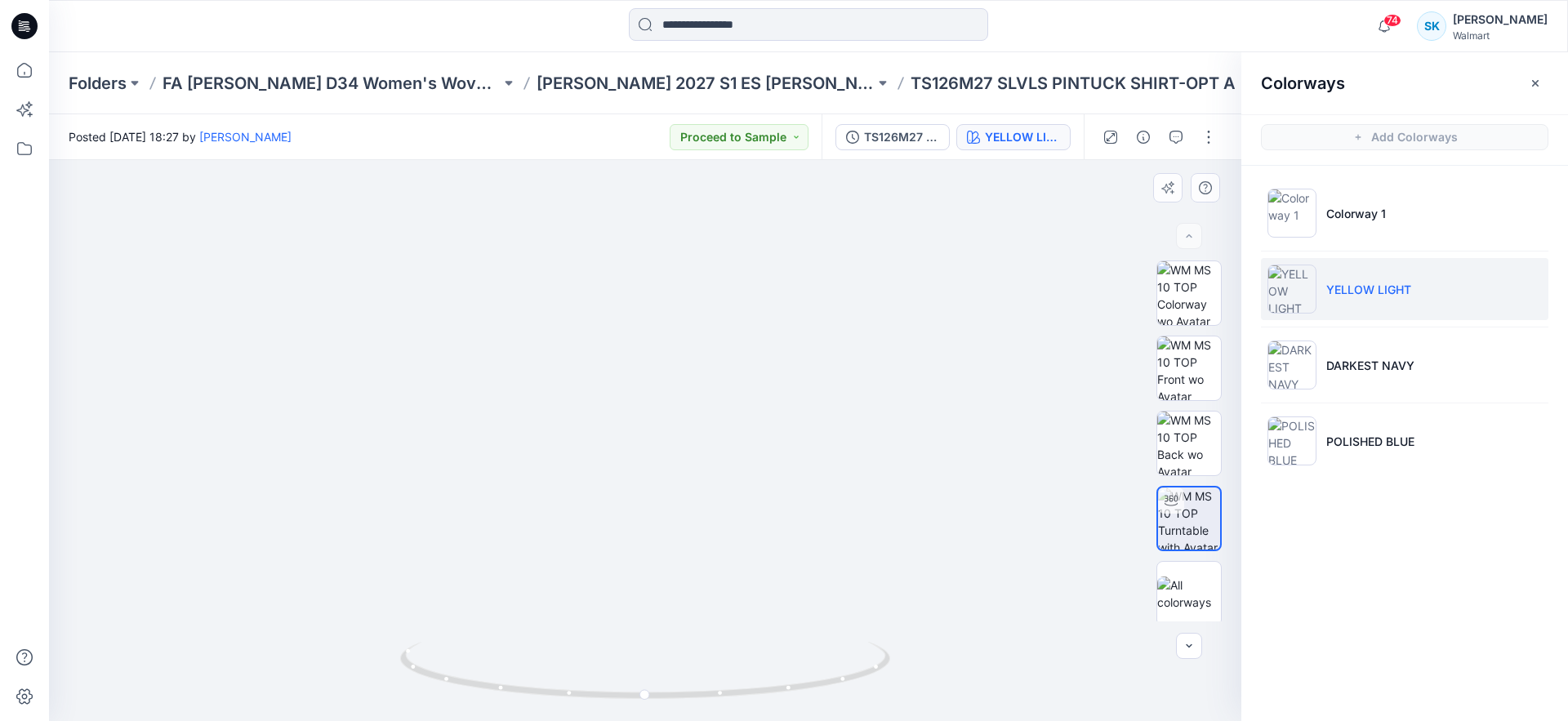
click at [715, 432] on img at bounding box center [646, 422] width 960 height 599
click at [1463, 357] on li "DARKEST NAVY" at bounding box center [1405, 365] width 288 height 62
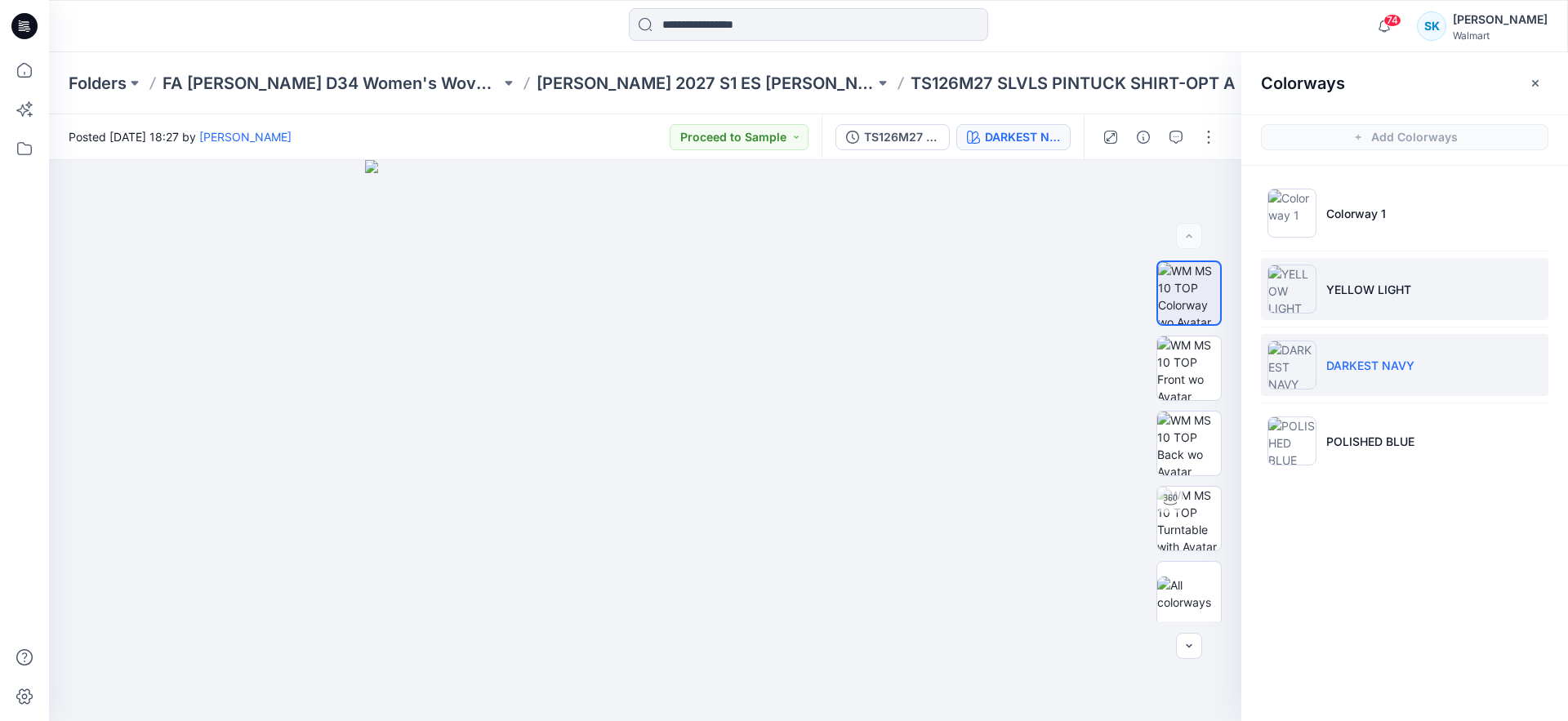
click at [1453, 295] on li "YELLOW LIGHT" at bounding box center [1405, 290] width 288 height 62
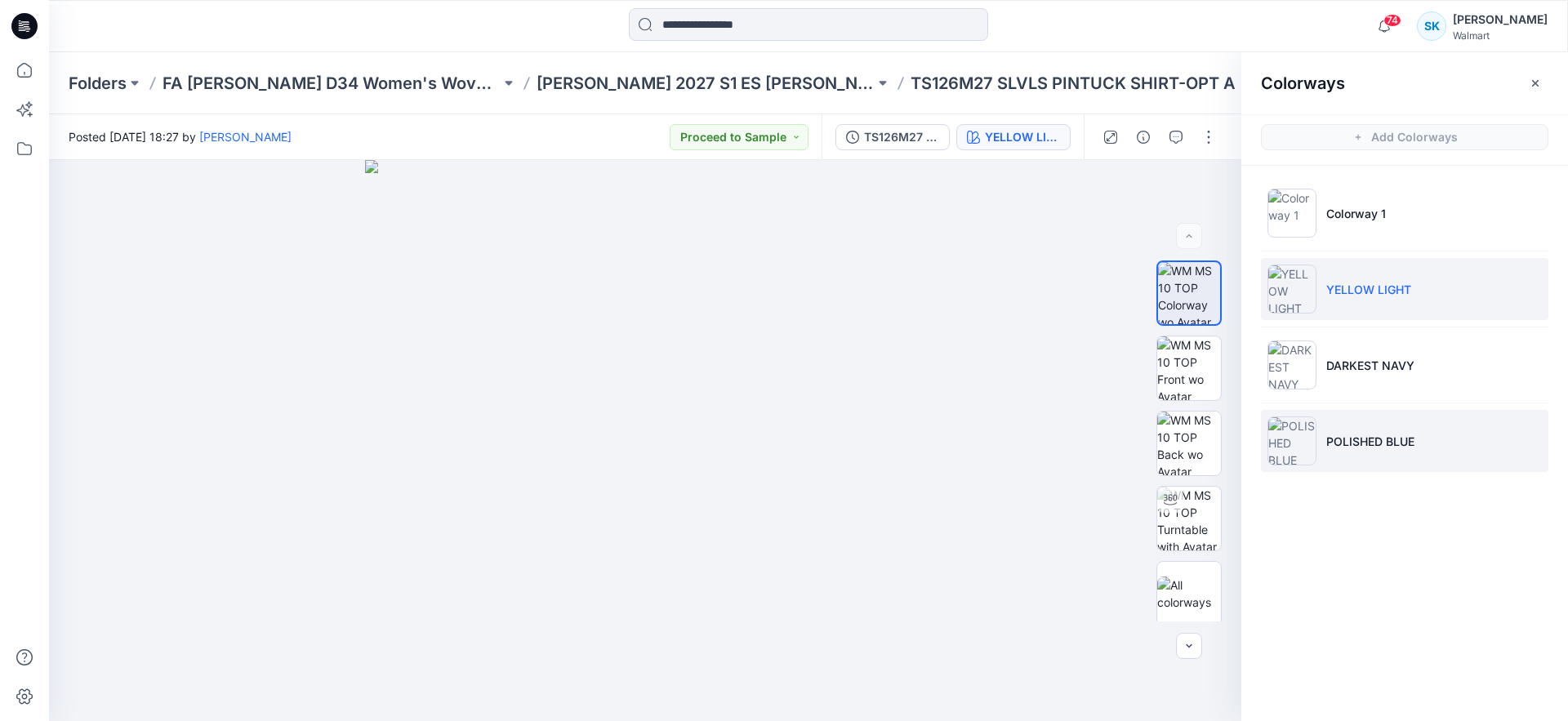
click at [1430, 427] on li "POLISHED BLUE" at bounding box center [1405, 441] width 288 height 62
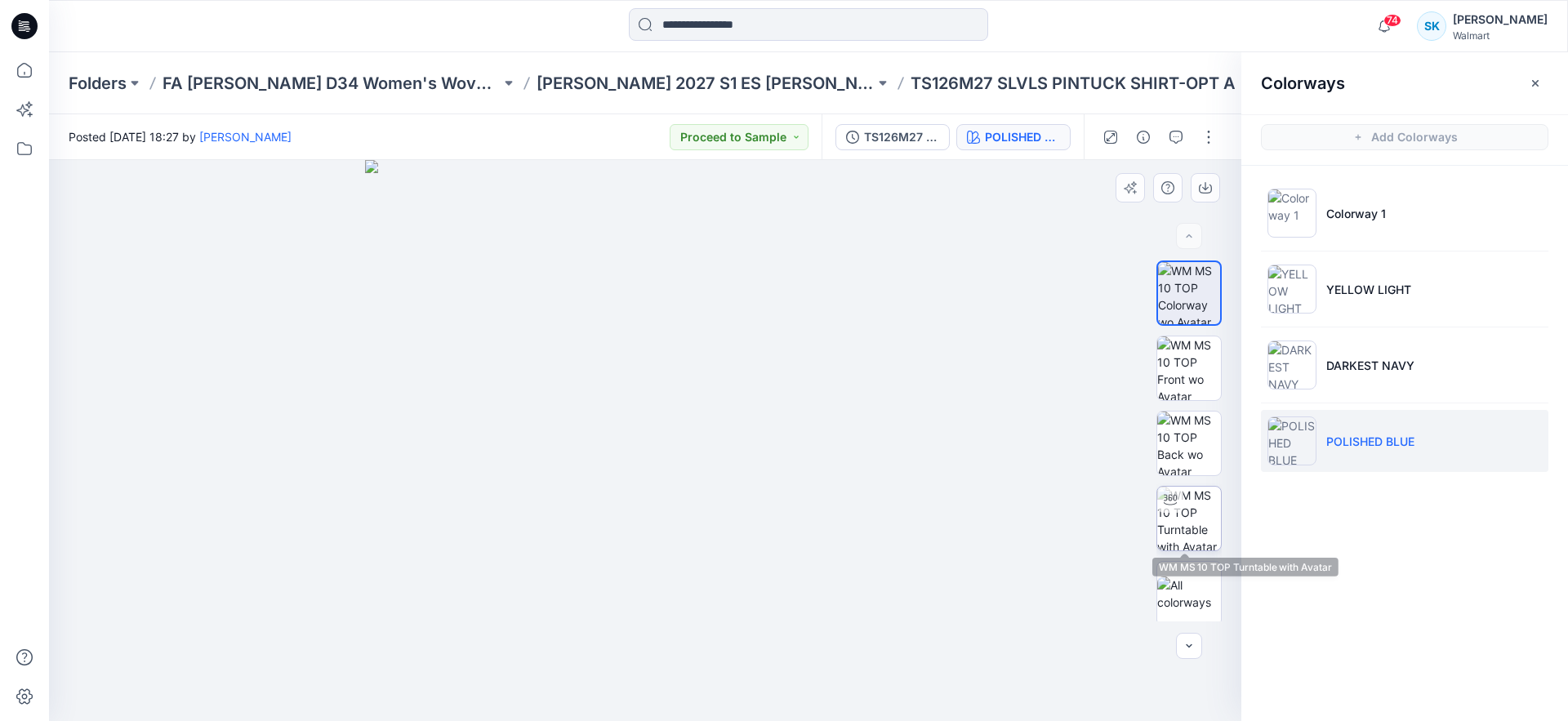
click at [1176, 514] on img at bounding box center [1188, 518] width 63 height 63
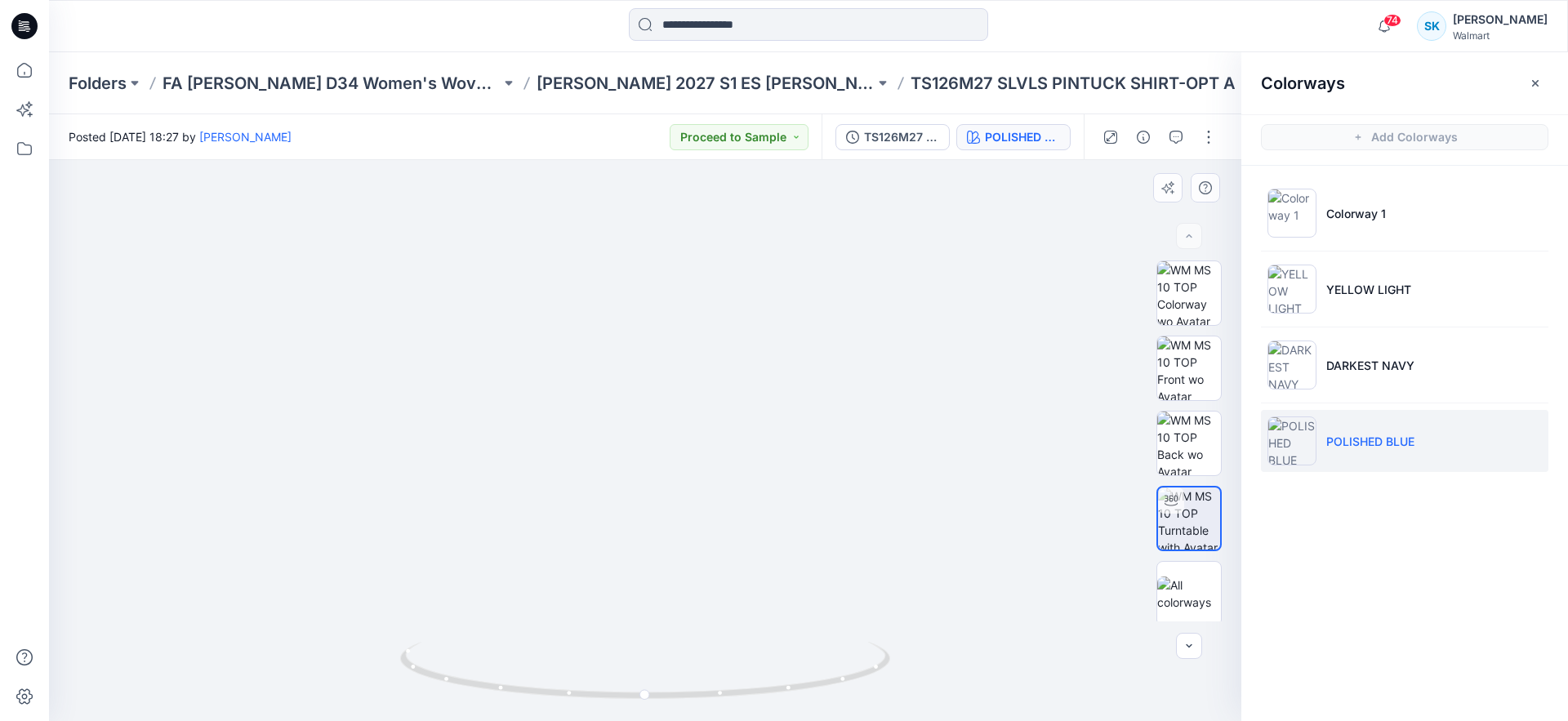
drag, startPoint x: 721, startPoint y: 455, endPoint x: 720, endPoint y: 441, distance: 14.0
click at [720, 441] on img at bounding box center [645, 426] width 894 height 588
click at [715, 446] on img at bounding box center [645, 425] width 894 height 591
click at [713, 446] on img at bounding box center [645, 422] width 894 height 597
drag, startPoint x: 737, startPoint y: 691, endPoint x: 793, endPoint y: 688, distance: 56.1
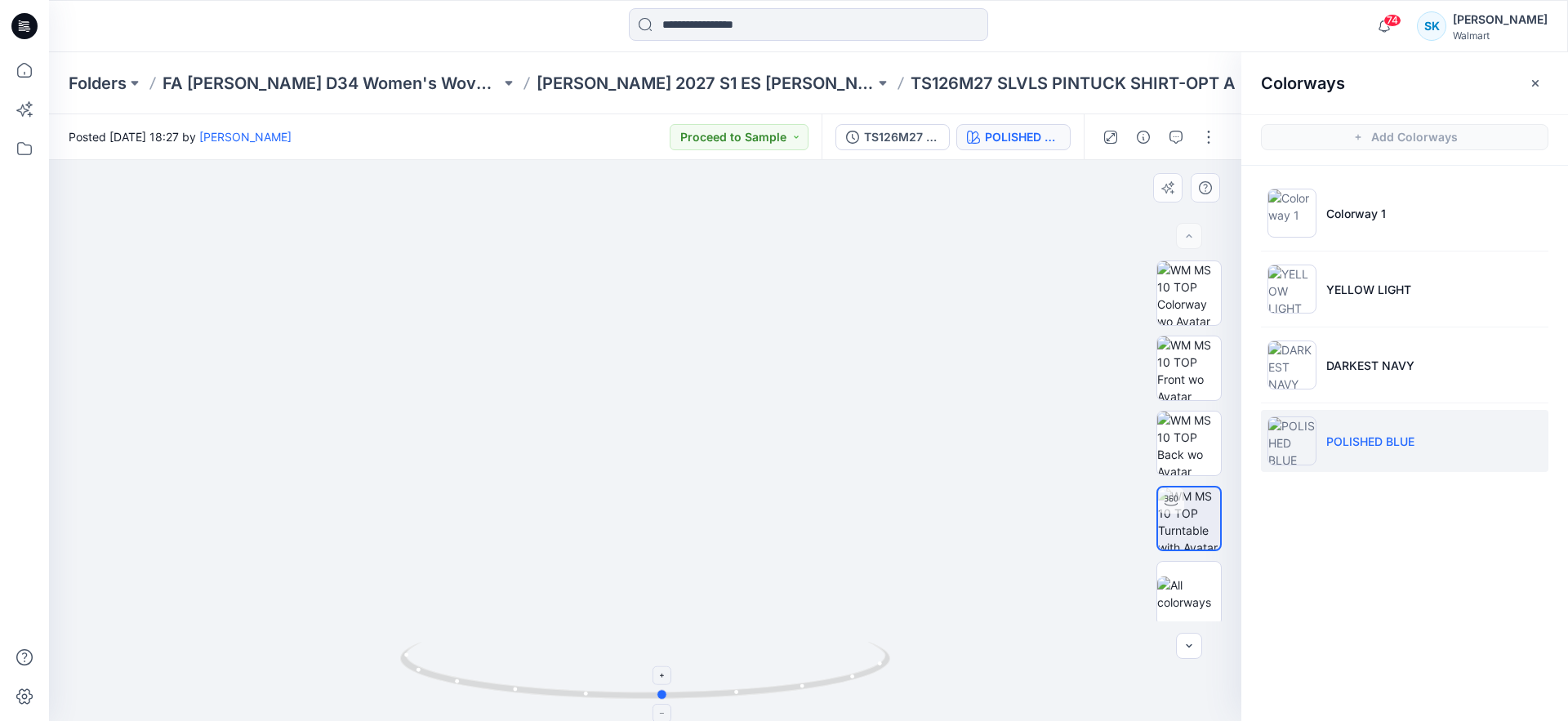
click at [793, 688] on icon at bounding box center [647, 672] width 494 height 61
drag, startPoint x: 716, startPoint y: 695, endPoint x: 708, endPoint y: 693, distance: 8.2
click at [708, 693] on icon at bounding box center [647, 672] width 494 height 61
drag, startPoint x: 784, startPoint y: 687, endPoint x: 781, endPoint y: 679, distance: 8.5
click at [781, 679] on icon at bounding box center [647, 672] width 494 height 61
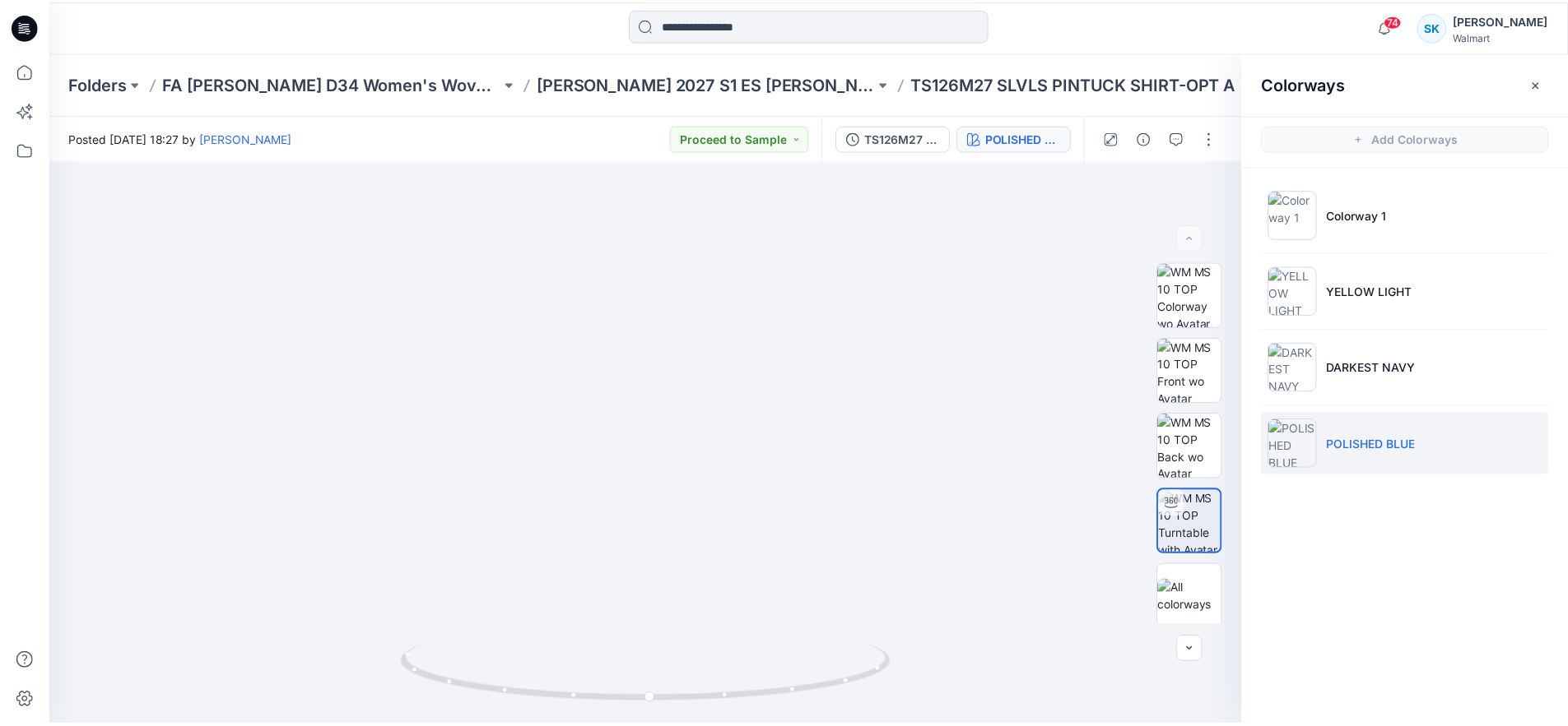
scroll to position [301, 0]
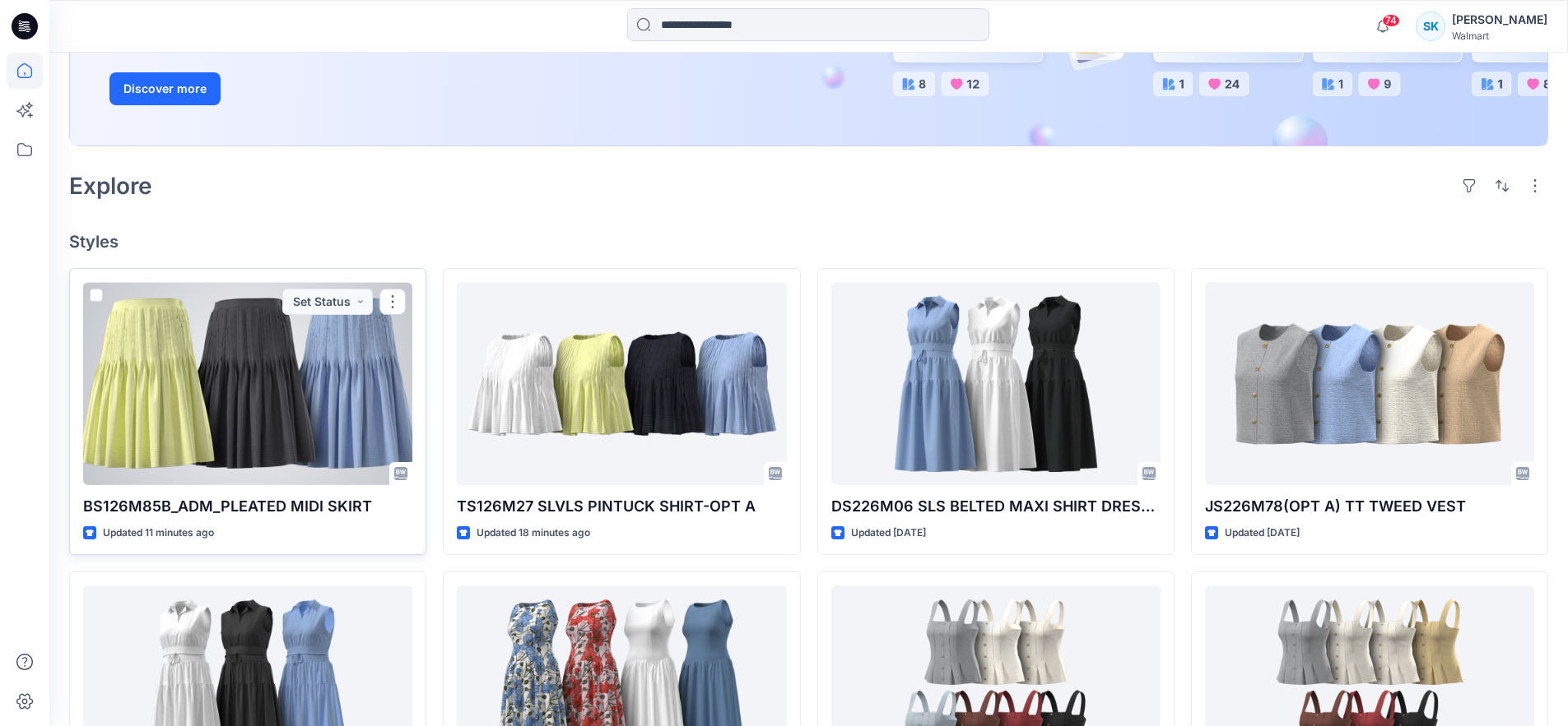
click at [306, 341] on div at bounding box center [248, 383] width 329 height 203
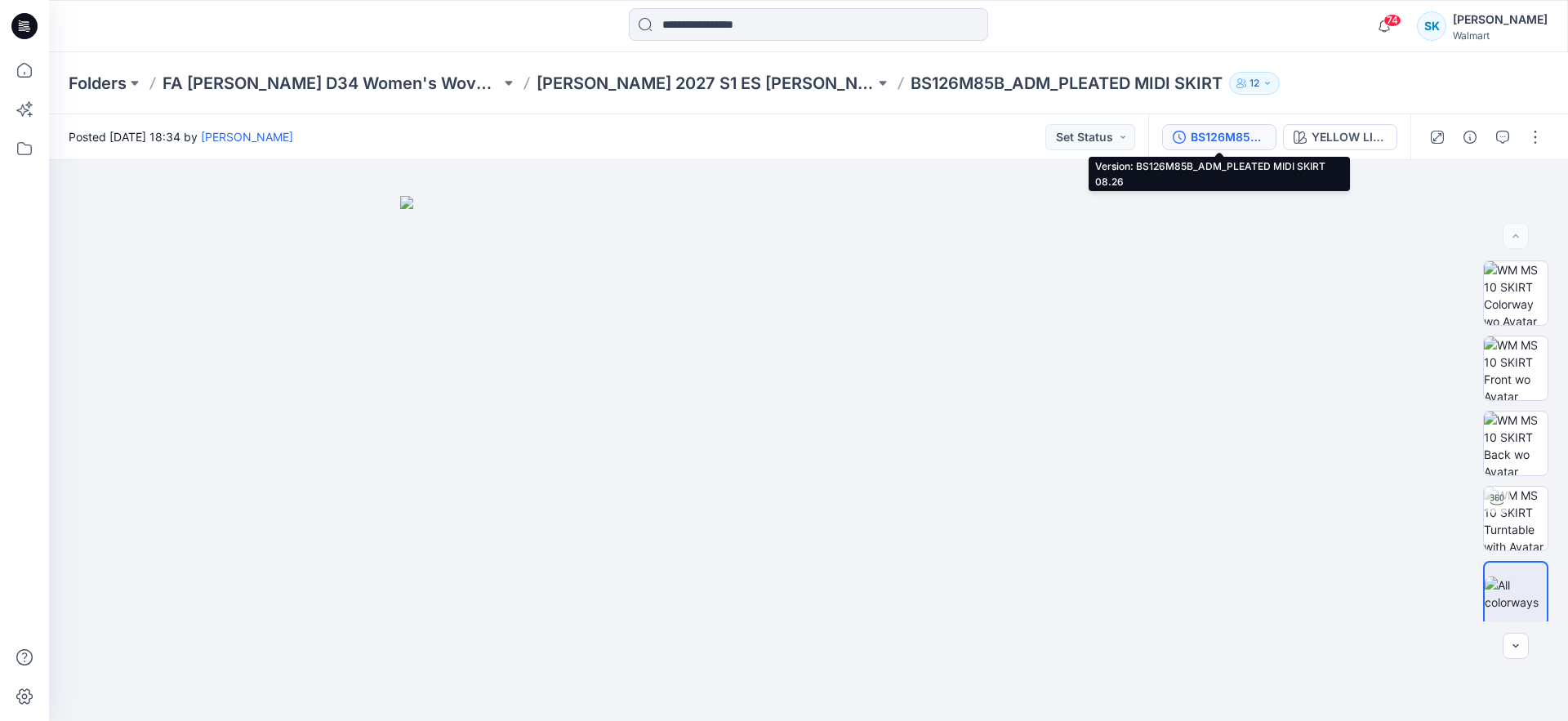
click at [1216, 134] on div "BS126M85B_ADM_PLEATED MIDI SKIRT 08.26" at bounding box center [1228, 137] width 75 height 18
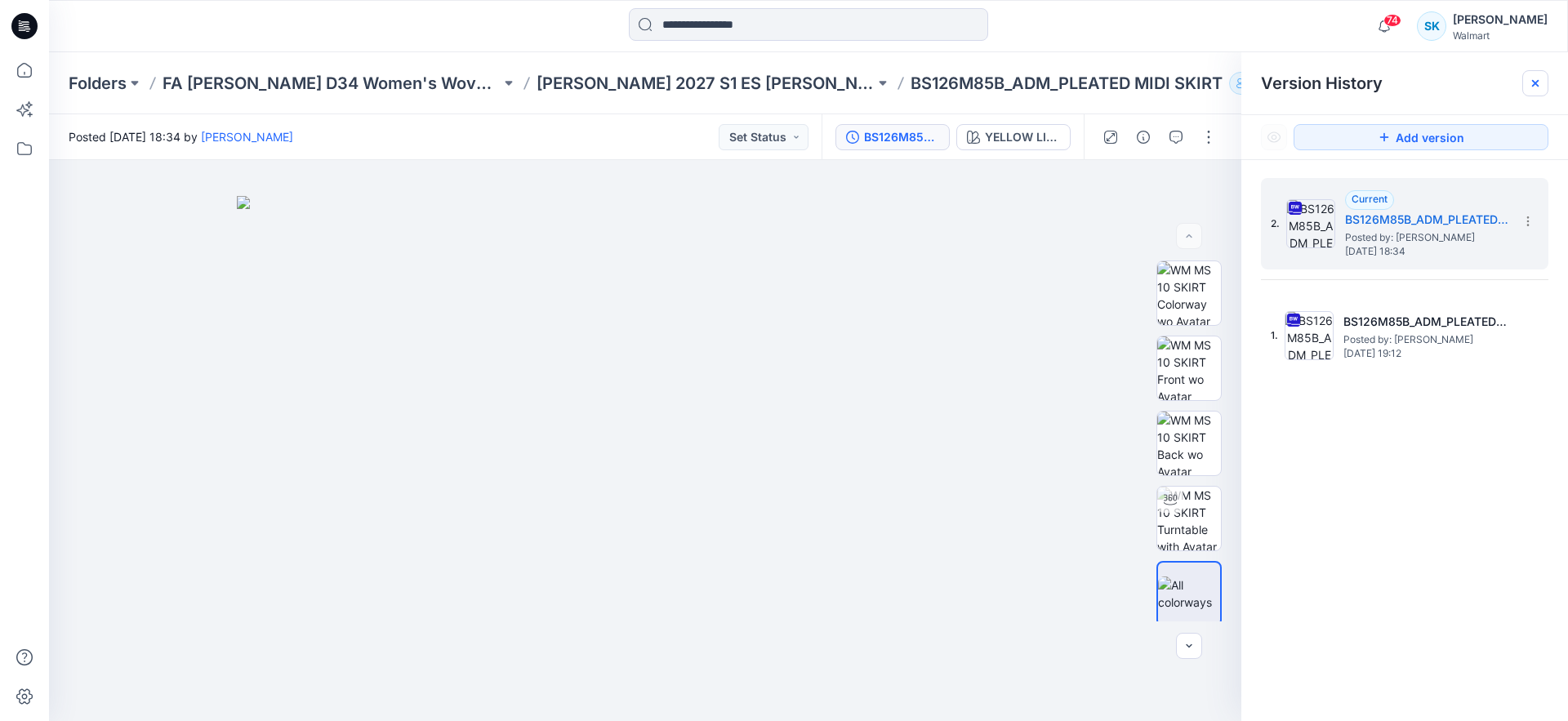
click at [1542, 89] on icon at bounding box center [1535, 83] width 13 height 13
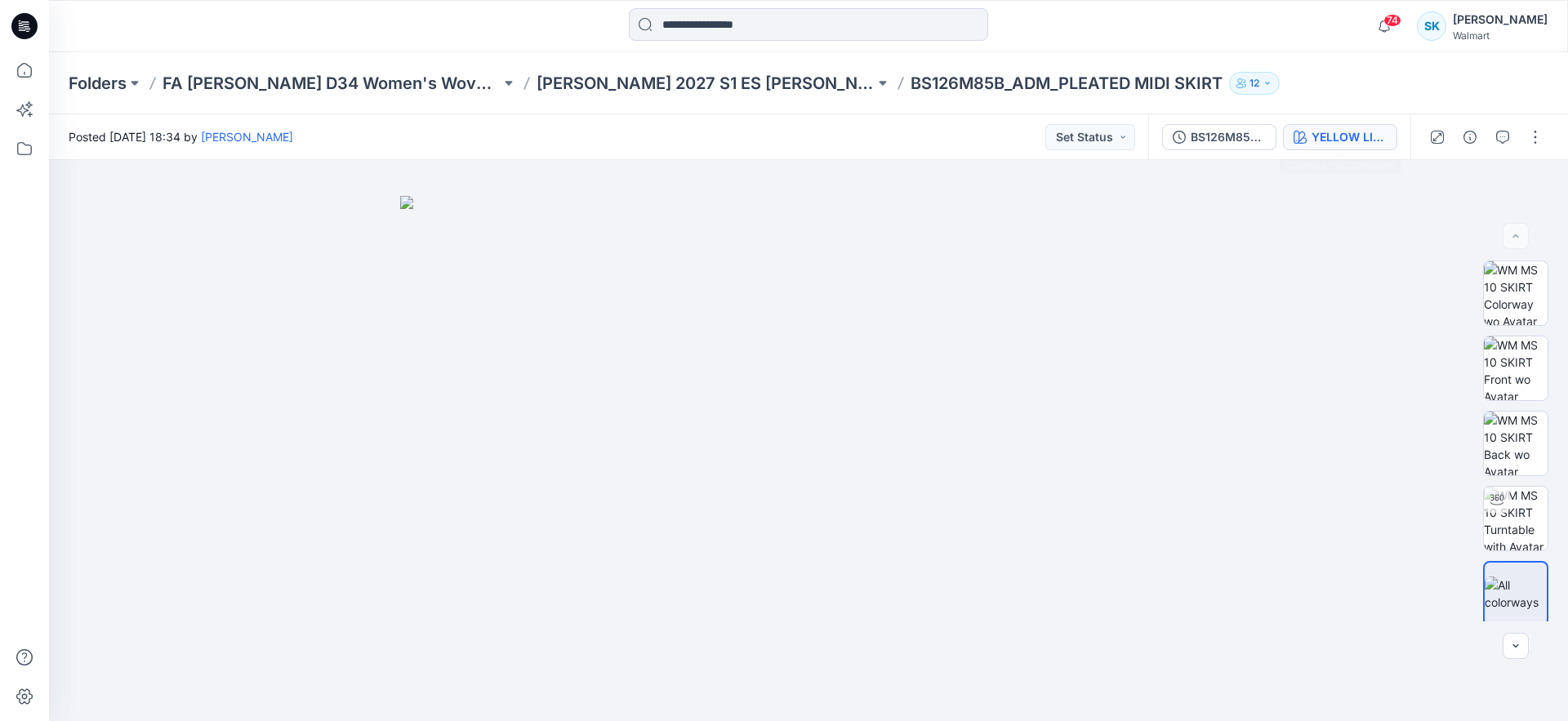
click at [1355, 143] on div "YELLOW LIGHT" at bounding box center [1348, 137] width 75 height 18
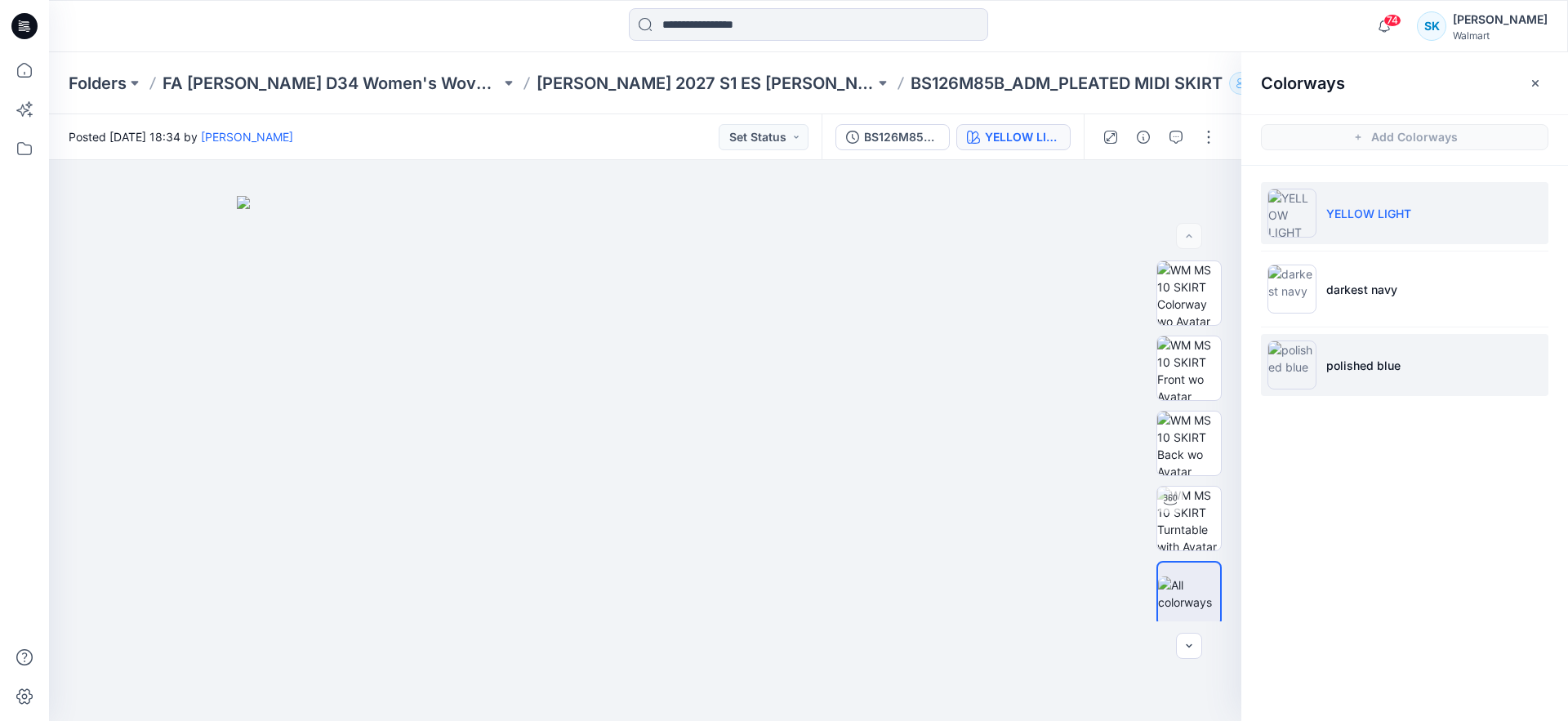
click at [1427, 359] on li "polished blue" at bounding box center [1405, 365] width 288 height 62
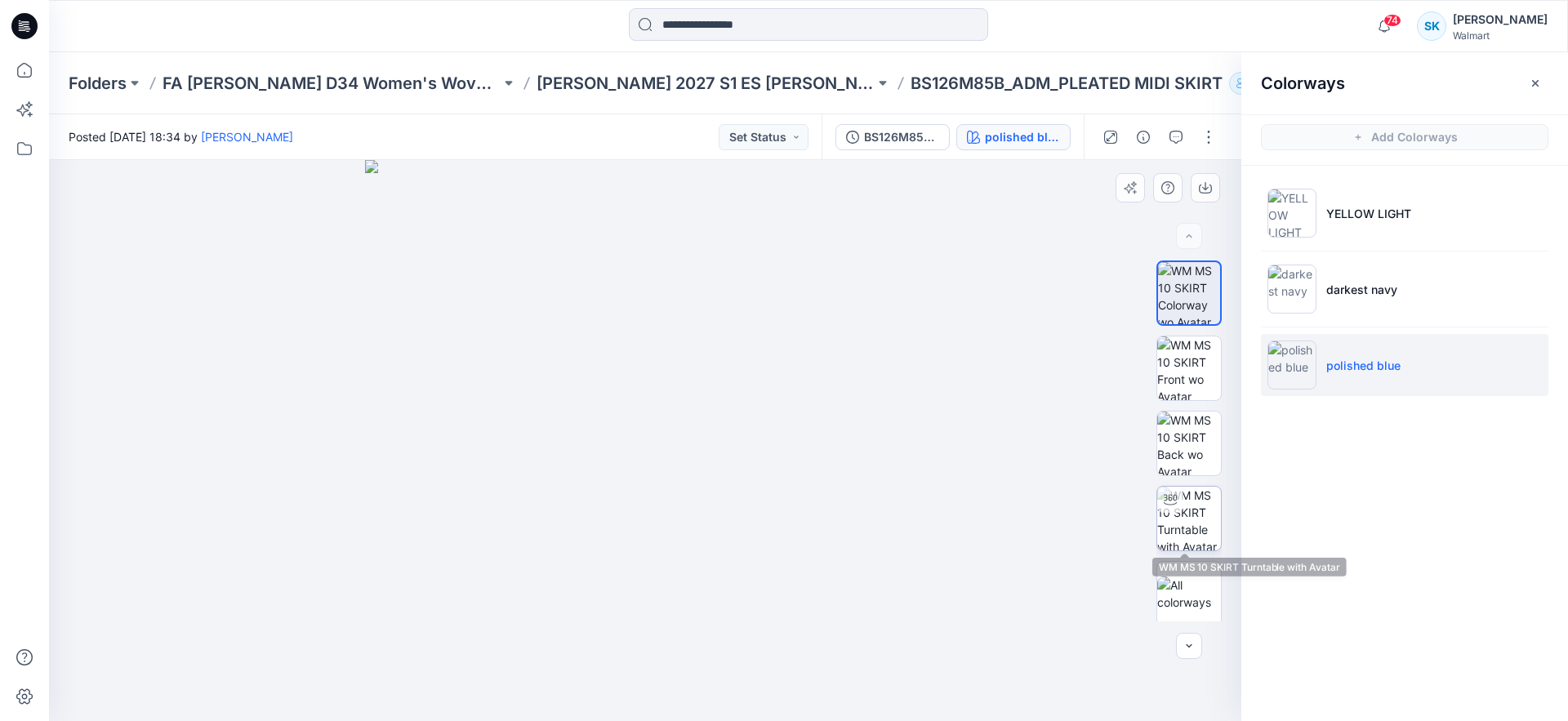
click at [1192, 513] on img at bounding box center [1188, 518] width 63 height 63
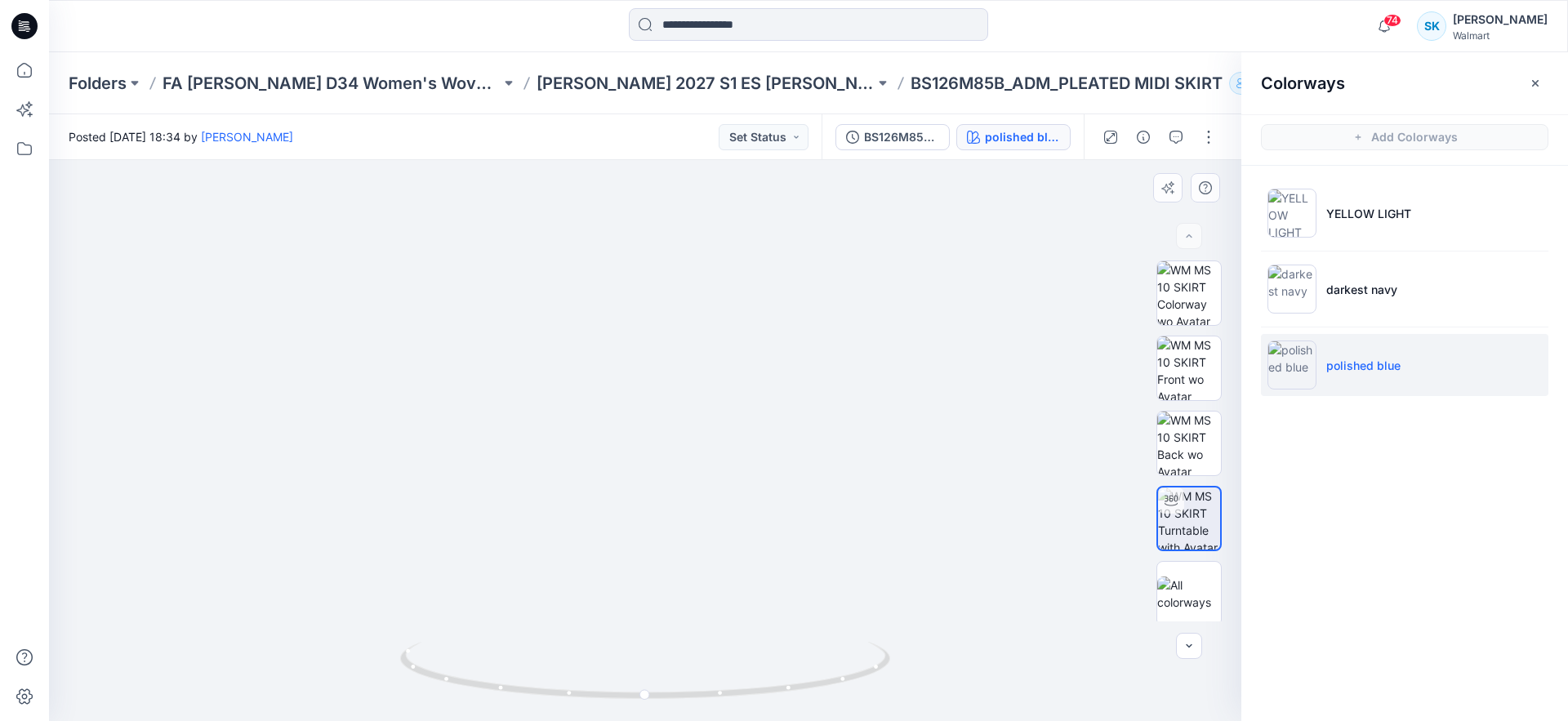
drag, startPoint x: 725, startPoint y: 568, endPoint x: 730, endPoint y: 505, distance: 63.2
click at [730, 505] on img at bounding box center [645, 327] width 894 height 789
drag, startPoint x: 777, startPoint y: 685, endPoint x: 836, endPoint y: 685, distance: 59.0
click at [836, 685] on icon at bounding box center [647, 672] width 494 height 61
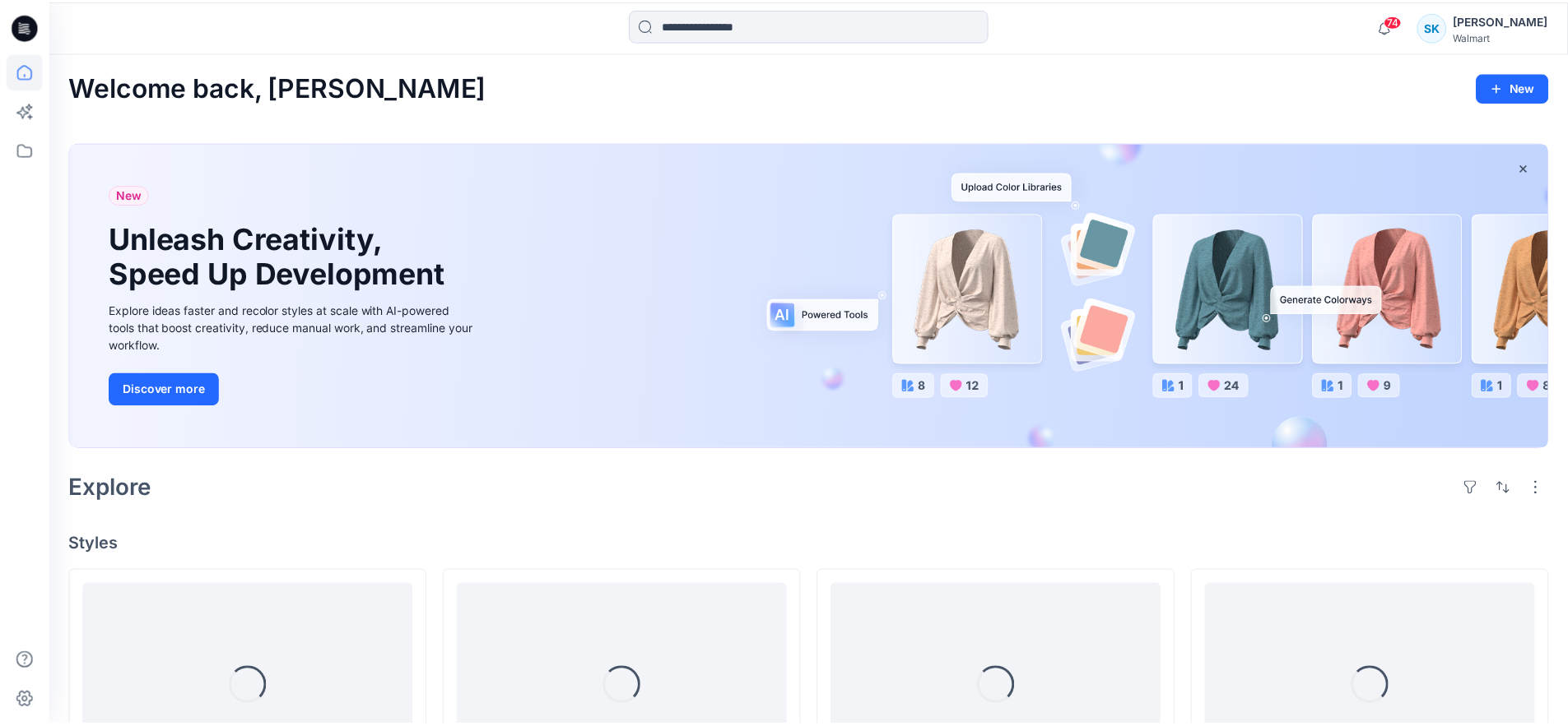
scroll to position [301, 0]
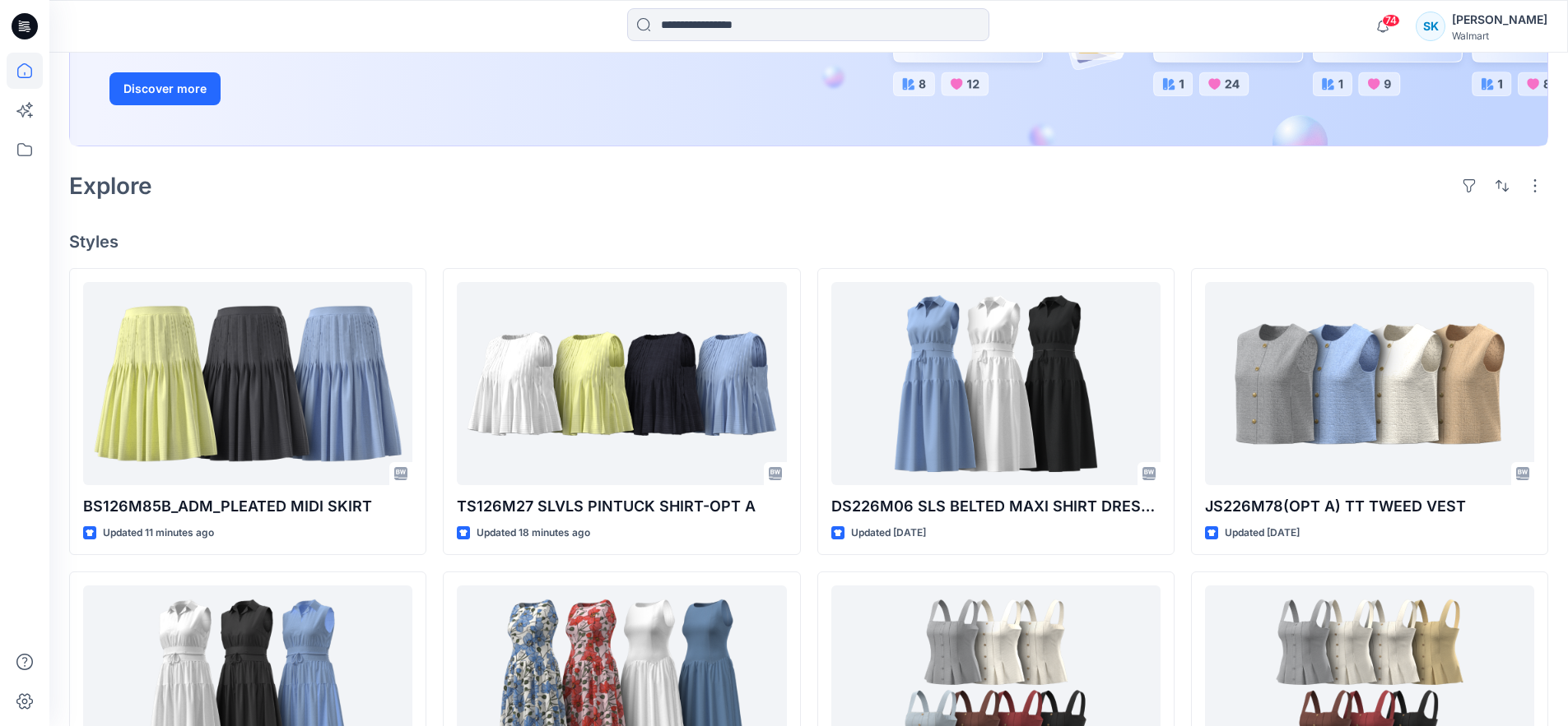
click at [316, 12] on div at bounding box center [239, 26] width 379 height 36
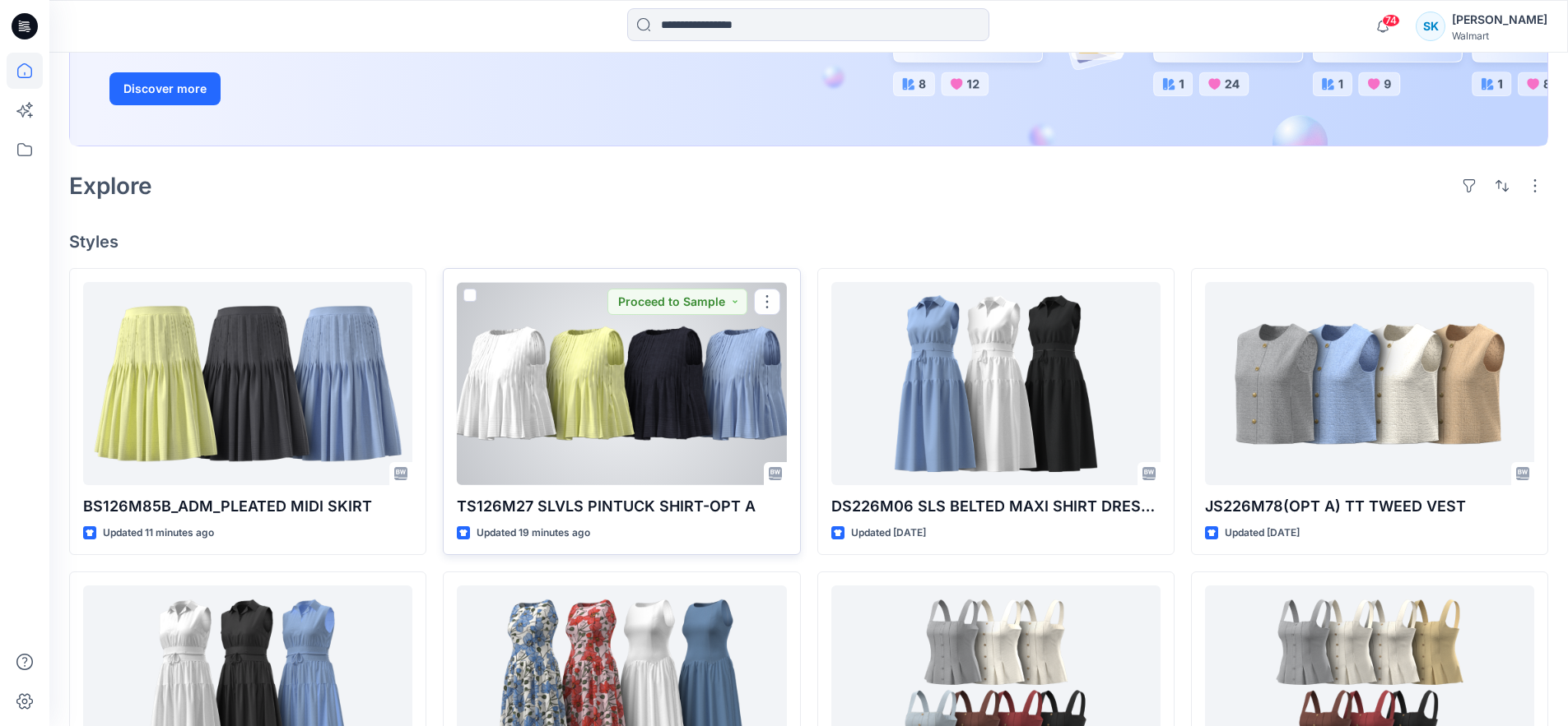
click at [602, 386] on div at bounding box center [621, 383] width 329 height 203
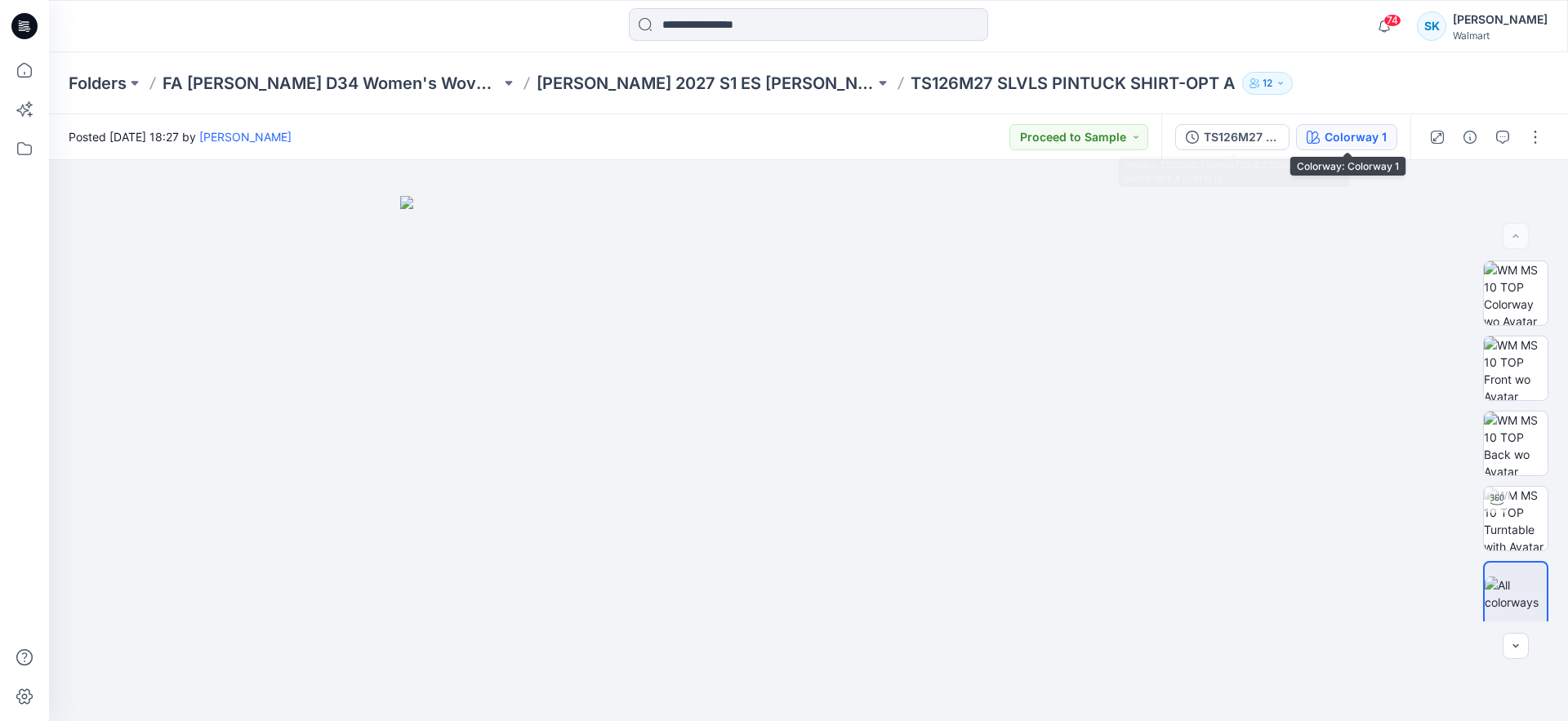
click at [1343, 134] on div "Colorway 1" at bounding box center [1356, 137] width 62 height 18
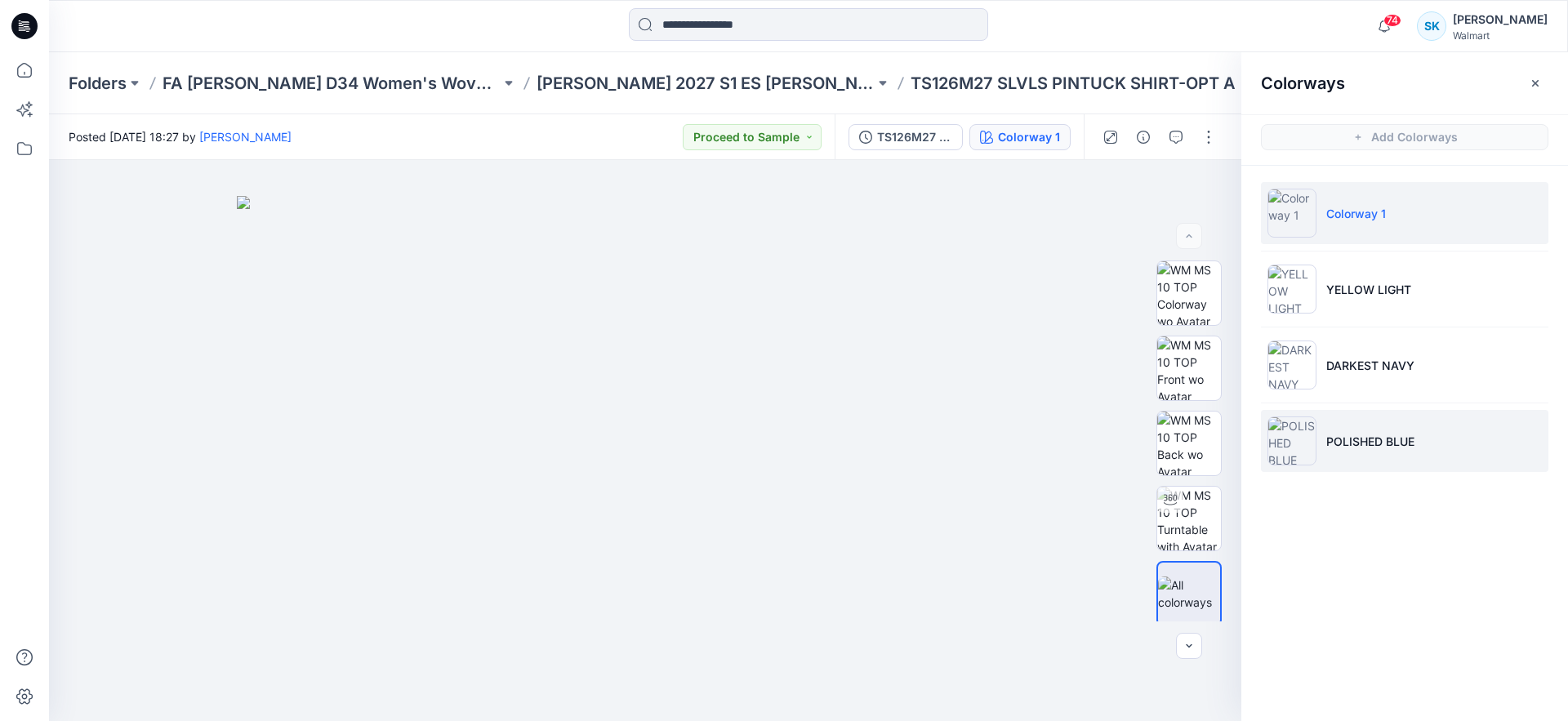
click at [1402, 446] on p "POLISHED BLUE" at bounding box center [1371, 442] width 88 height 18
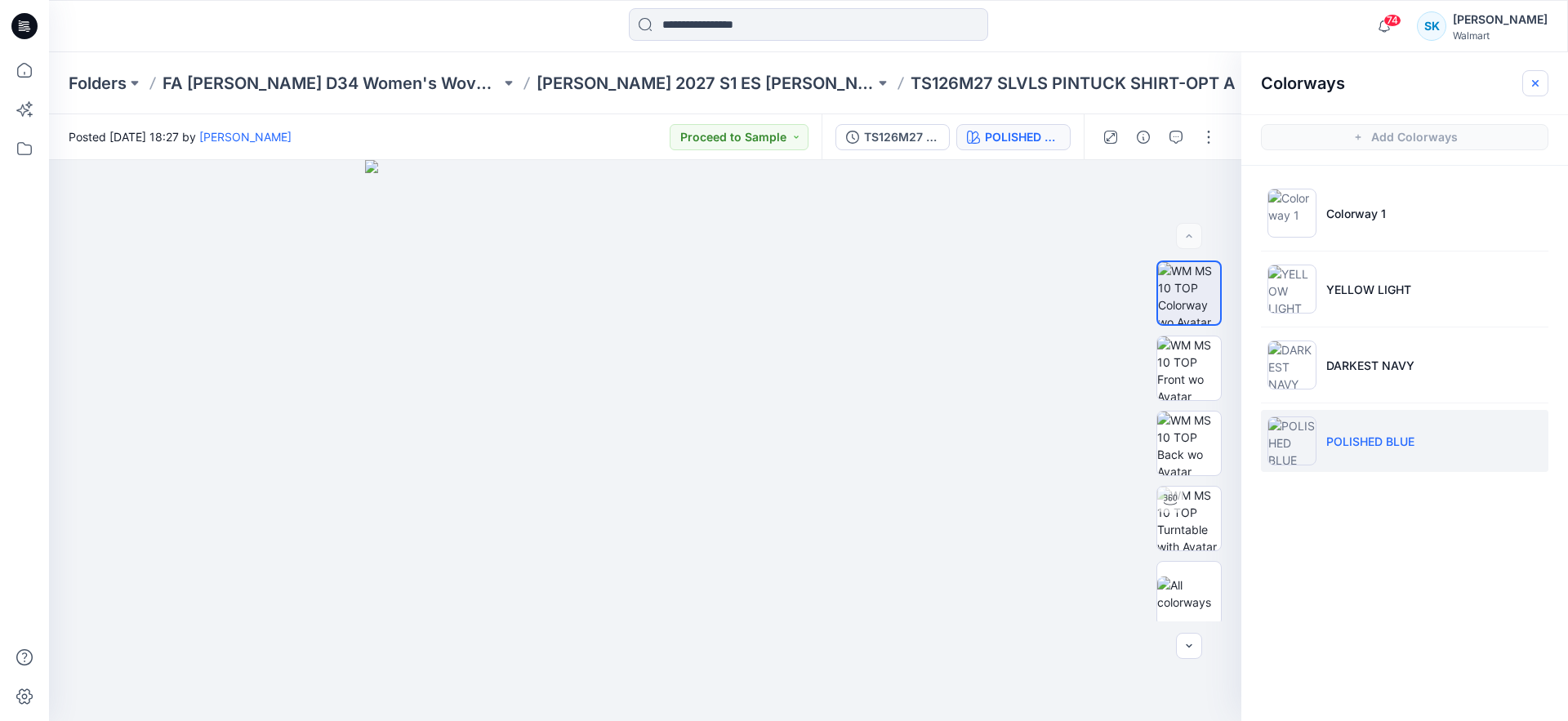
click at [1534, 79] on icon "button" at bounding box center [1535, 83] width 13 height 13
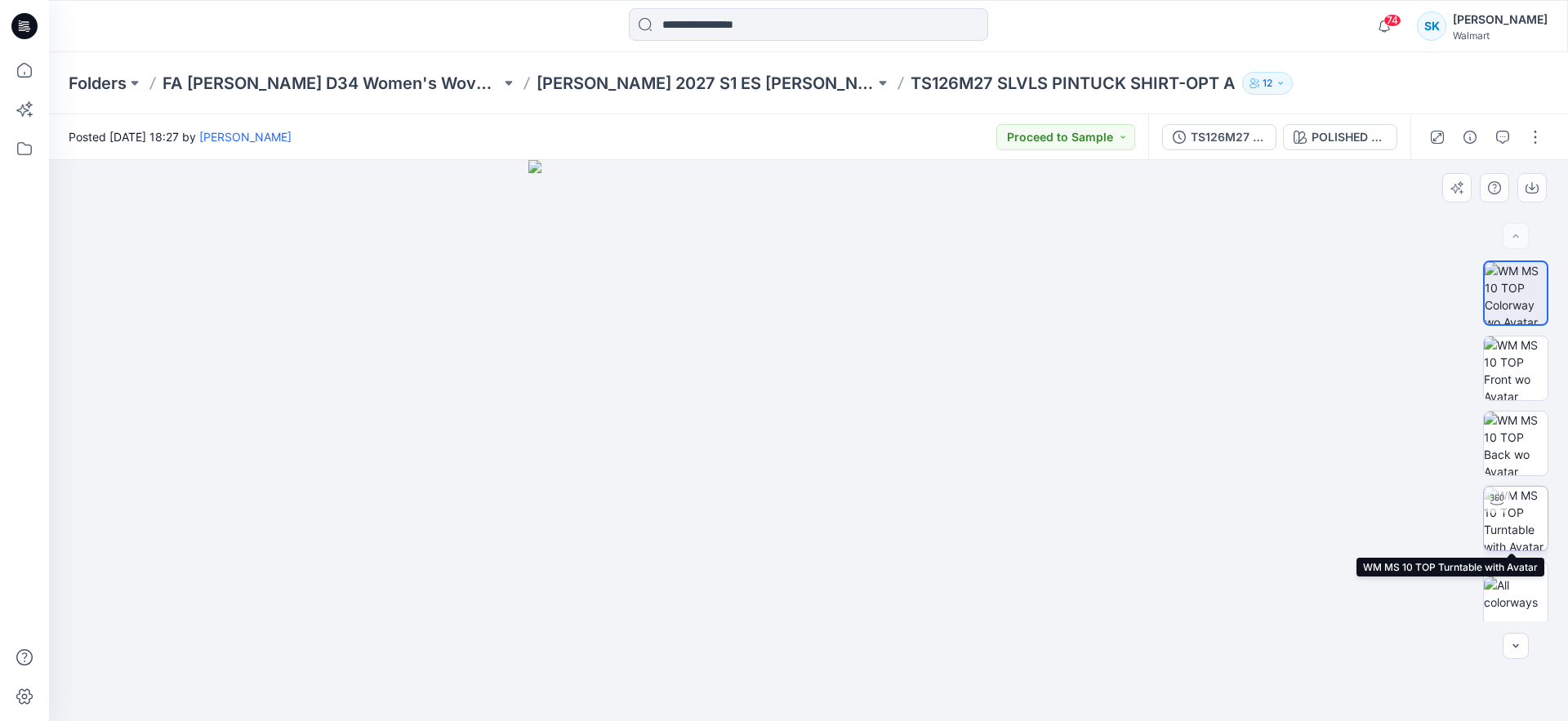
click at [1508, 508] on img at bounding box center [1515, 518] width 63 height 63
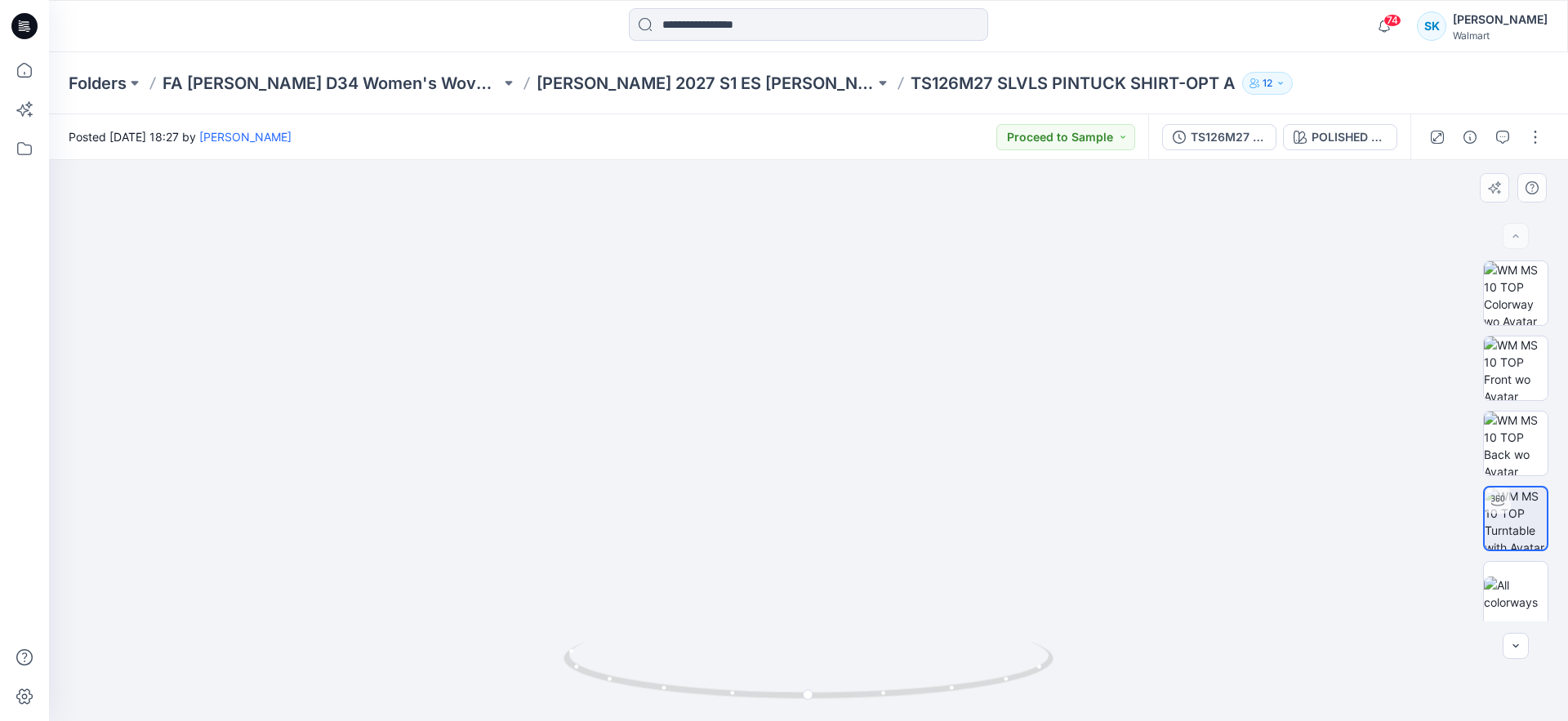
drag, startPoint x: 847, startPoint y: 202, endPoint x: 857, endPoint y: 427, distance: 225.2
click at [862, 450] on img at bounding box center [808, 350] width 1092 height 741
drag, startPoint x: 890, startPoint y: 471, endPoint x: 888, endPoint y: 433, distance: 38.1
click at [888, 433] on img at bounding box center [809, 412] width 1375 height 619
drag, startPoint x: 875, startPoint y: 488, endPoint x: 875, endPoint y: 415, distance: 73.0
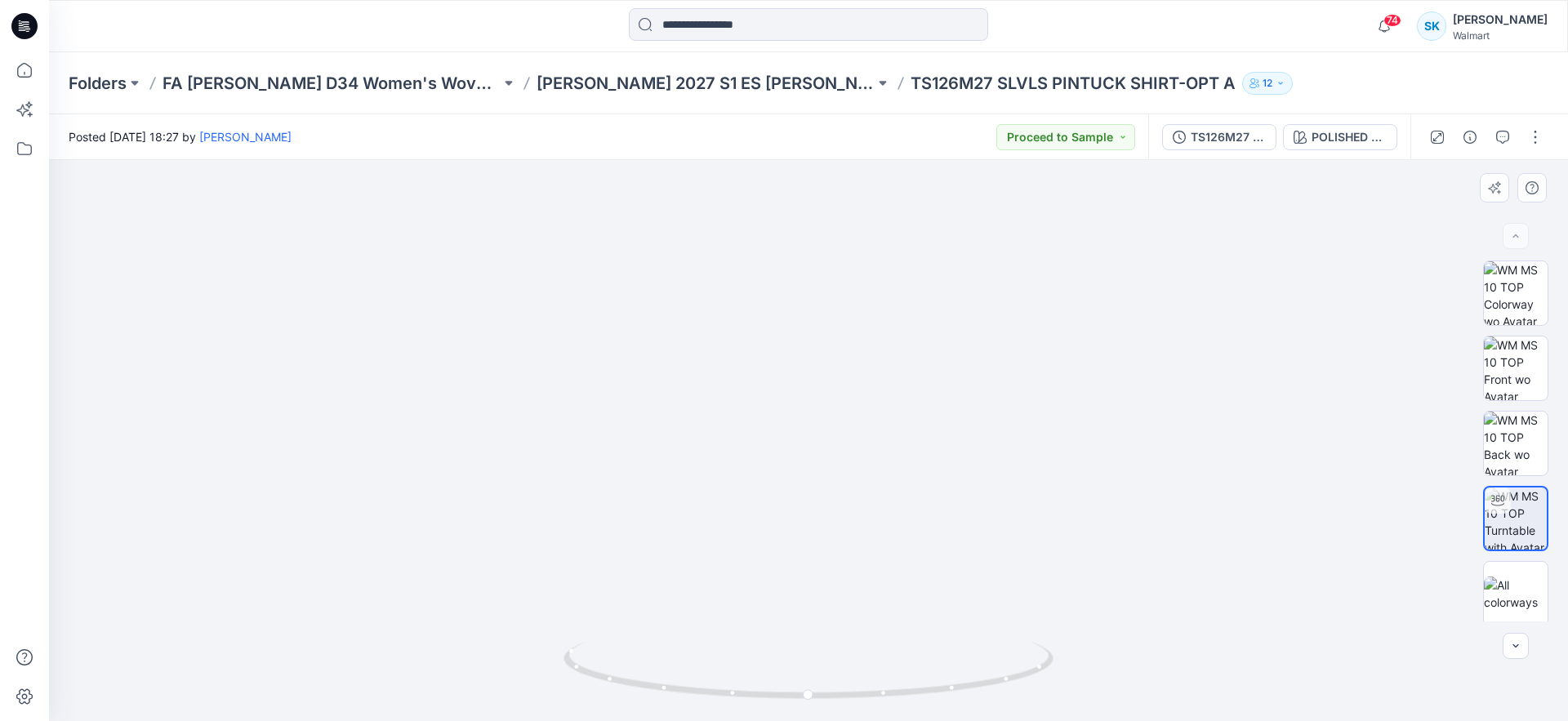
click at [875, 415] on img at bounding box center [809, 388] width 1375 height 665
drag, startPoint x: 881, startPoint y: 436, endPoint x: 880, endPoint y: 427, distance: 9.1
click at [880, 427] on img at bounding box center [809, 370] width 1375 height 704
click at [940, 689] on icon at bounding box center [811, 672] width 494 height 61
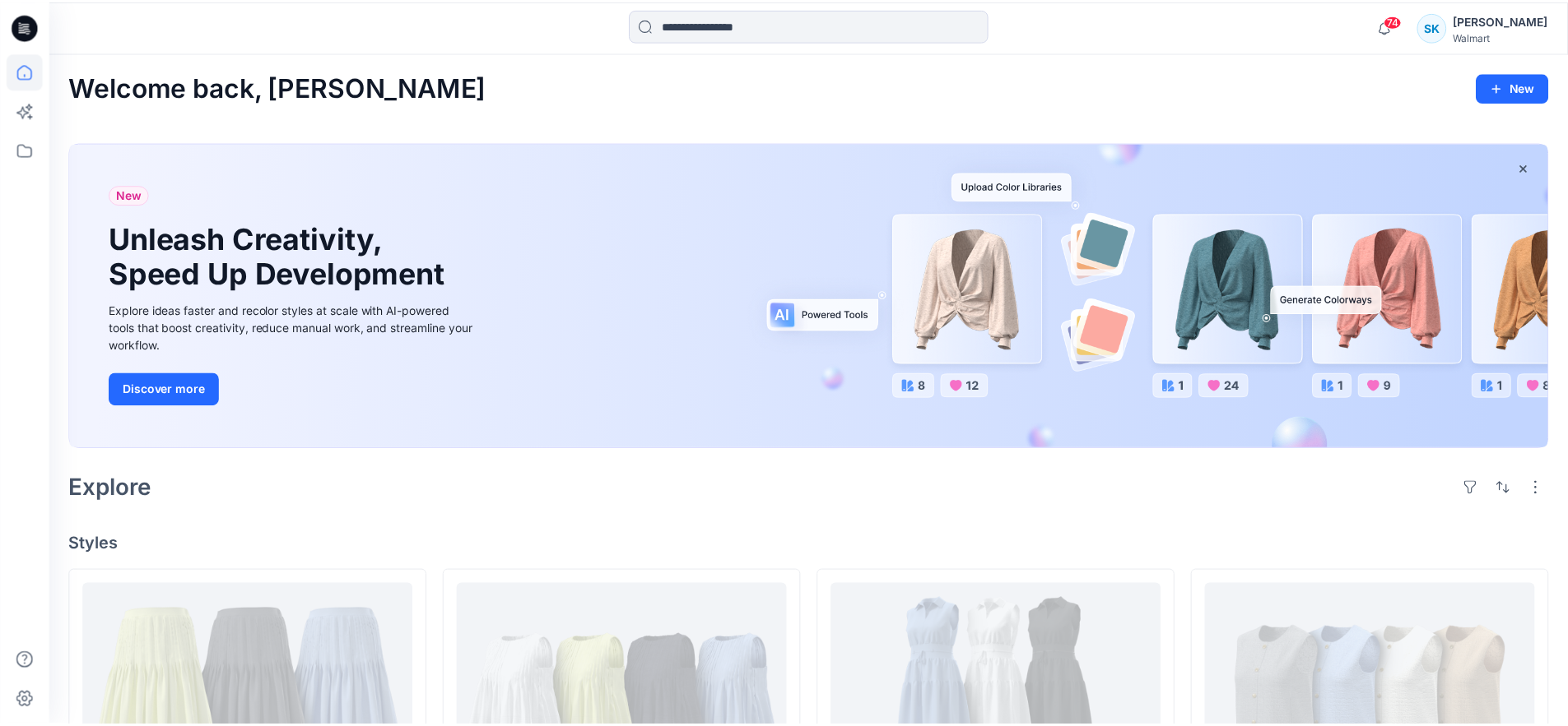
scroll to position [301, 0]
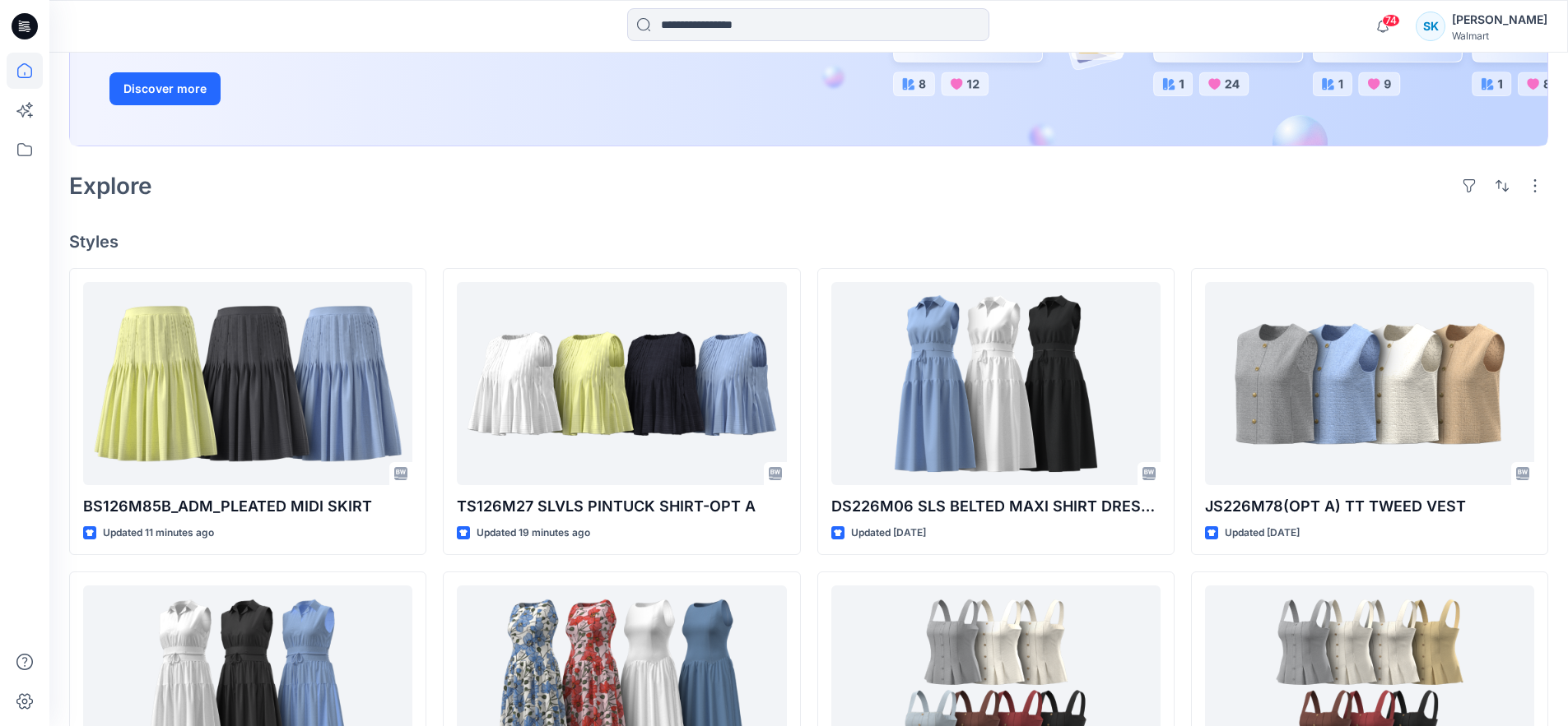
click at [673, 181] on div "Explore" at bounding box center [808, 186] width 1479 height 39
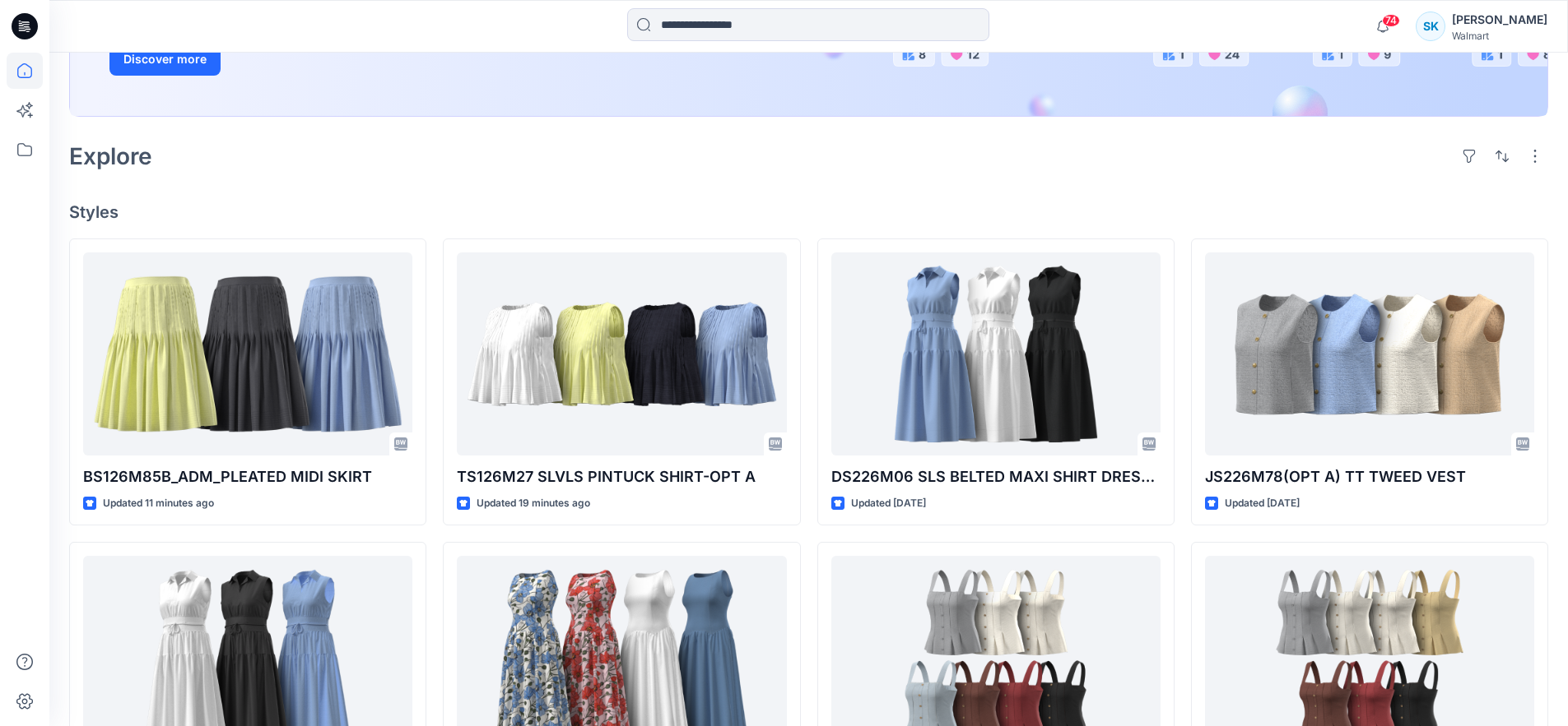
scroll to position [548, 0]
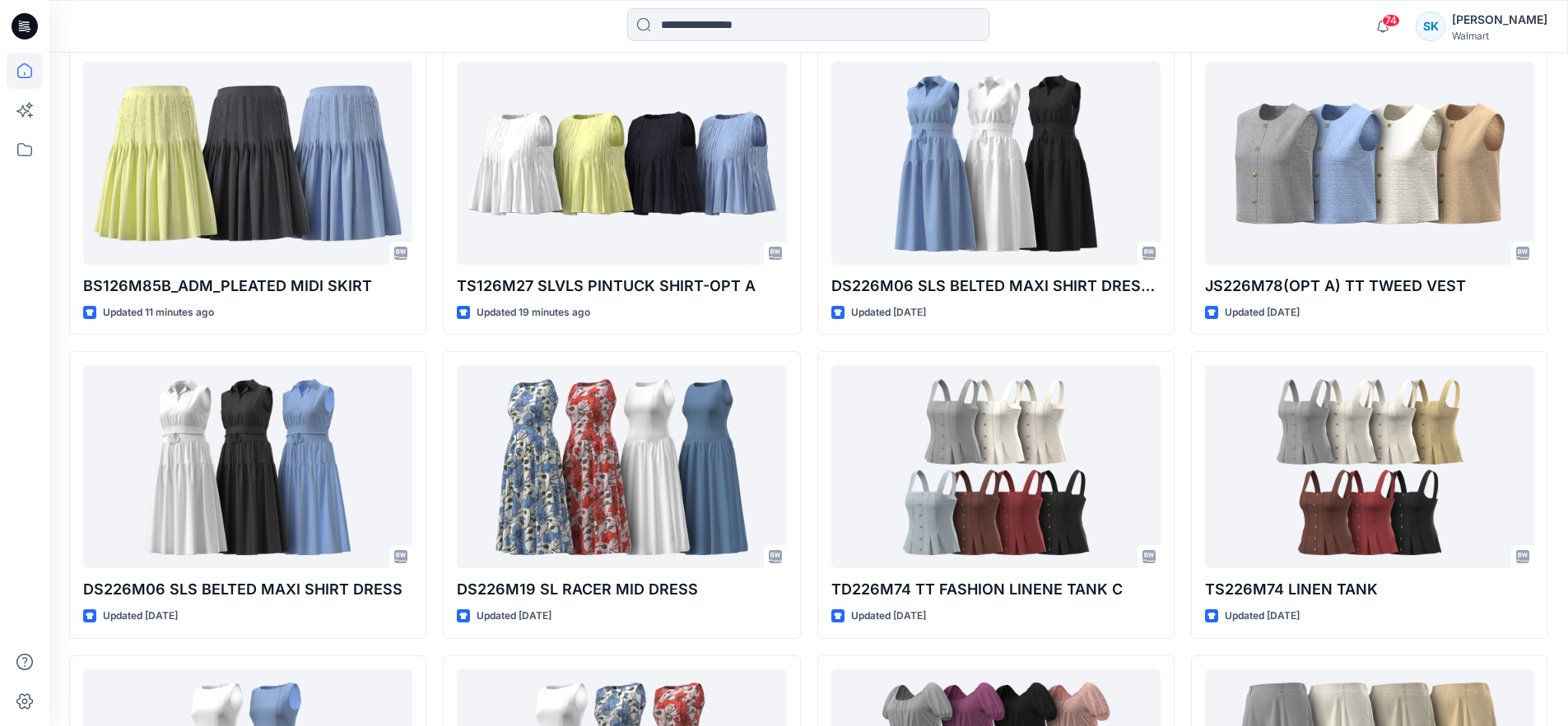
scroll to position [518, 0]
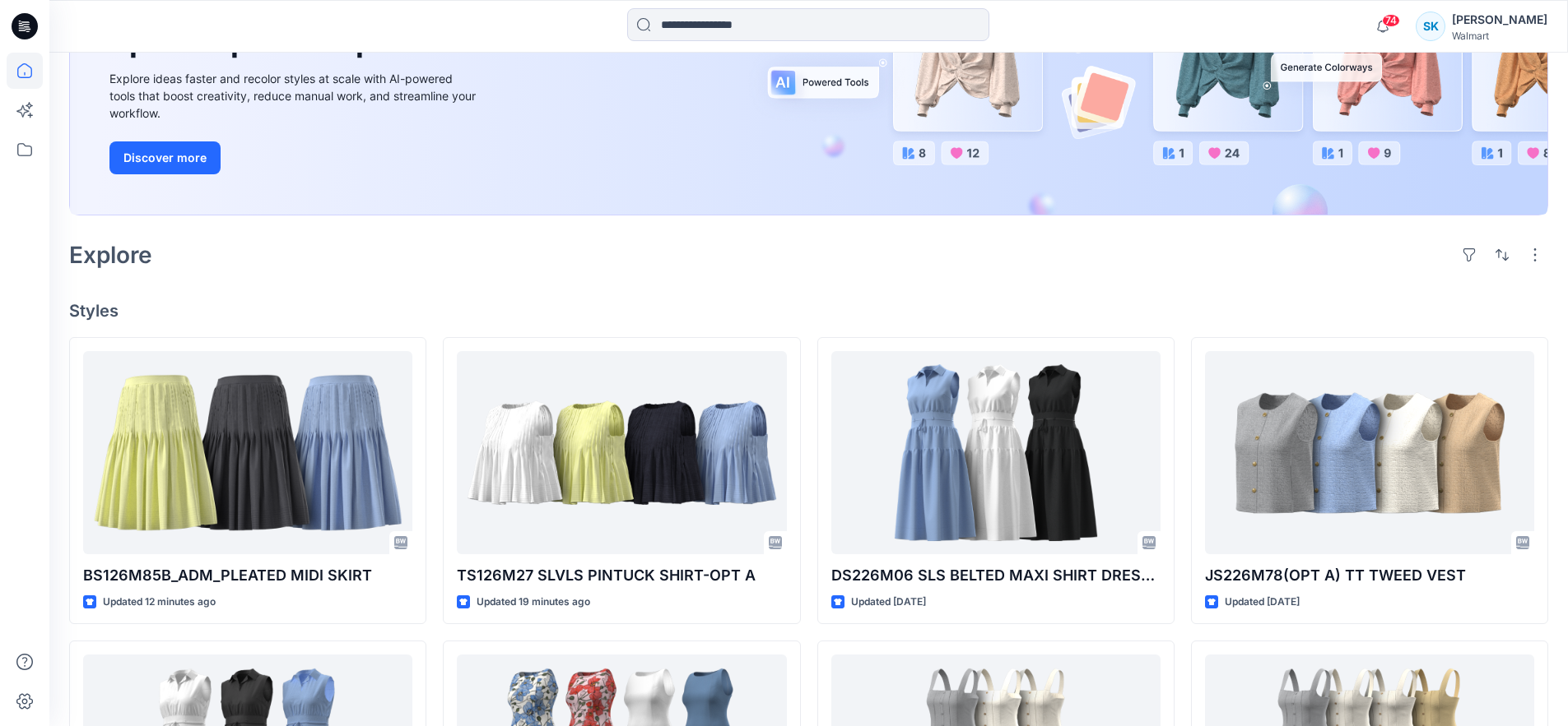
scroll to position [0, 0]
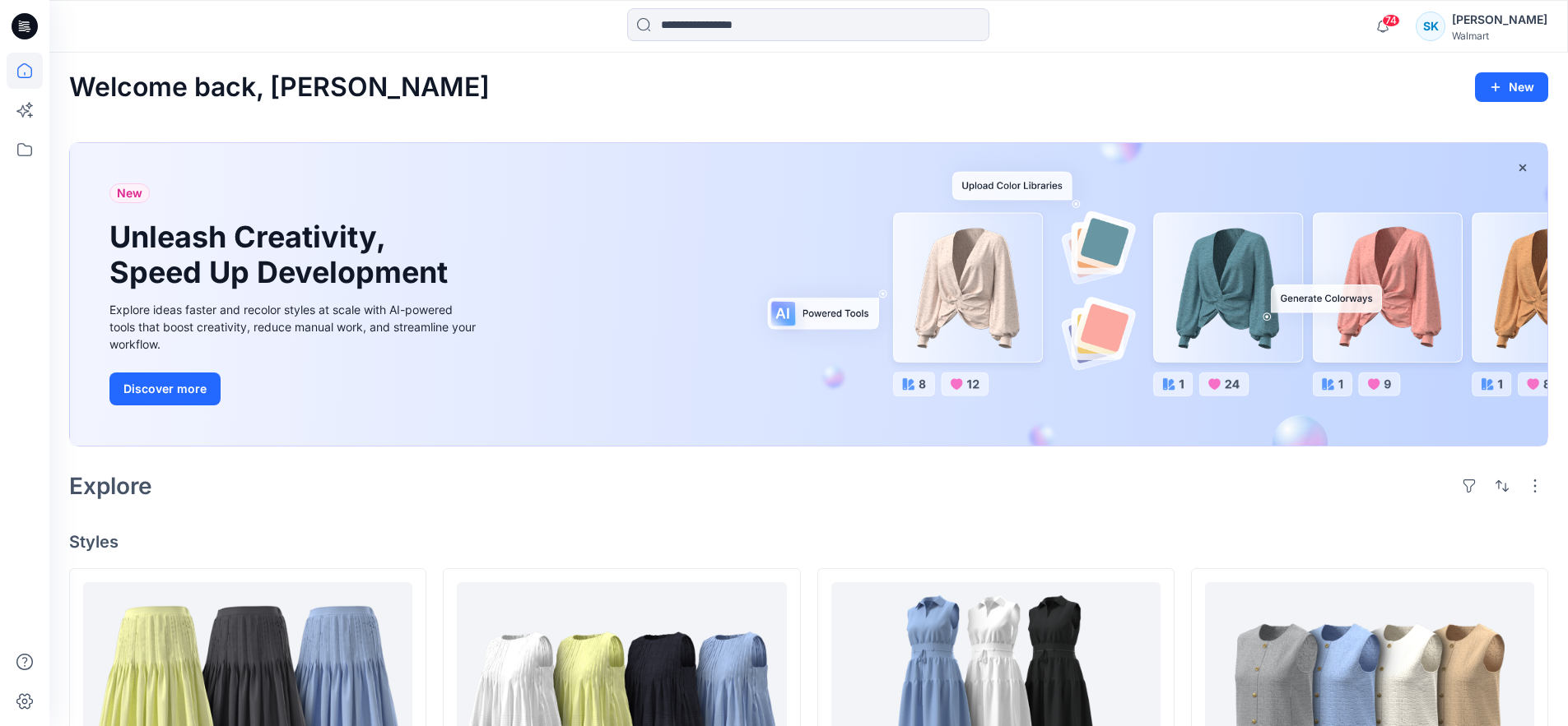
click at [22, 26] on icon at bounding box center [21, 26] width 5 height 1
click at [25, 25] on icon at bounding box center [27, 24] width 8 height 1
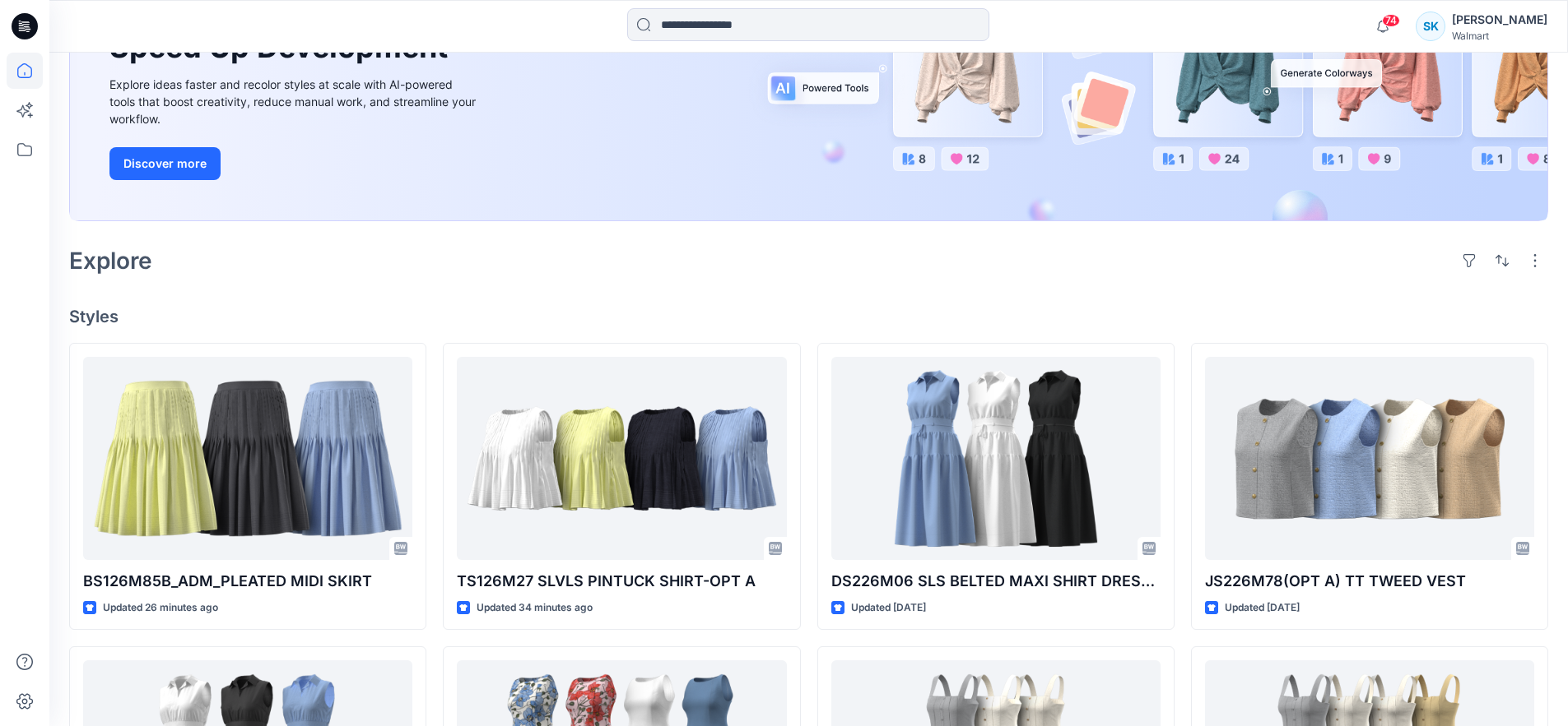
scroll to position [356, 0]
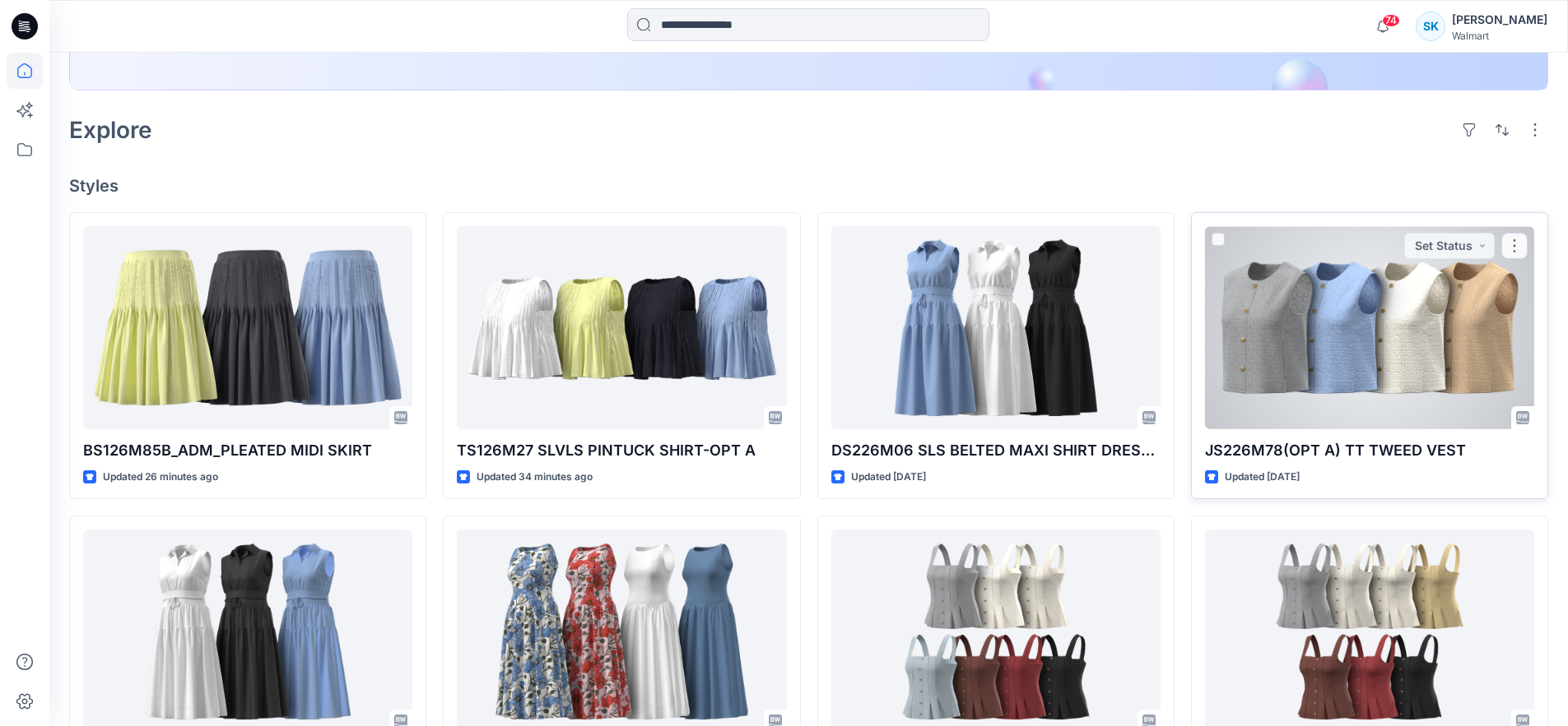
click at [1282, 341] on div at bounding box center [1369, 327] width 329 height 203
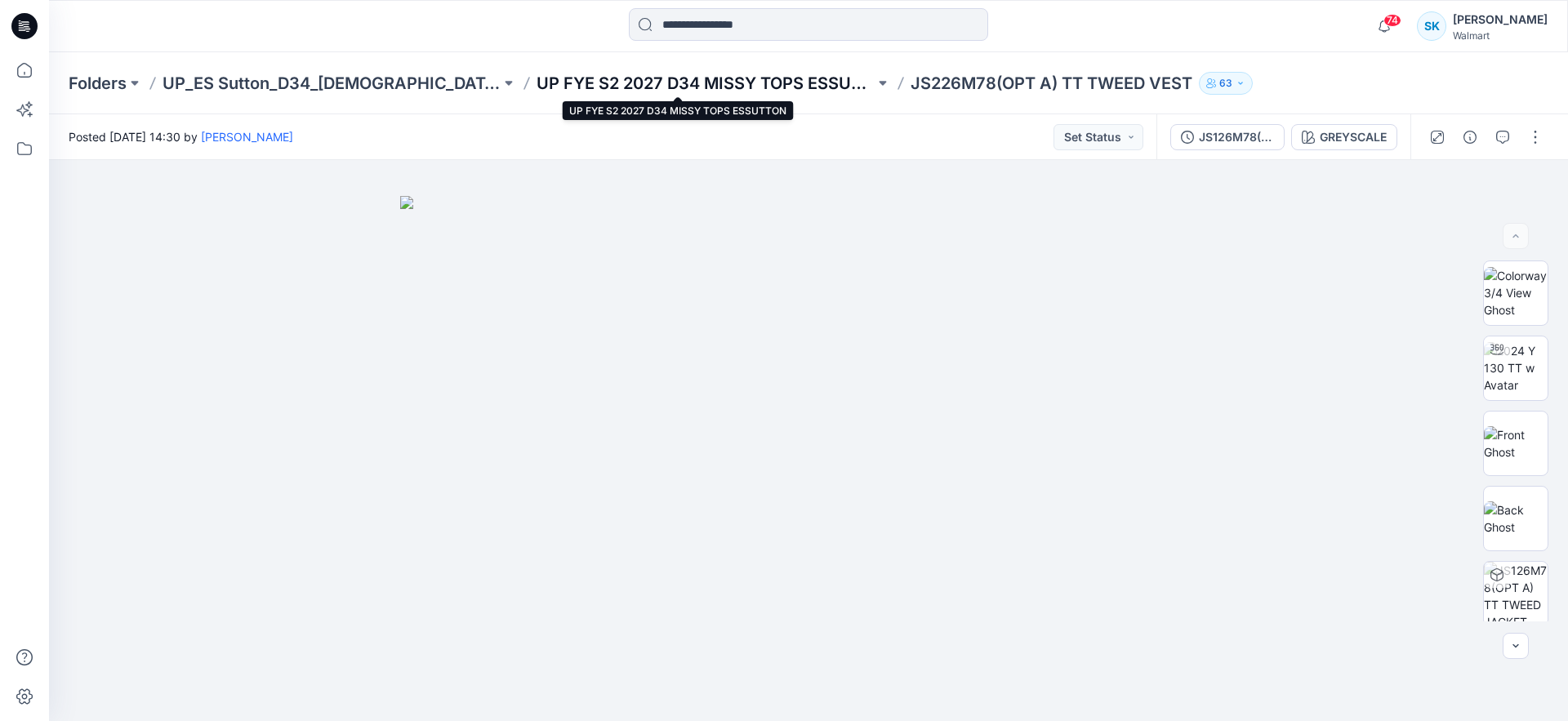
click at [770, 86] on p "UP FYE S2 2027 D34 MISSY TOPS ESSUTTON" at bounding box center [705, 83] width 339 height 22
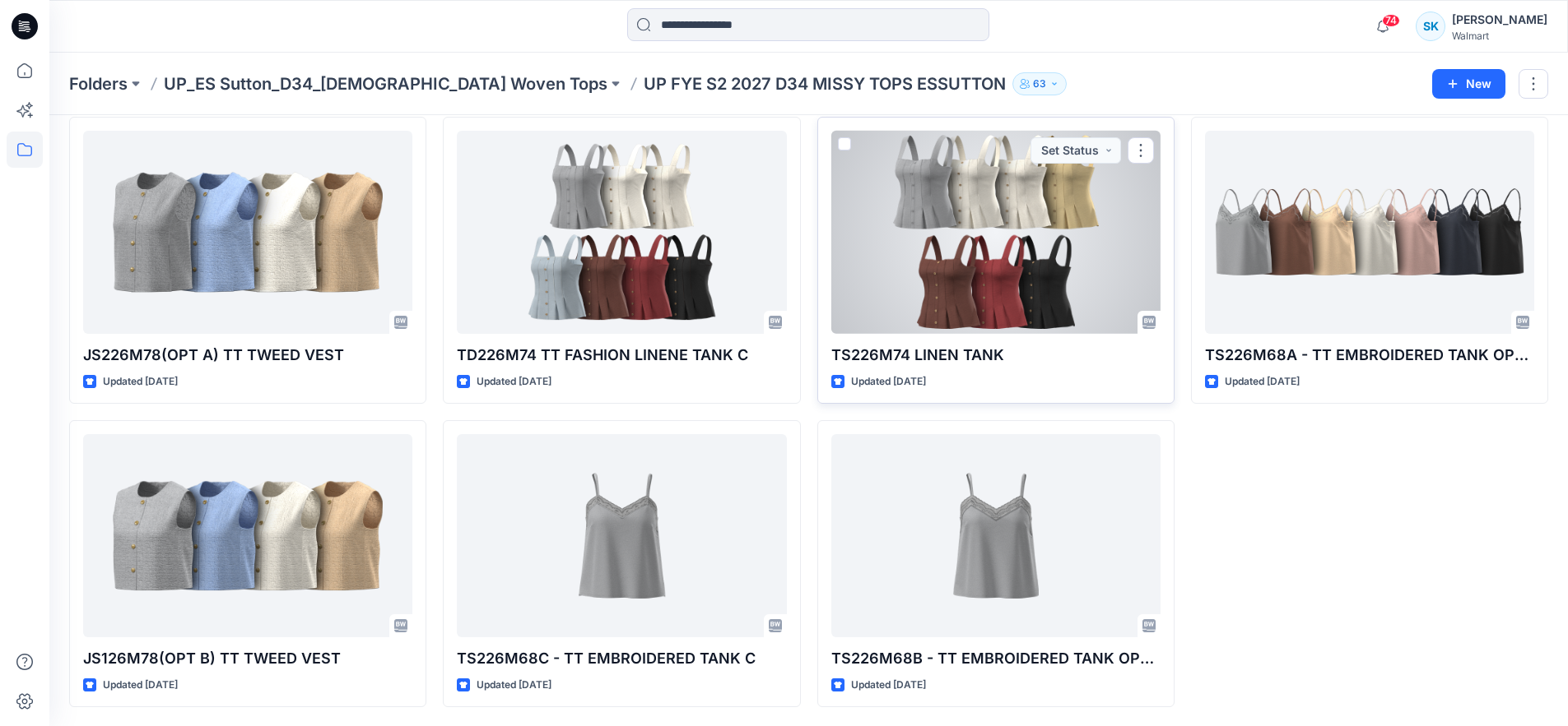
scroll to position [68, 0]
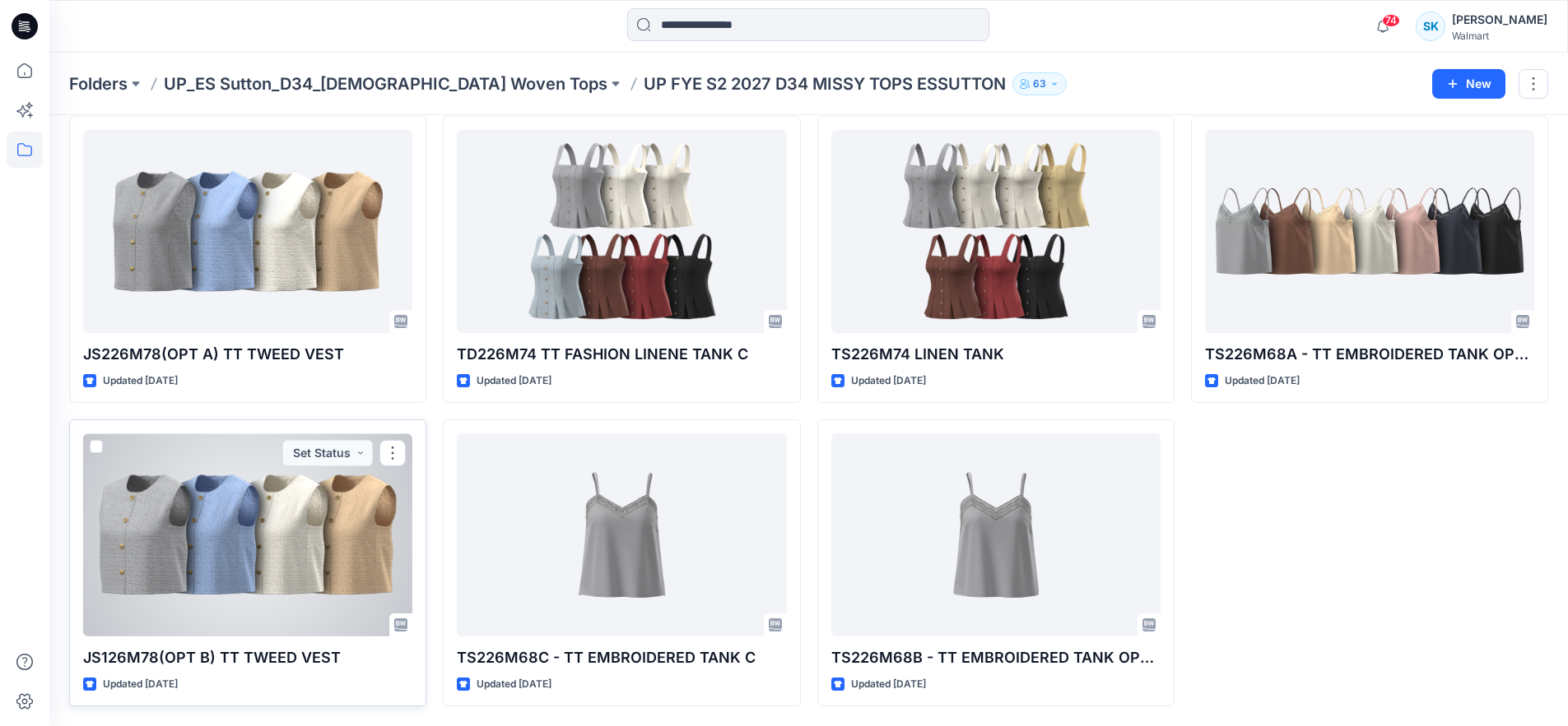
click at [297, 541] on div at bounding box center [248, 534] width 329 height 203
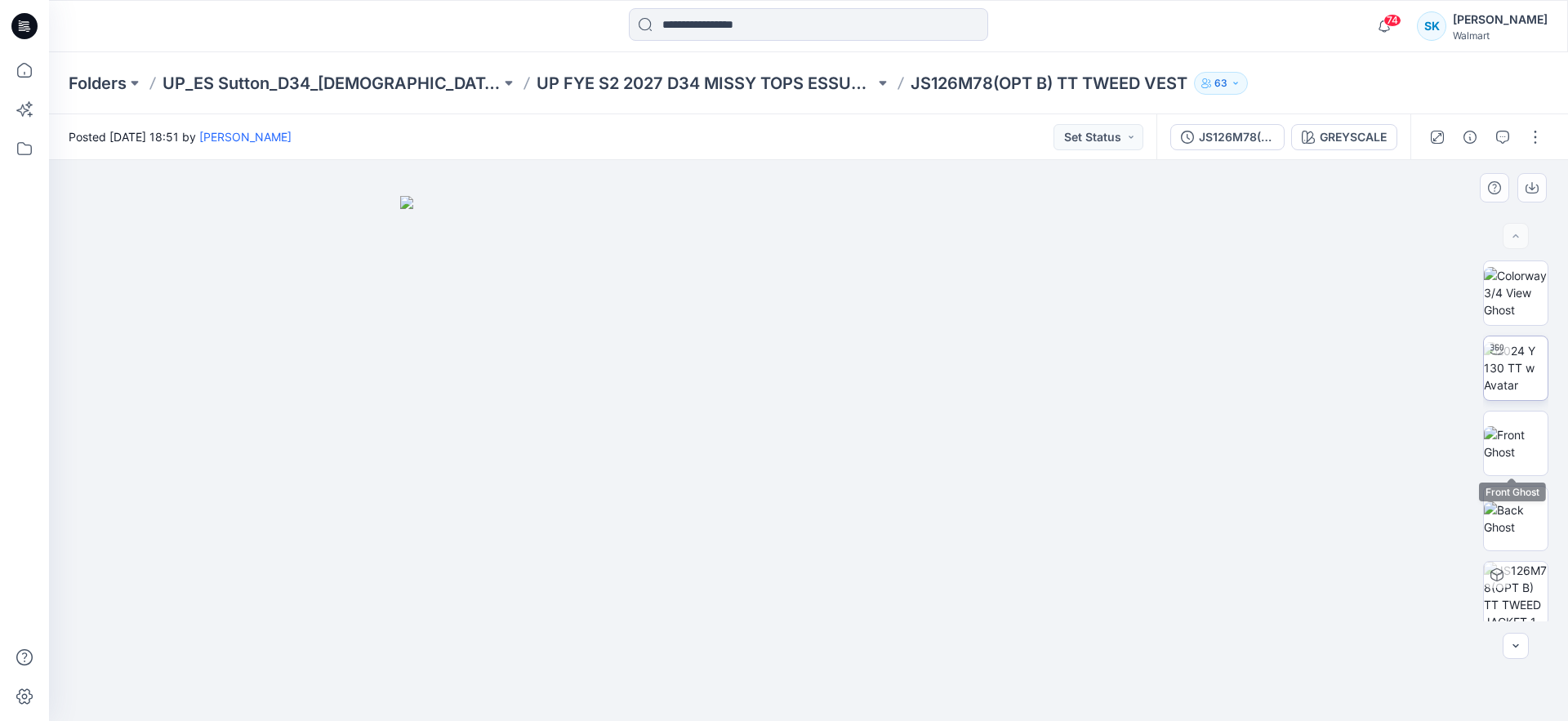
click at [1520, 388] on img at bounding box center [1515, 368] width 63 height 52
